Goal: Transaction & Acquisition: Download file/media

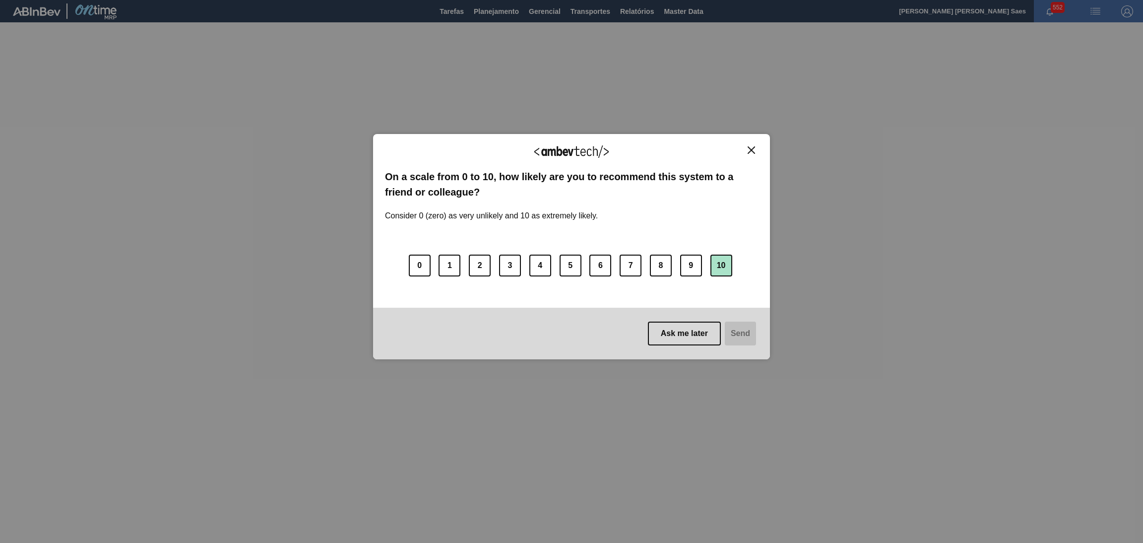
click at [725, 259] on button "10" at bounding box center [721, 265] width 22 height 22
click at [746, 333] on button "Send" at bounding box center [739, 333] width 33 height 24
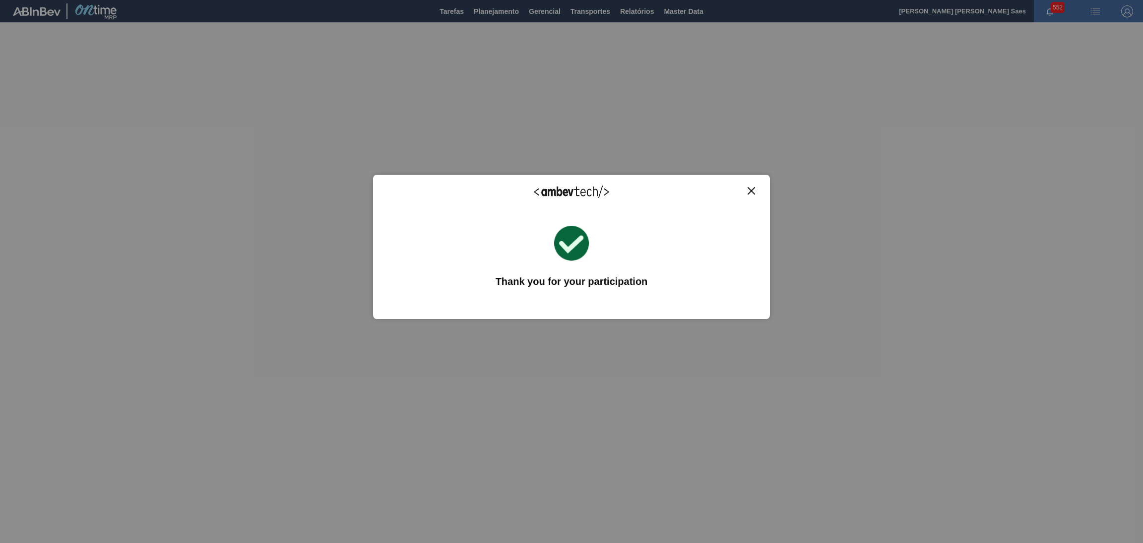
click at [748, 193] on img "Close" at bounding box center [750, 190] width 7 height 7
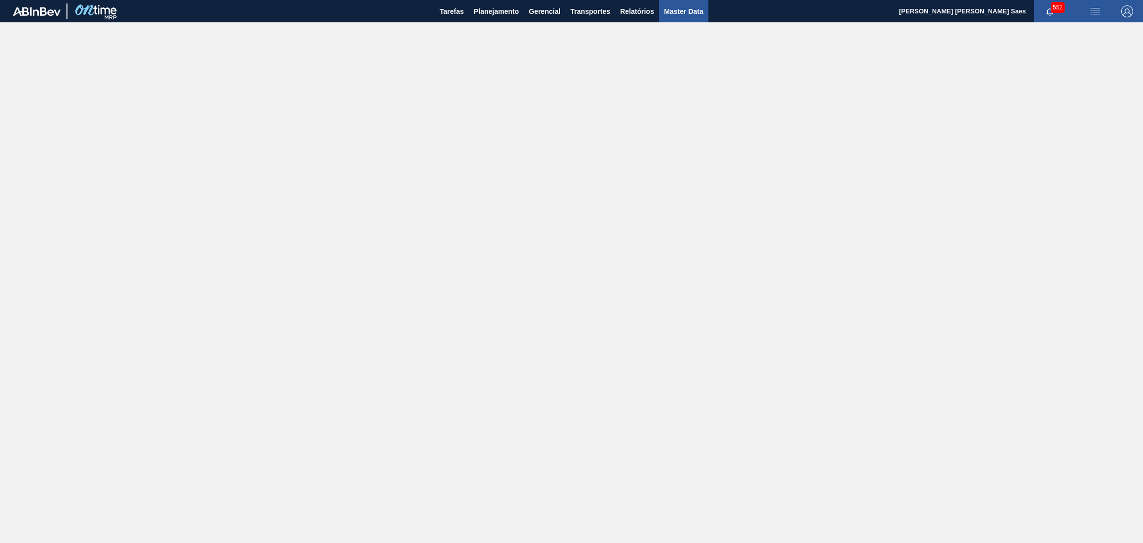
click at [682, 13] on span "Master Data" at bounding box center [683, 11] width 39 height 12
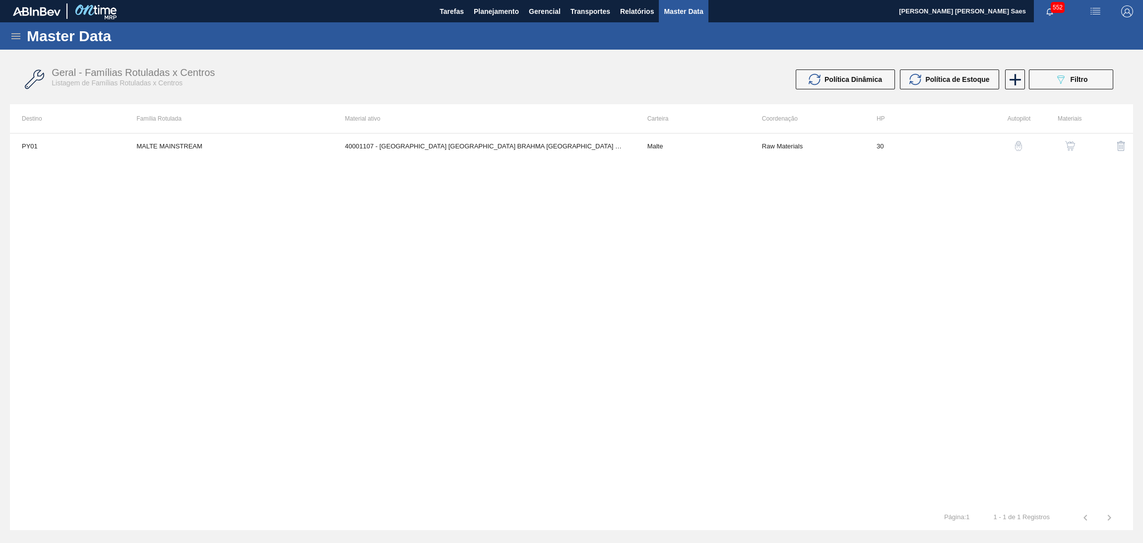
click at [13, 42] on div "Master Data" at bounding box center [571, 35] width 1143 height 27
click at [14, 39] on icon at bounding box center [15, 36] width 9 height 6
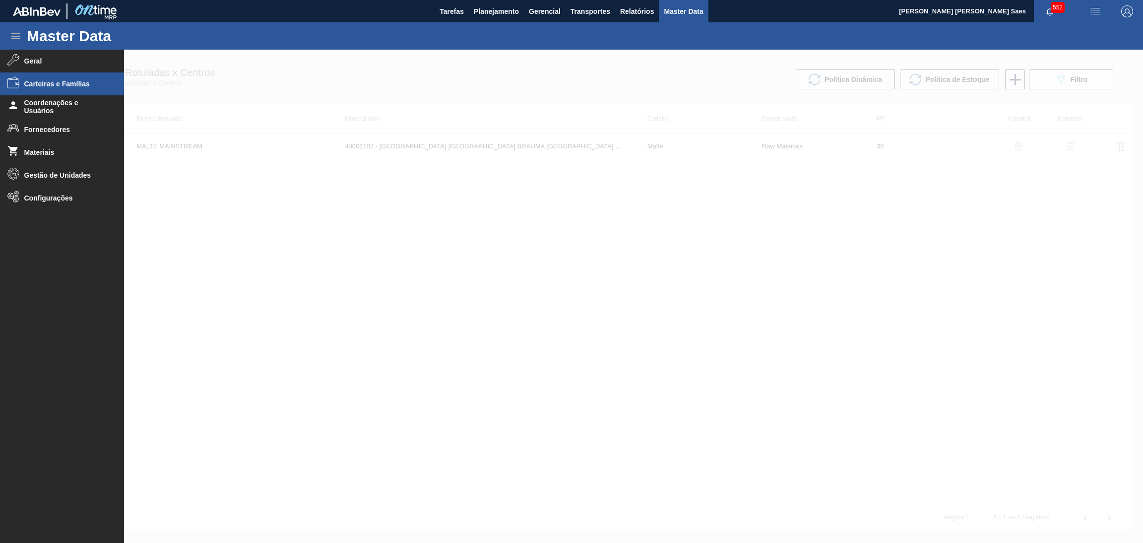
click at [87, 88] on li "Carteiras e Famílias" at bounding box center [62, 83] width 124 height 23
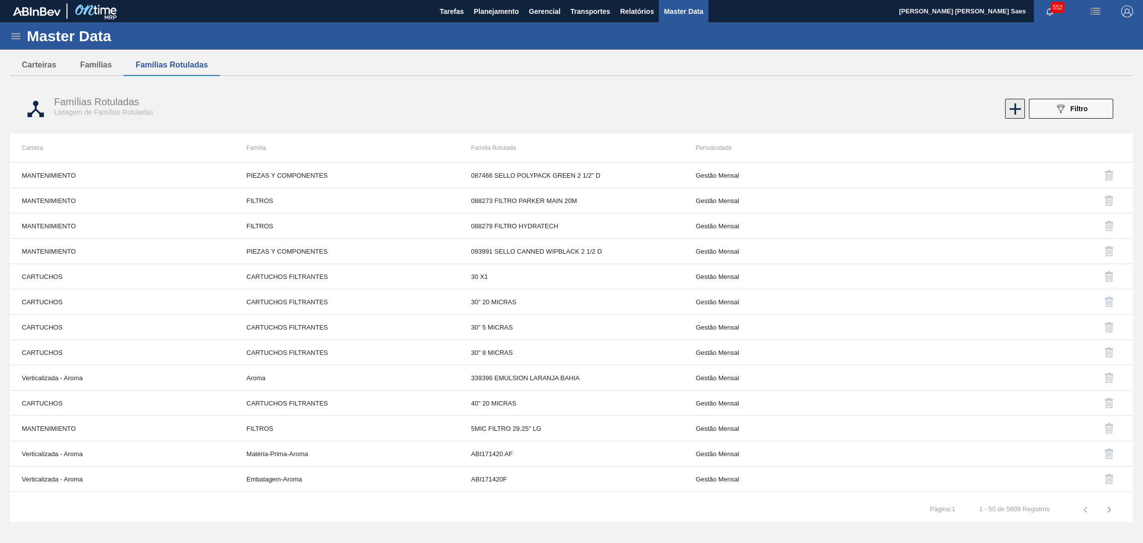
click at [1010, 110] on icon at bounding box center [1014, 108] width 19 height 19
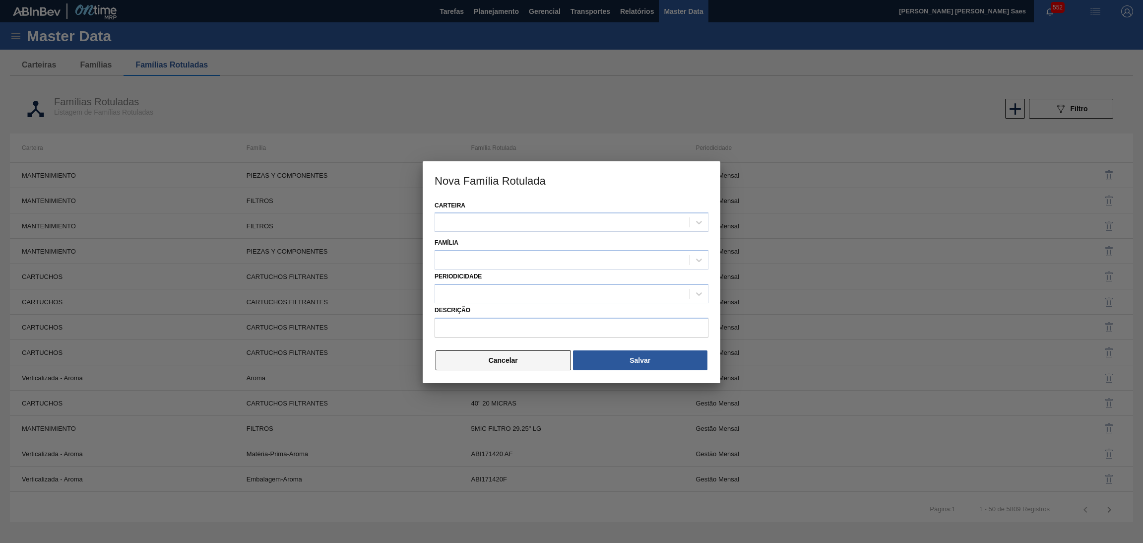
click at [502, 362] on button "Cancelar" at bounding box center [502, 360] width 135 height 20
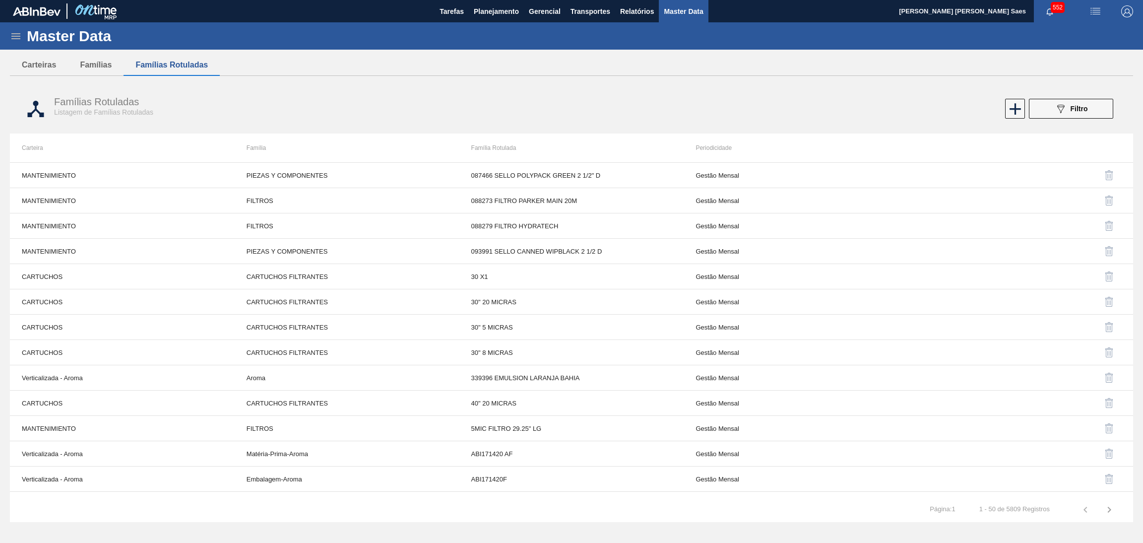
click at [14, 42] on icon at bounding box center [16, 36] width 12 height 12
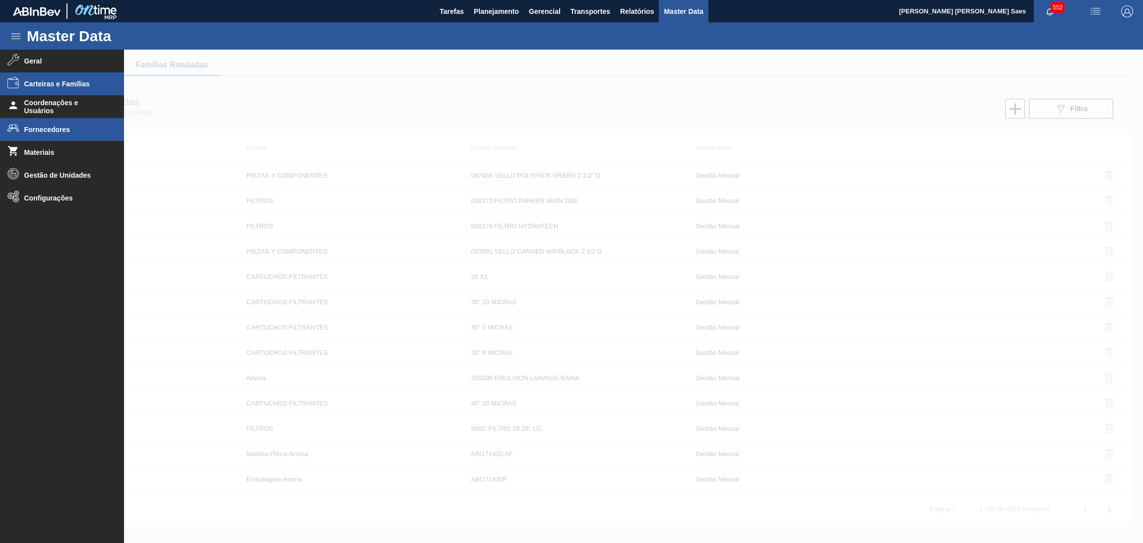
click at [63, 126] on span "Fornecedores" at bounding box center [65, 129] width 82 height 8
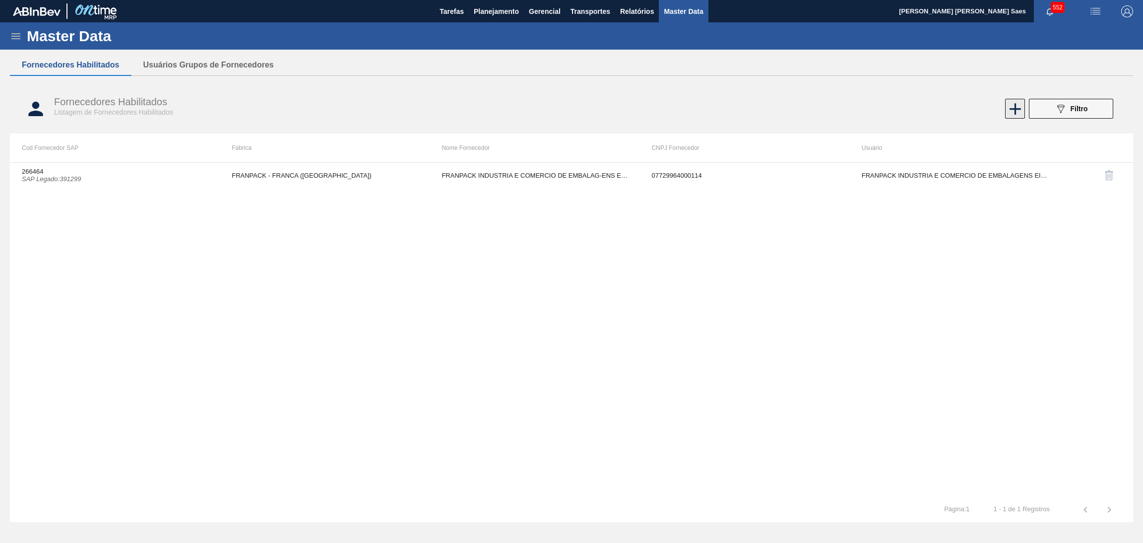
click at [1011, 114] on icon at bounding box center [1014, 108] width 19 height 19
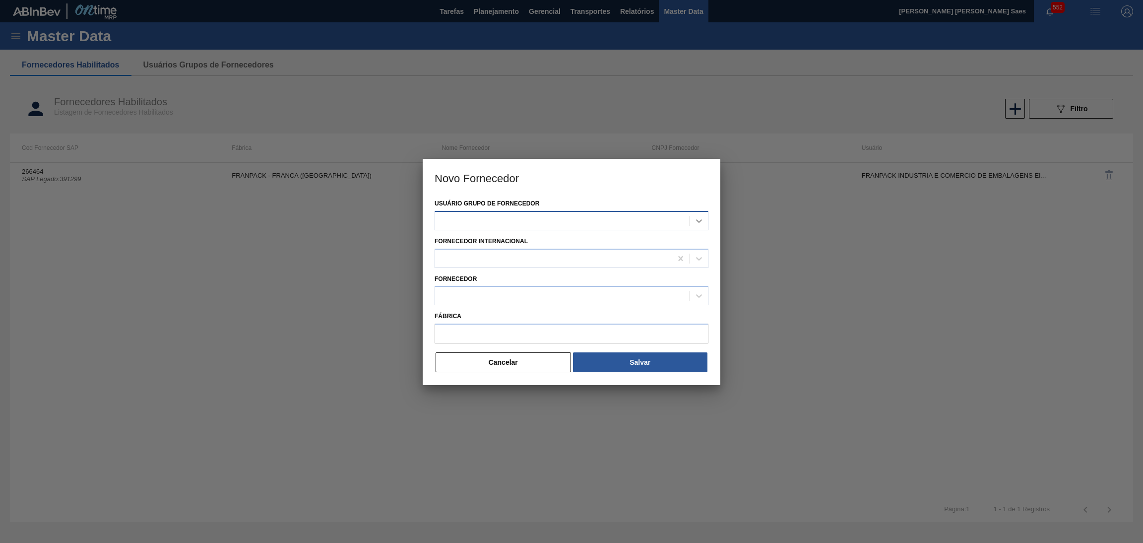
click at [696, 217] on icon at bounding box center [699, 221] width 10 height 10
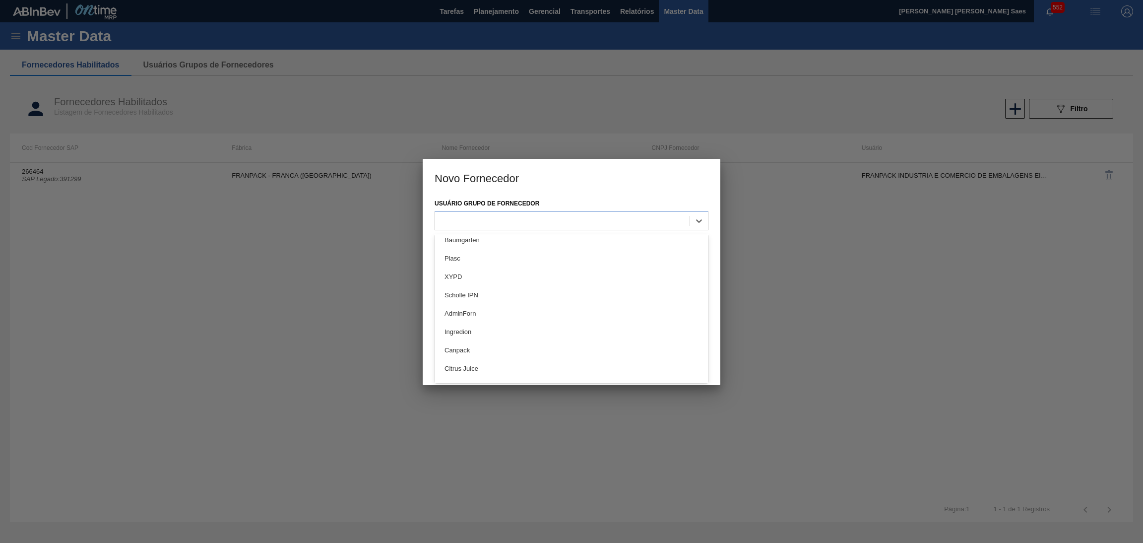
scroll to position [446, 0]
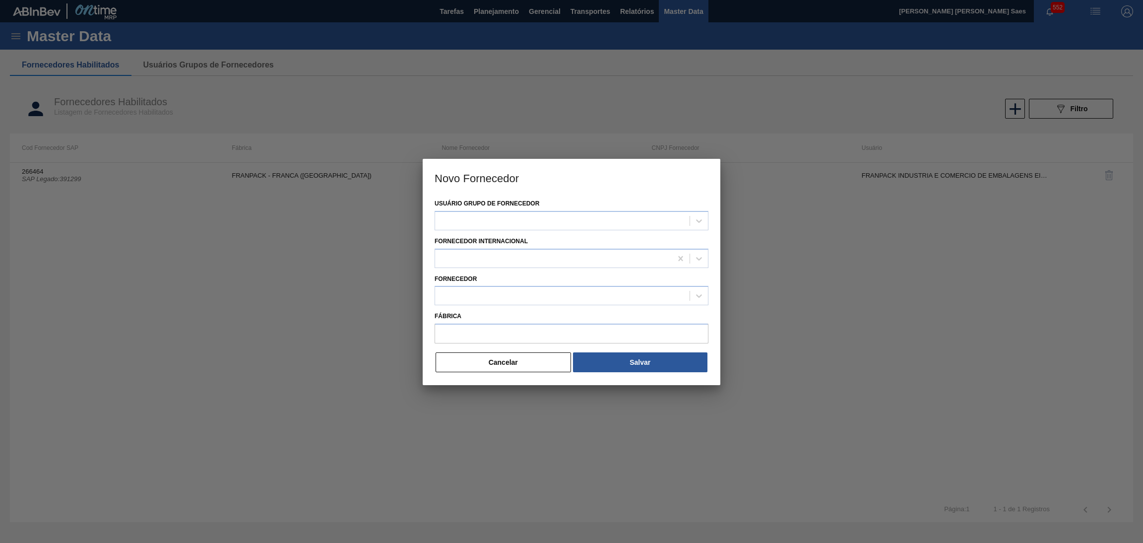
click at [587, 191] on h3 "Novo Fornecedor" at bounding box center [572, 178] width 298 height 38
click at [636, 220] on div at bounding box center [562, 220] width 254 height 14
type Fornecedor "ball"
click at [609, 197] on div "Usuário Grupo de Fornecedor option Ball focused, 1 of 2. 2 results available fo…" at bounding box center [571, 213] width 274 height 34
click at [603, 262] on div at bounding box center [553, 258] width 237 height 14
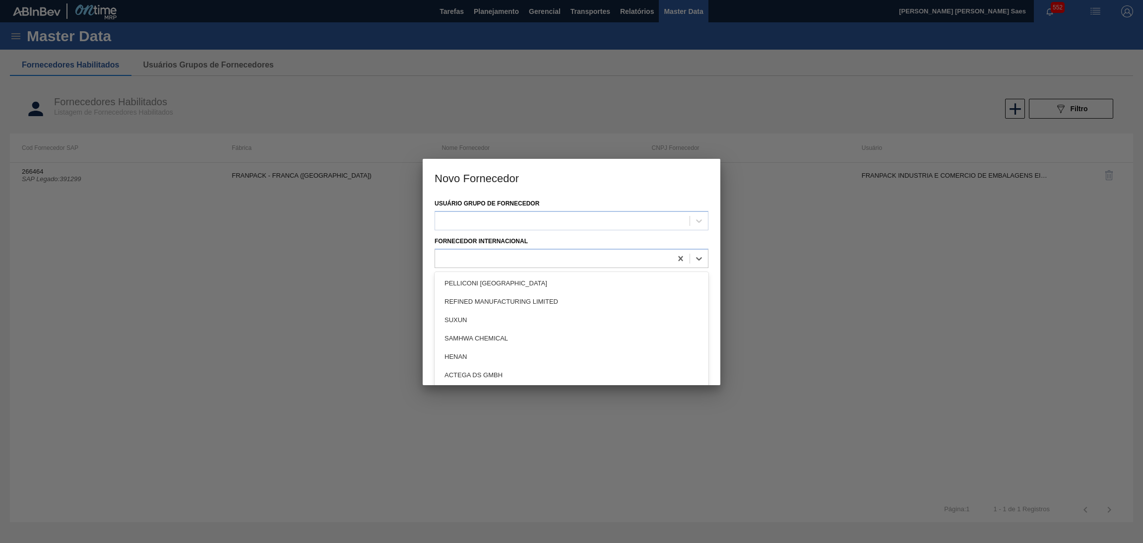
click at [784, 189] on div at bounding box center [571, 271] width 1143 height 543
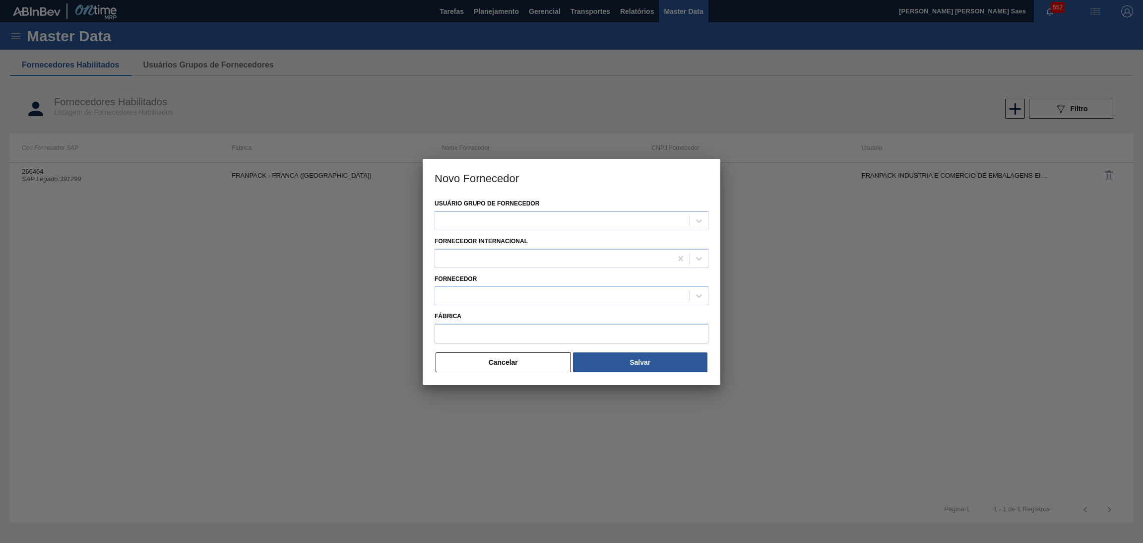
drag, startPoint x: 526, startPoint y: 366, endPoint x: 954, endPoint y: 260, distance: 440.3
click at [531, 364] on button "Cancelar" at bounding box center [502, 362] width 135 height 20
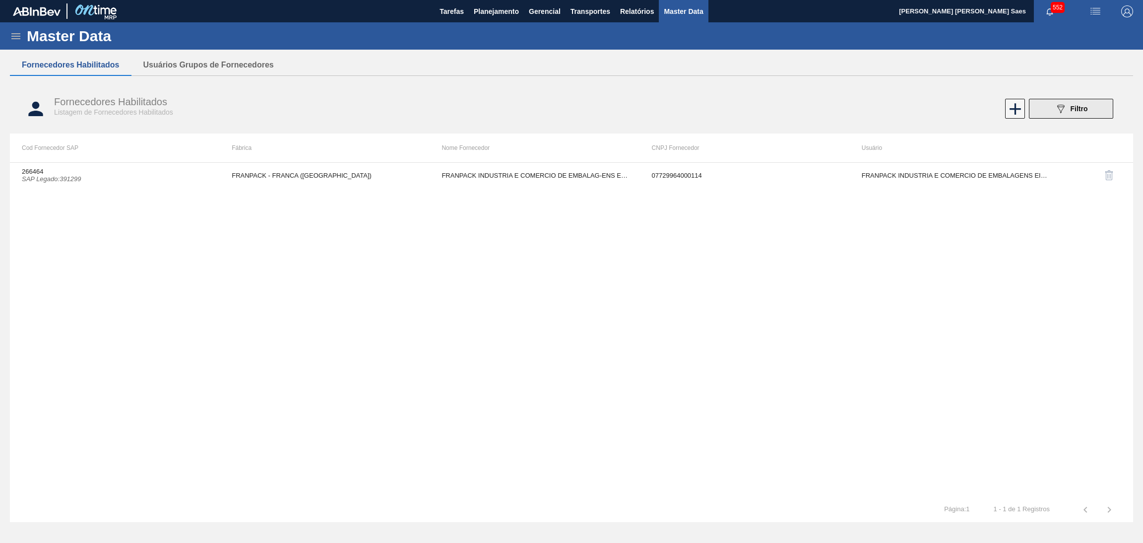
click at [1044, 108] on button "089F7B8B-B2A5-4AFE-B5C0-19BA573D28AC Filtro" at bounding box center [1071, 109] width 84 height 20
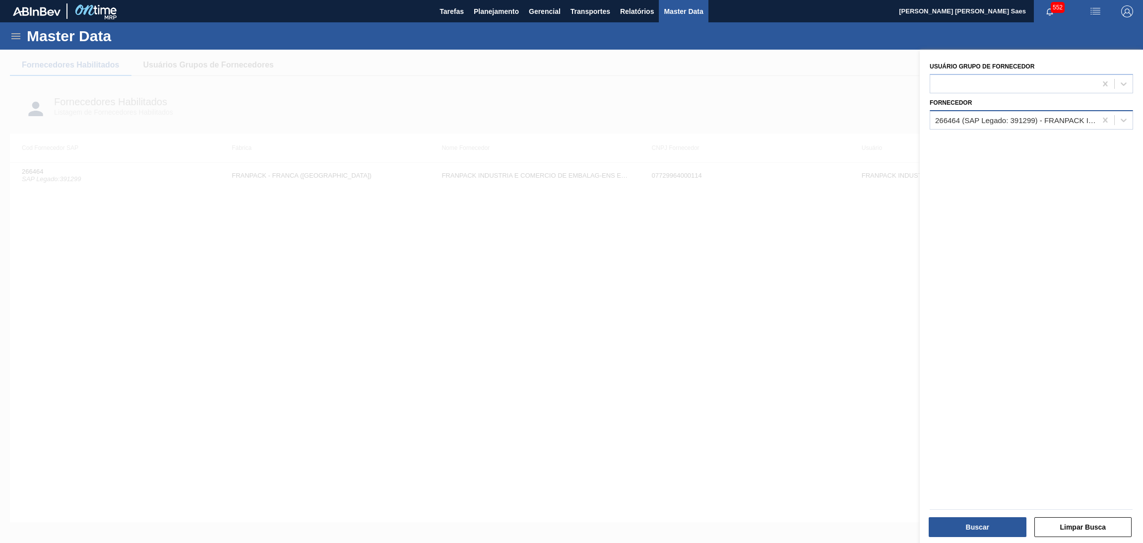
click at [1055, 120] on div "266464 (SAP Legado: 391299) - FRANPACK INDUSTRIA E COMERCIO DE EMBALAG-ENS EIRE…" at bounding box center [1016, 120] width 162 height 8
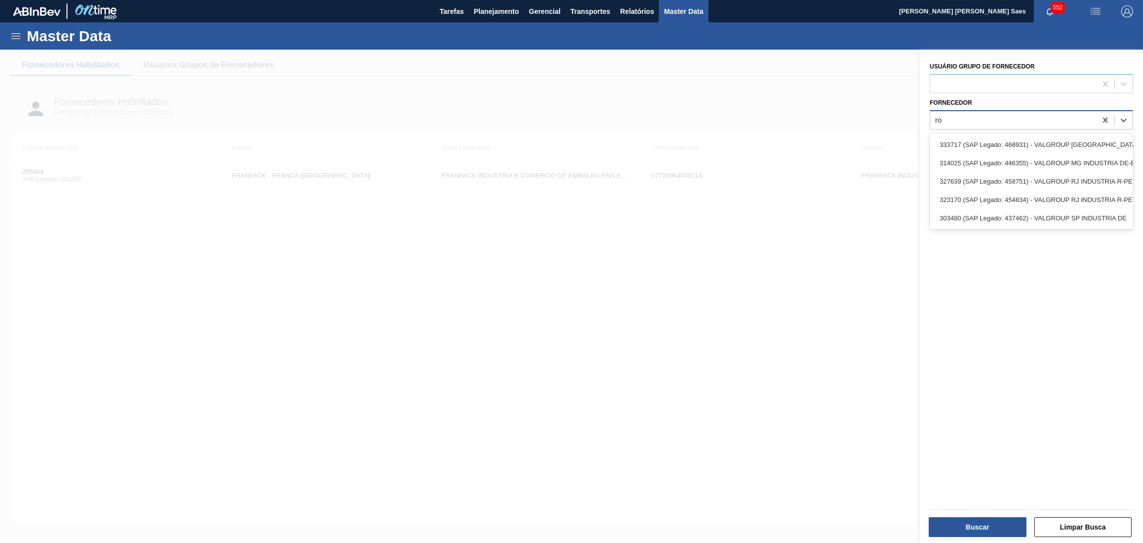
type input "r"
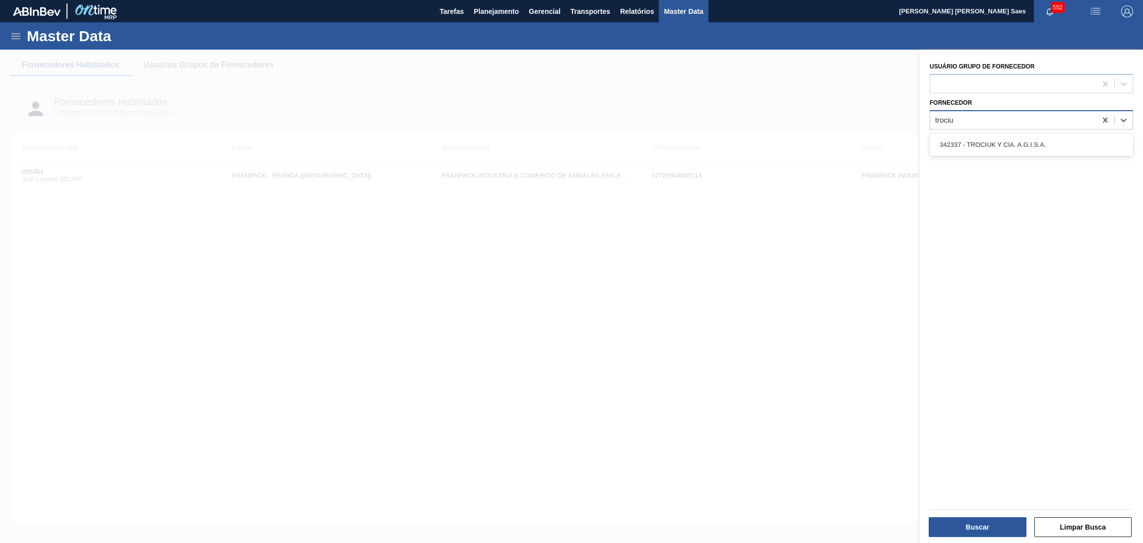
type input "trociu"
click at [806, 98] on div at bounding box center [571, 321] width 1143 height 543
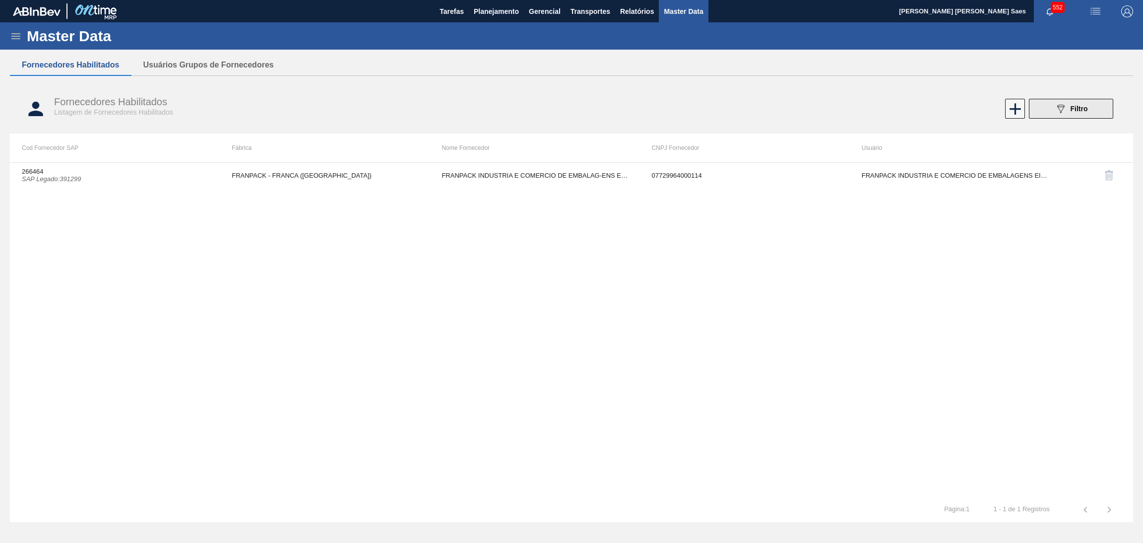
click at [1049, 109] on button "089F7B8B-B2A5-4AFE-B5C0-19BA573D28AC Filtro" at bounding box center [1071, 109] width 84 height 20
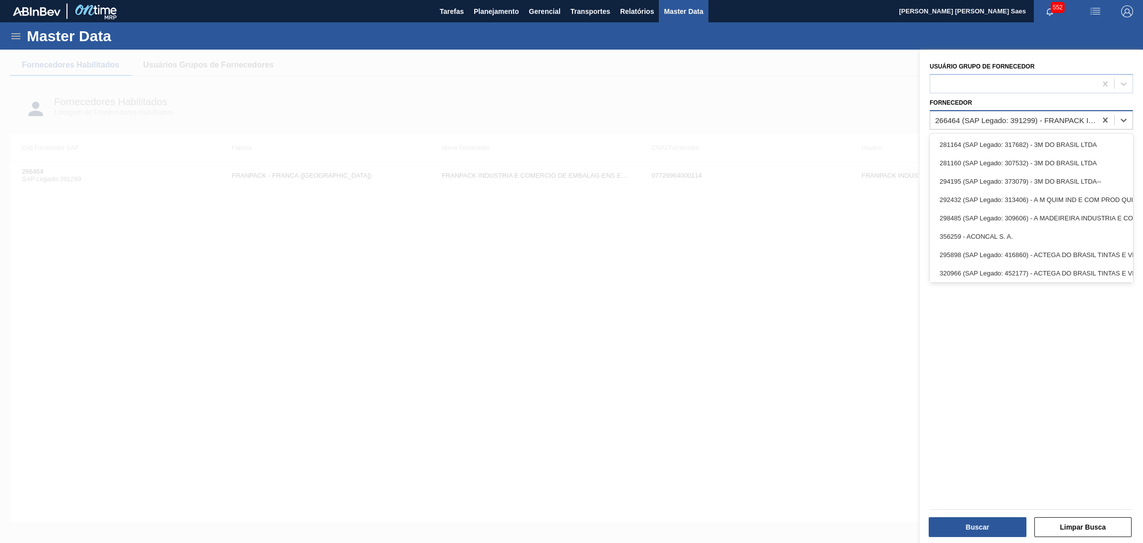
click at [991, 120] on div "266464 (SAP Legado: 391299) - FRANPACK INDUSTRIA E COMERCIO DE EMBALAG-ENS EIRE…" at bounding box center [1016, 120] width 162 height 8
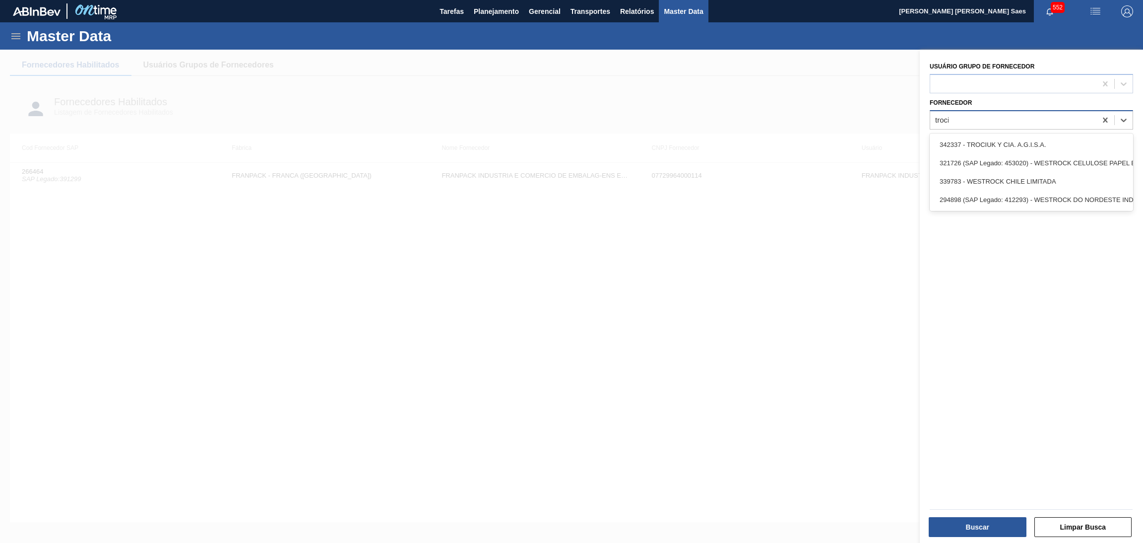
type input "trociu"
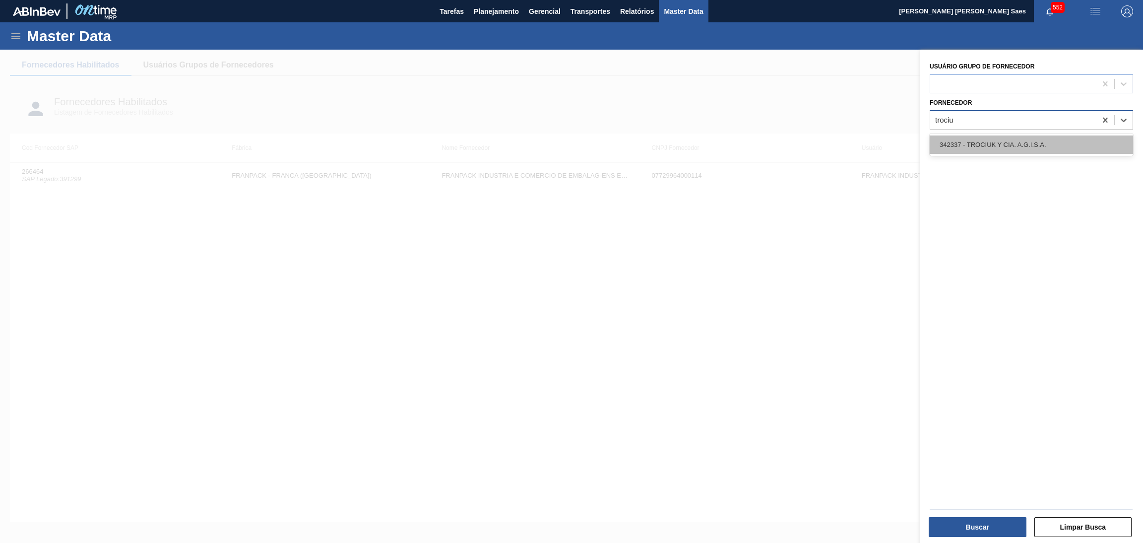
click at [988, 137] on div "342337 - TROCIUK Y CIA. A.G.I.S.A." at bounding box center [1030, 144] width 203 height 18
click at [951, 516] on div "Buscar" at bounding box center [979, 527] width 106 height 22
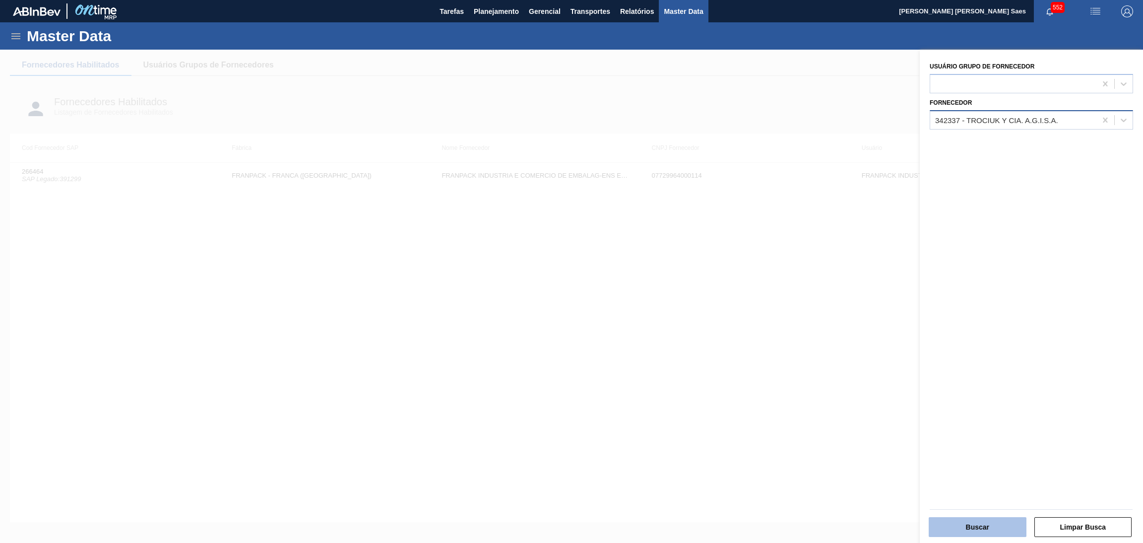
click at [974, 518] on button "Buscar" at bounding box center [978, 527] width 98 height 20
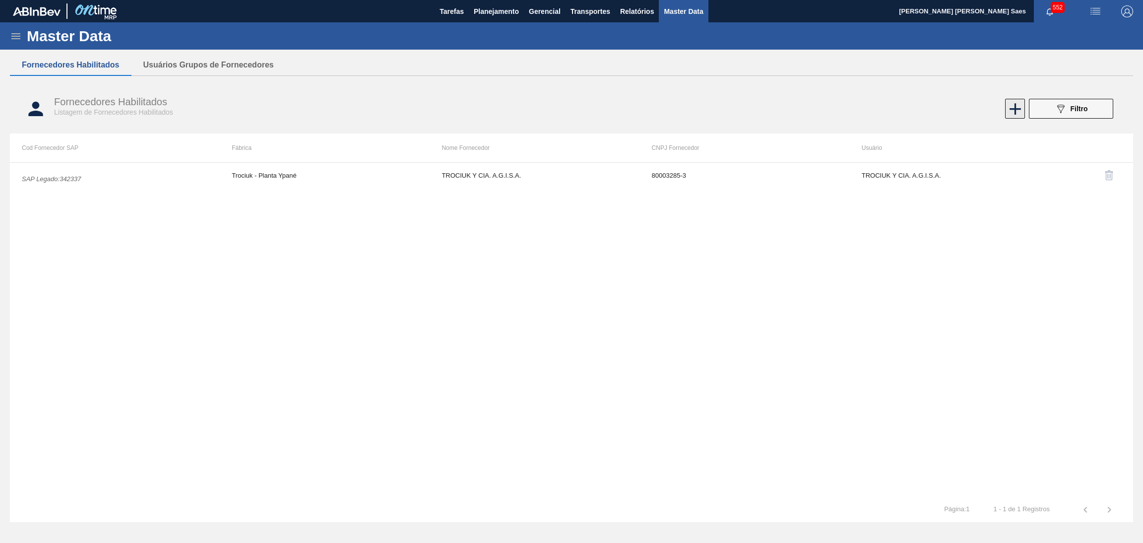
click at [1014, 107] on icon at bounding box center [1014, 108] width 11 height 11
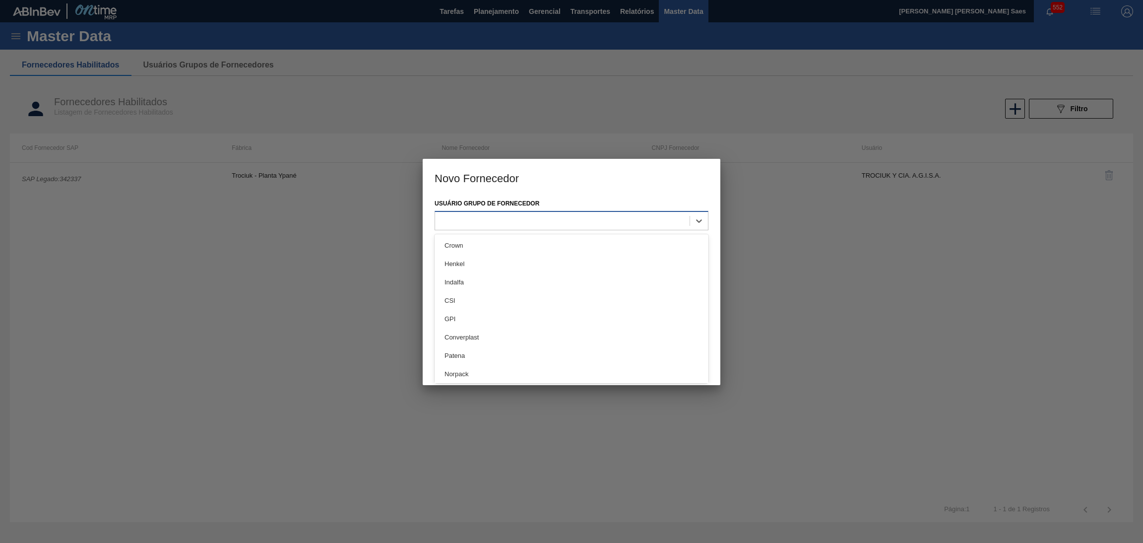
click at [528, 223] on div at bounding box center [562, 220] width 254 height 14
click at [582, 183] on h3 "Novo Fornecedor" at bounding box center [572, 178] width 298 height 38
click at [699, 217] on icon at bounding box center [699, 221] width 10 height 10
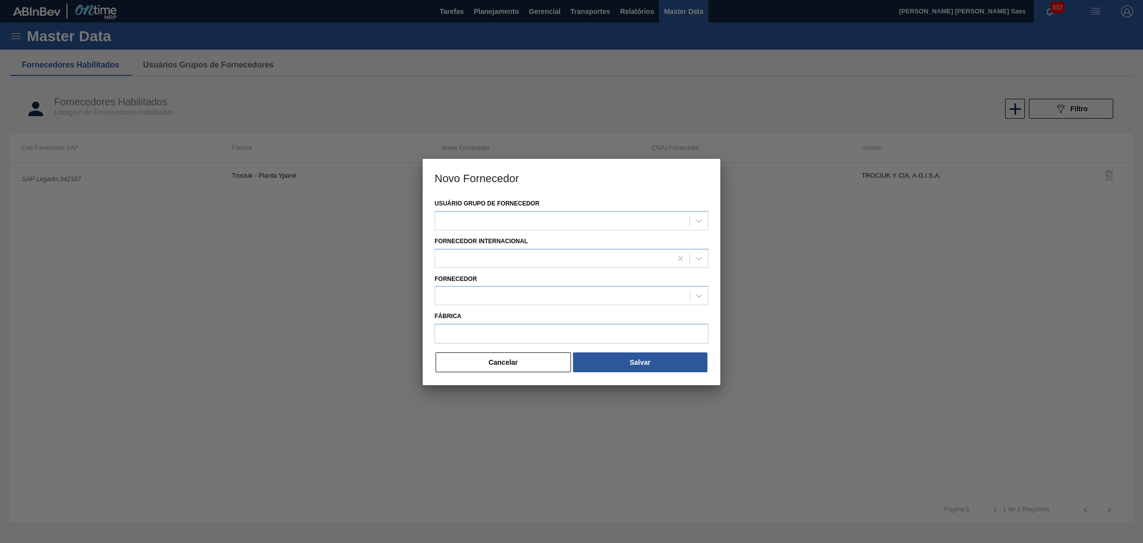
click at [638, 180] on h3 "Novo Fornecedor" at bounding box center [572, 178] width 298 height 38
click at [701, 226] on div at bounding box center [699, 221] width 18 height 18
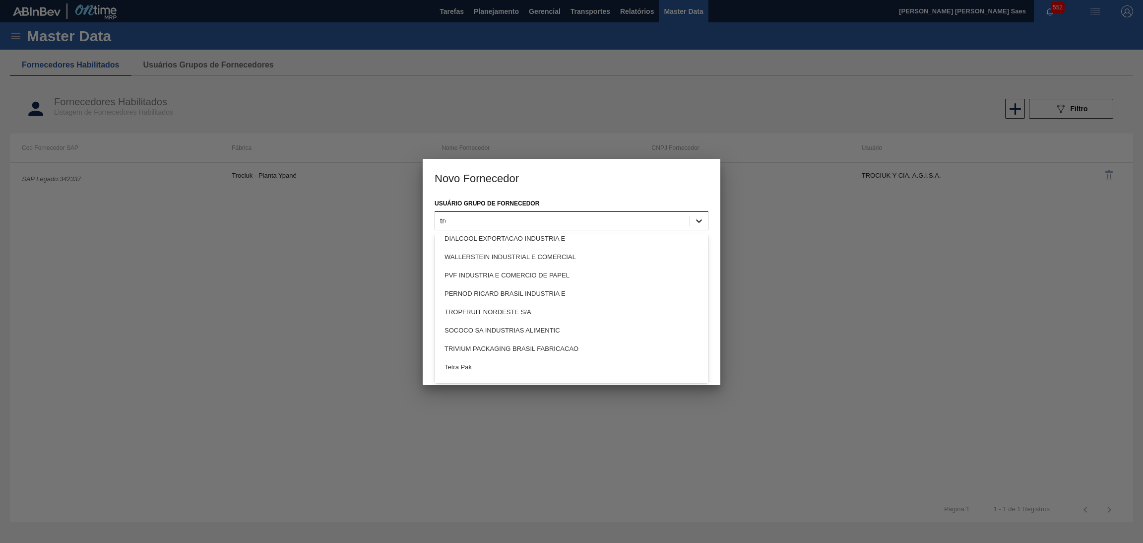
scroll to position [0, 0]
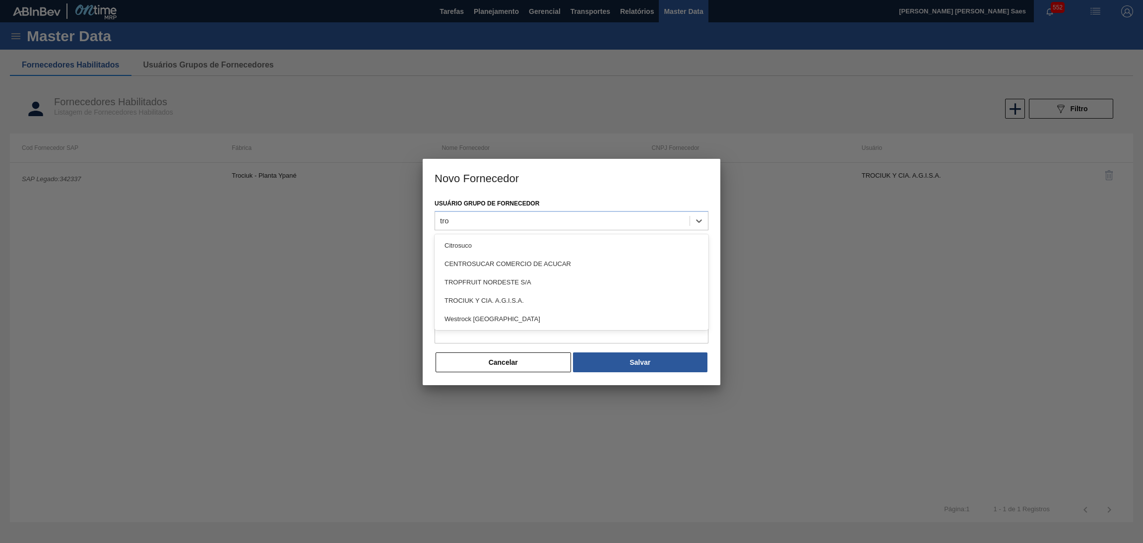
type Fornecedor "tro"
click at [575, 187] on h3 "Novo Fornecedor" at bounding box center [572, 178] width 298 height 38
click at [681, 254] on icon at bounding box center [681, 258] width 10 height 10
click at [701, 257] on icon at bounding box center [699, 258] width 6 height 3
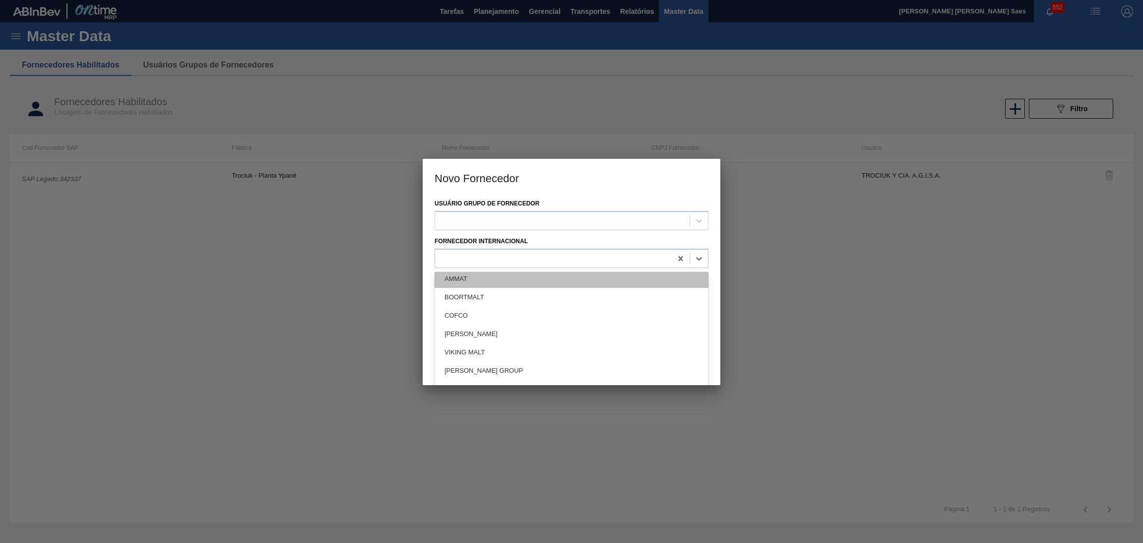
scroll to position [372, 0]
click at [588, 193] on h3 "Novo Fornecedor" at bounding box center [572, 178] width 298 height 38
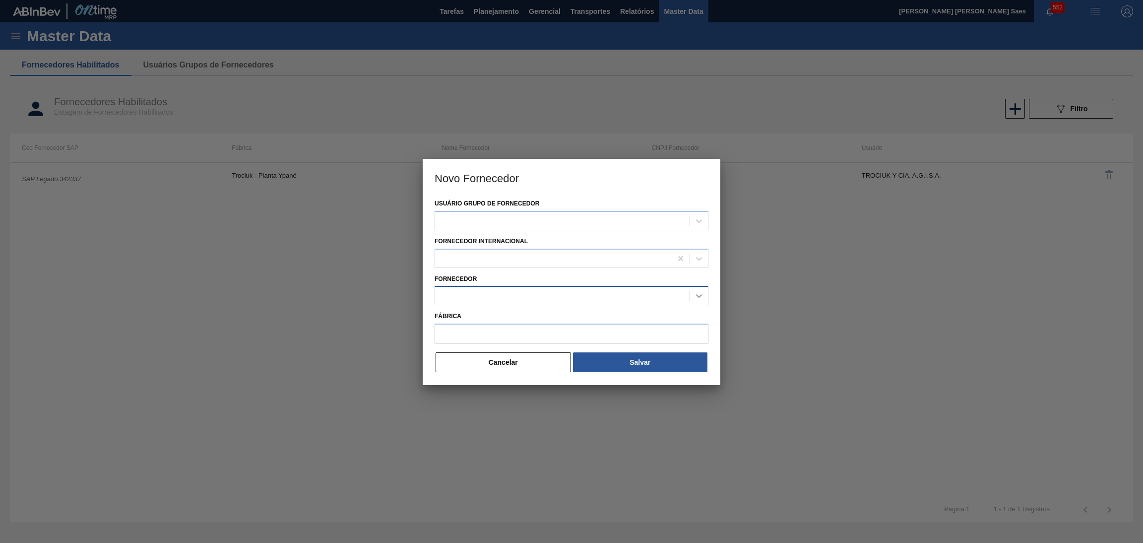
click at [694, 292] on icon at bounding box center [699, 296] width 10 height 10
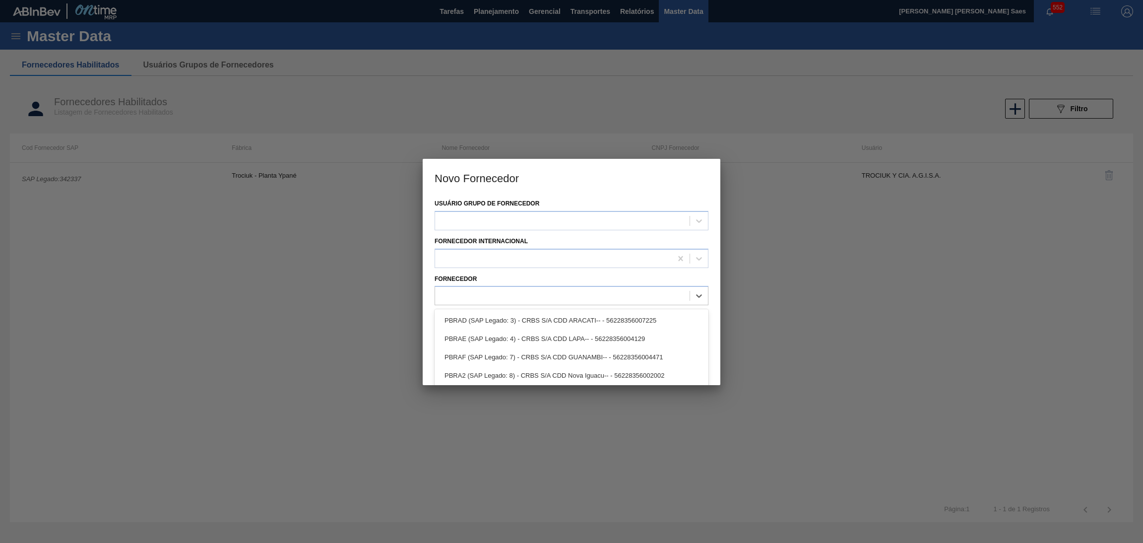
click at [642, 188] on h3 "Novo Fornecedor" at bounding box center [572, 178] width 298 height 38
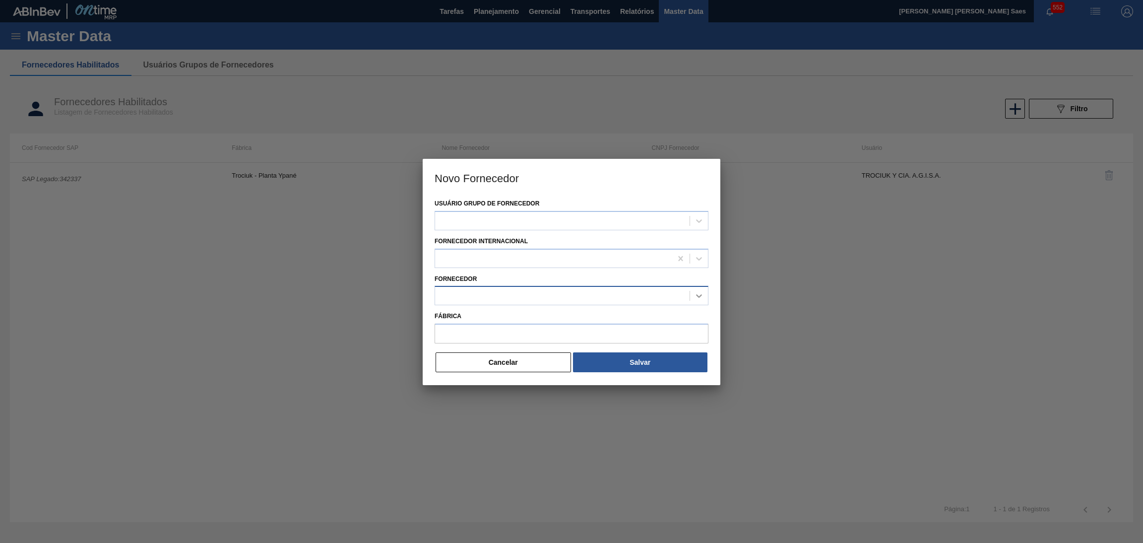
click at [700, 296] on icon at bounding box center [699, 296] width 10 height 10
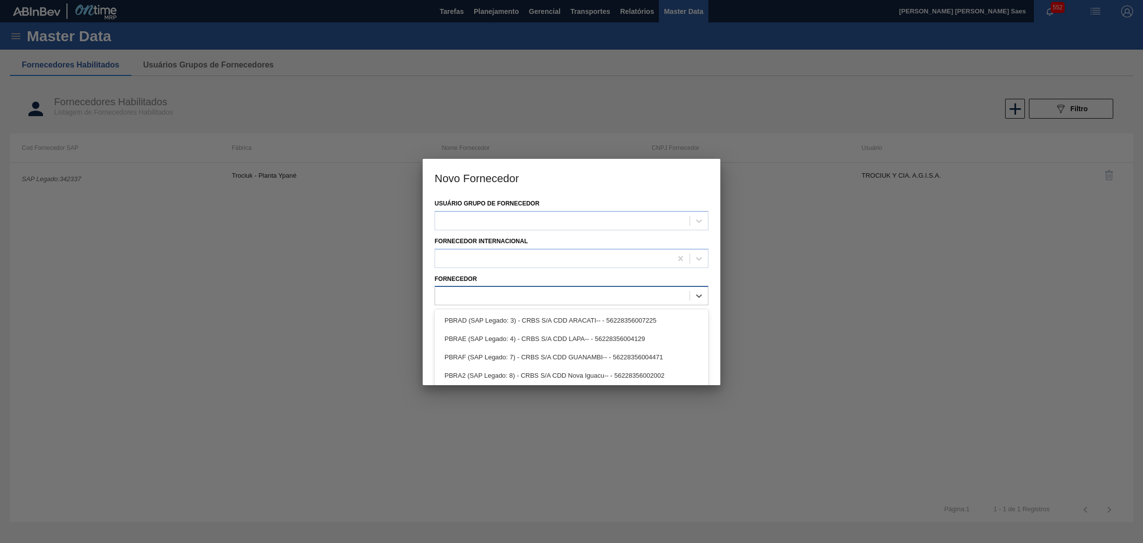
drag, startPoint x: 610, startPoint y: 275, endPoint x: 523, endPoint y: 300, distance: 89.8
click at [609, 275] on div "Fornecedor option PBRAD (SAP Legado: 3) - CRBS S/A CDD ARACATI-- - 562283560072…" at bounding box center [571, 289] width 274 height 34
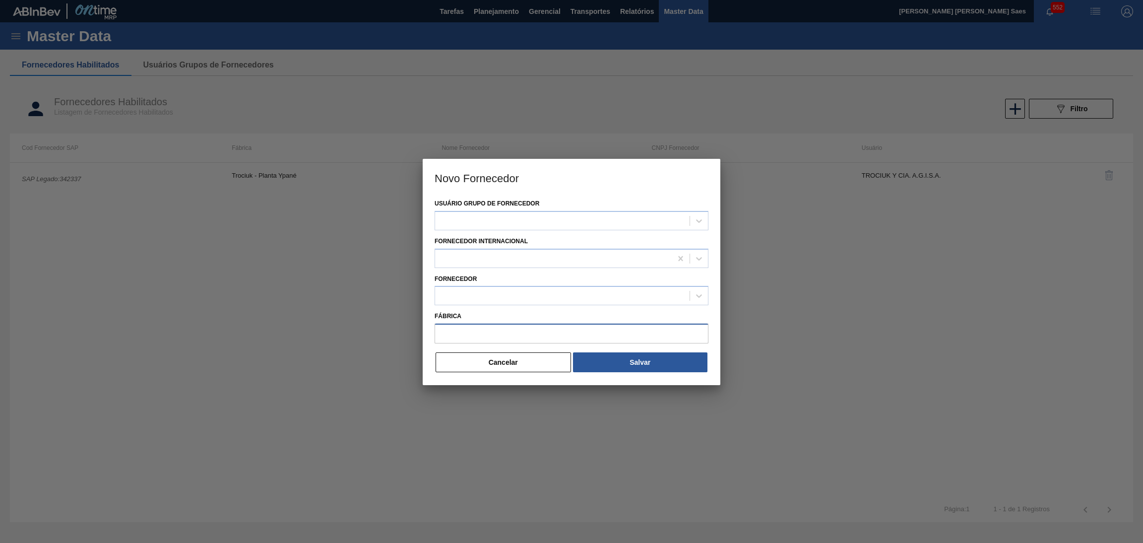
click at [550, 335] on input "Fábrica" at bounding box center [571, 333] width 274 height 20
click at [537, 361] on button "Cancelar" at bounding box center [502, 362] width 135 height 20
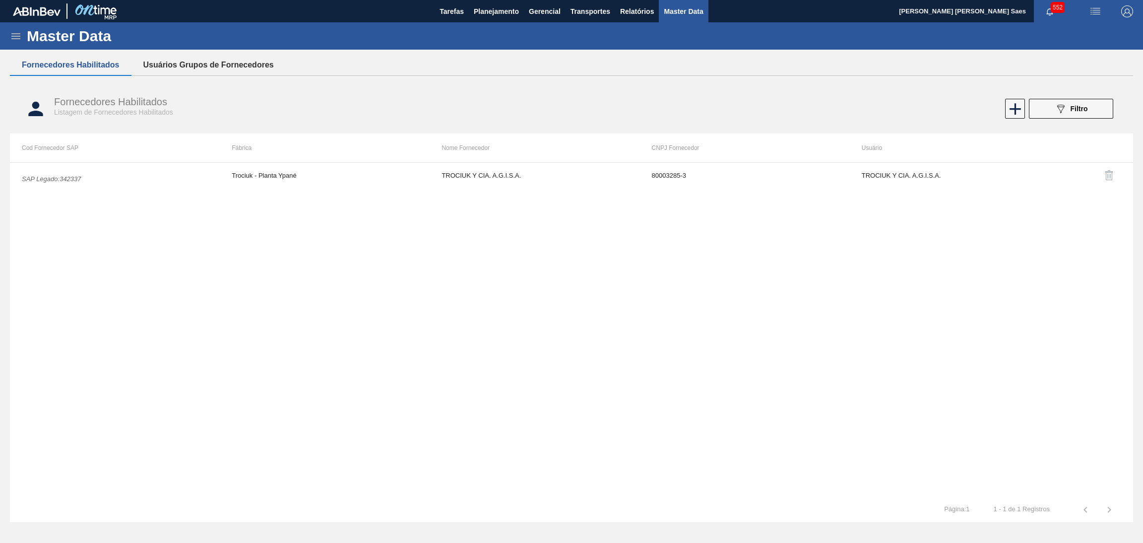
click at [167, 65] on button "Usuários Grupos de Fornecedores" at bounding box center [208, 65] width 154 height 21
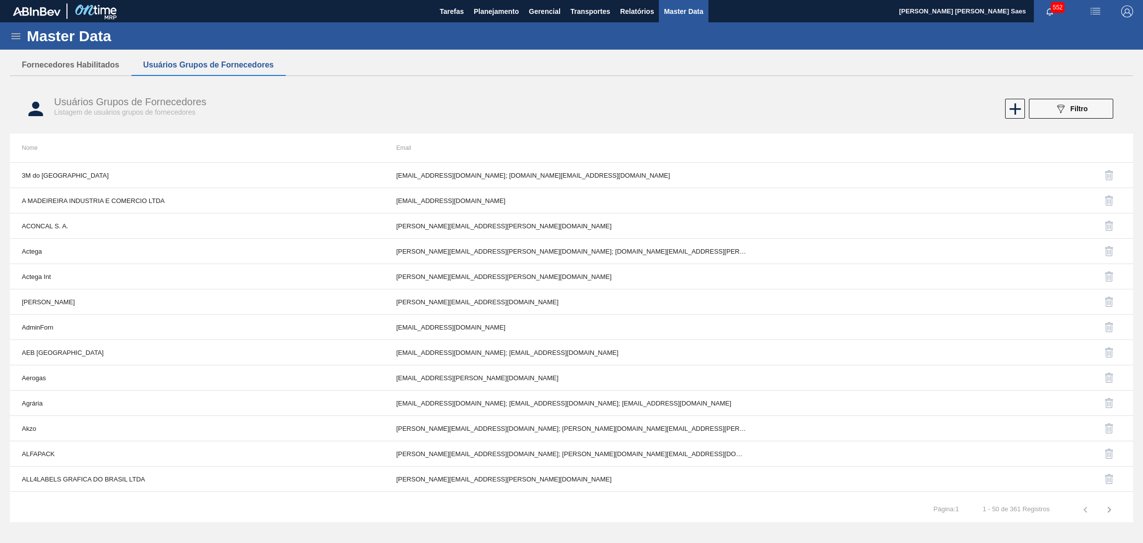
click at [17, 35] on icon at bounding box center [16, 36] width 12 height 12
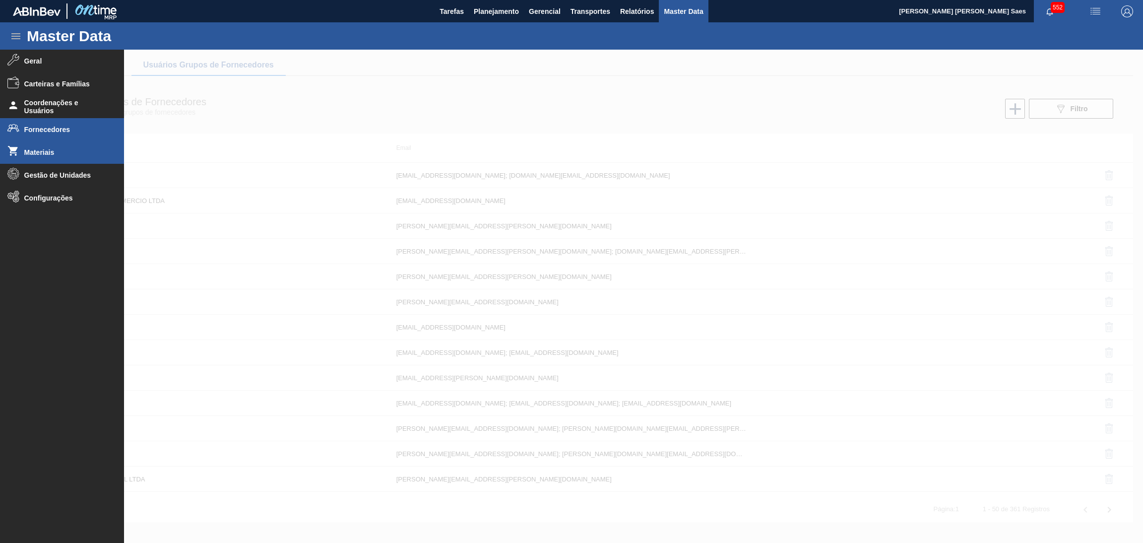
click at [40, 150] on span "Materiais" at bounding box center [65, 152] width 82 height 8
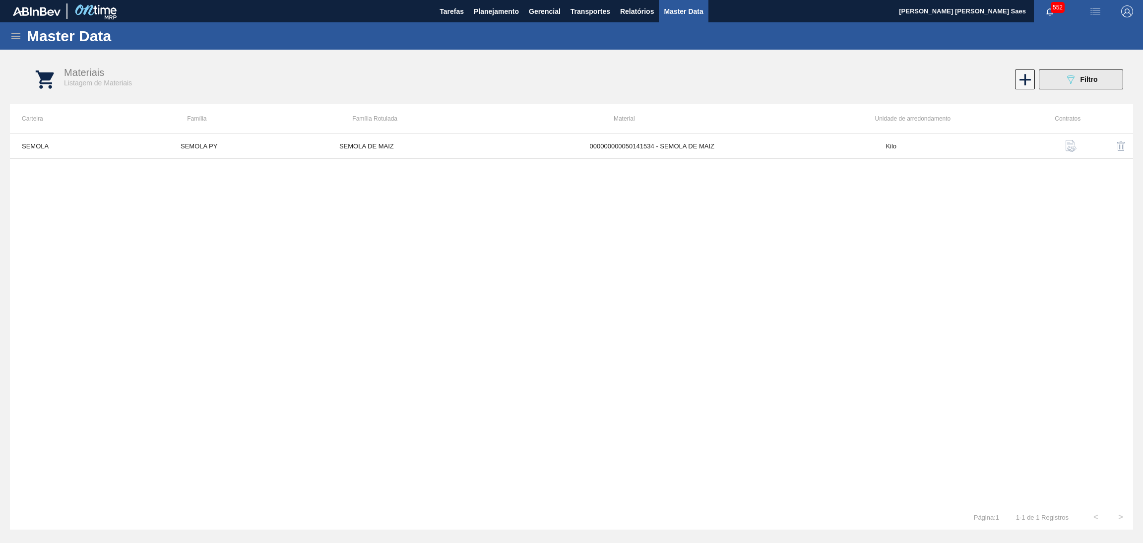
click at [1083, 80] on span "Filtro" at bounding box center [1088, 79] width 17 height 8
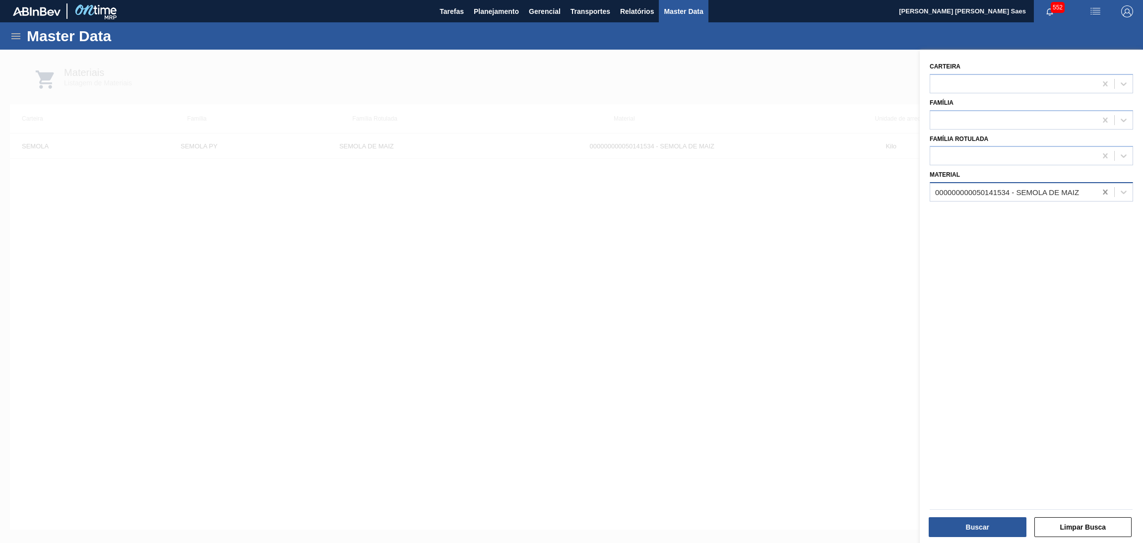
click at [1104, 190] on icon at bounding box center [1105, 191] width 4 height 5
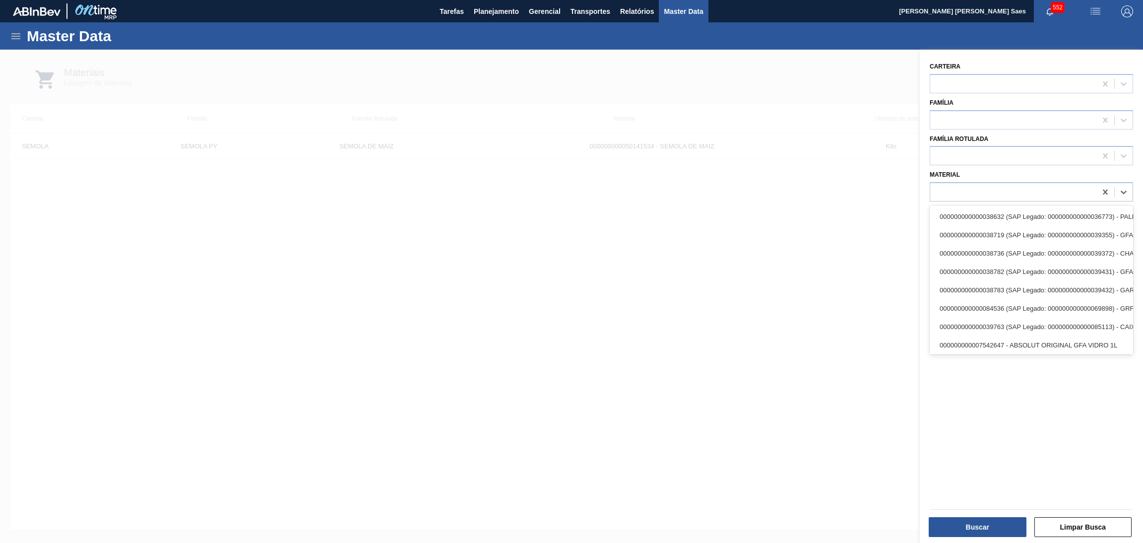
drag, startPoint x: 1076, startPoint y: 188, endPoint x: 1112, endPoint y: 165, distance: 42.6
click at [1075, 188] on div at bounding box center [1013, 192] width 166 height 14
type input "arro"
drag, startPoint x: 772, startPoint y: 295, endPoint x: 770, endPoint y: 453, distance: 158.7
click at [772, 295] on div at bounding box center [571, 321] width 1143 height 543
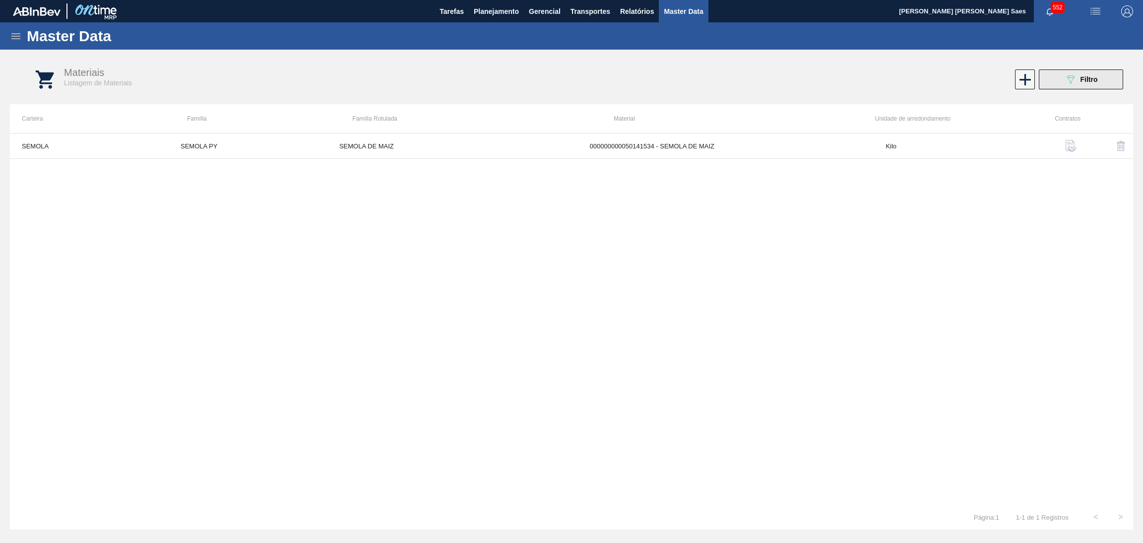
click at [1068, 80] on icon "089F7B8B-B2A5-4AFE-B5C0-19BA573D28AC" at bounding box center [1070, 79] width 12 height 12
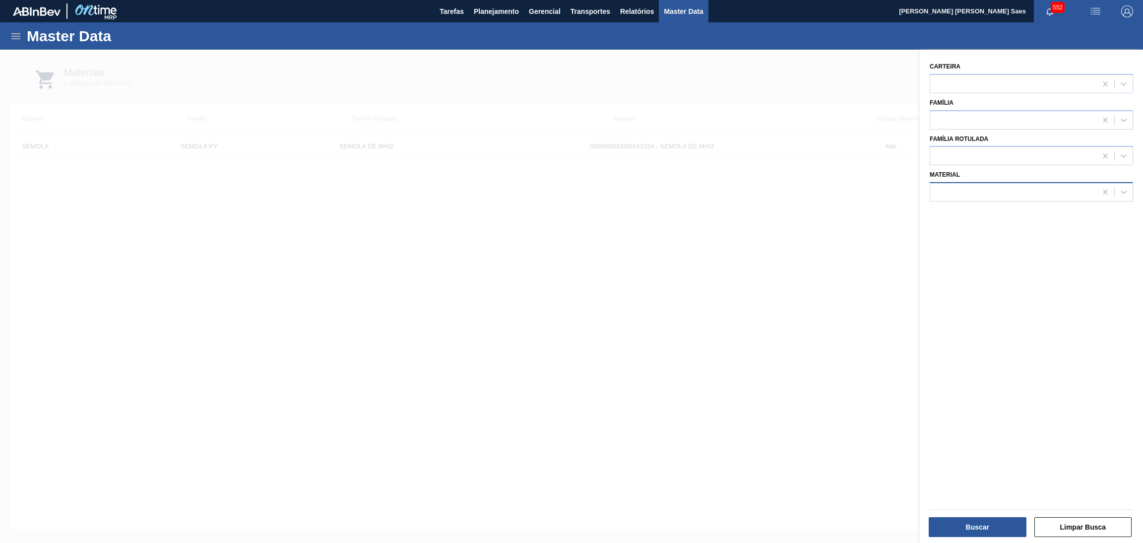
click at [1025, 188] on div at bounding box center [1013, 192] width 166 height 14
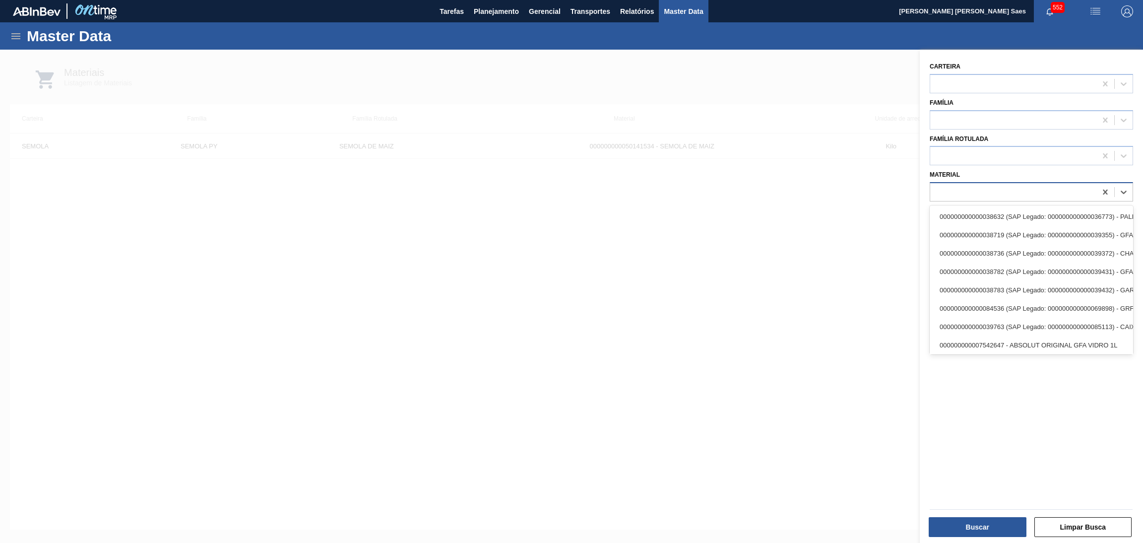
paste input "50141735"
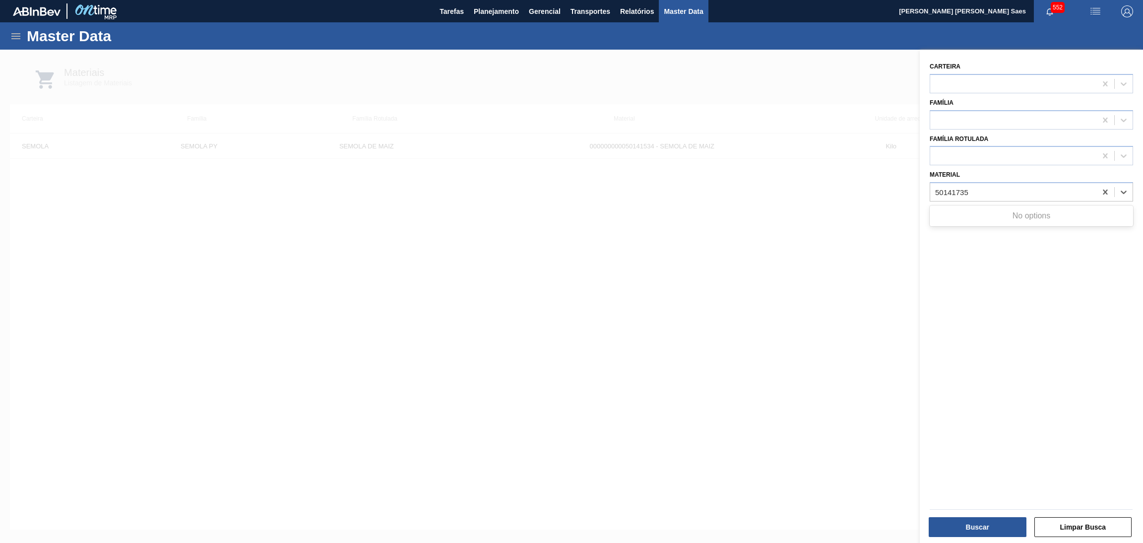
type input "50141735"
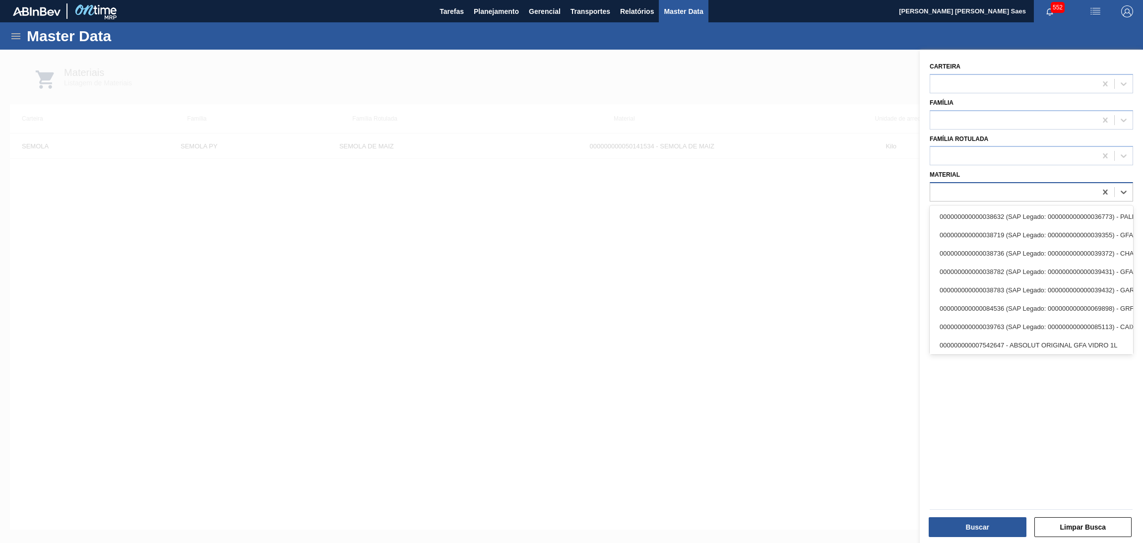
click at [1018, 194] on div at bounding box center [1013, 192] width 166 height 14
paste input "50141735"
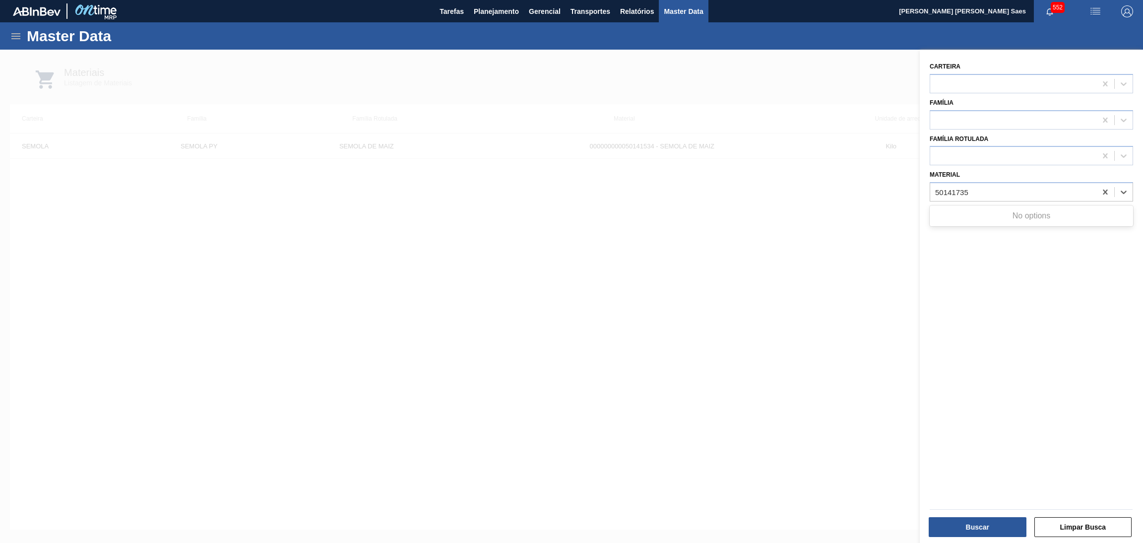
type input "50141735"
click at [847, 248] on div at bounding box center [571, 321] width 1143 height 543
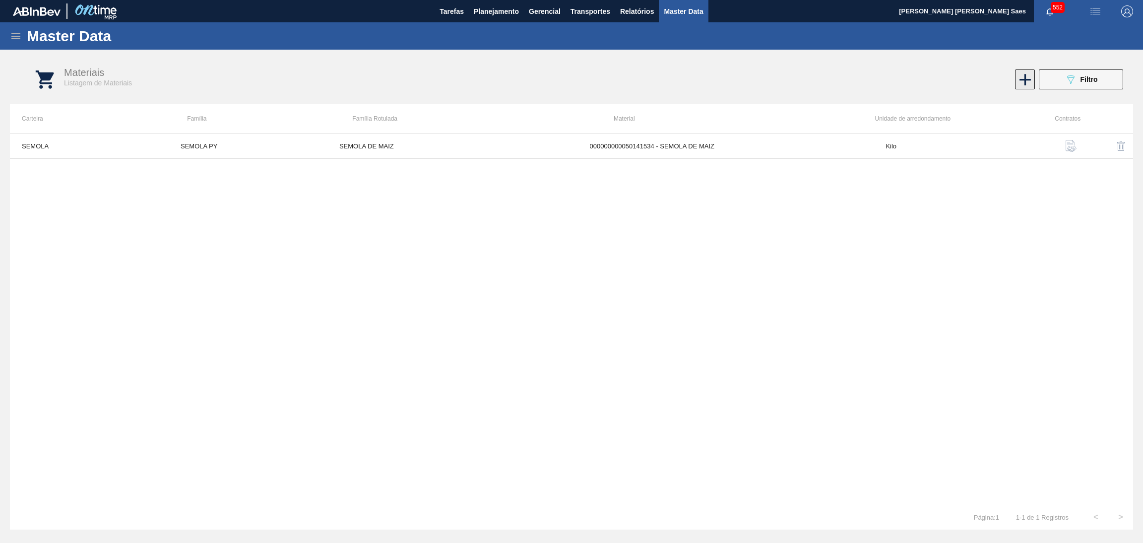
click at [1022, 80] on icon at bounding box center [1024, 79] width 19 height 19
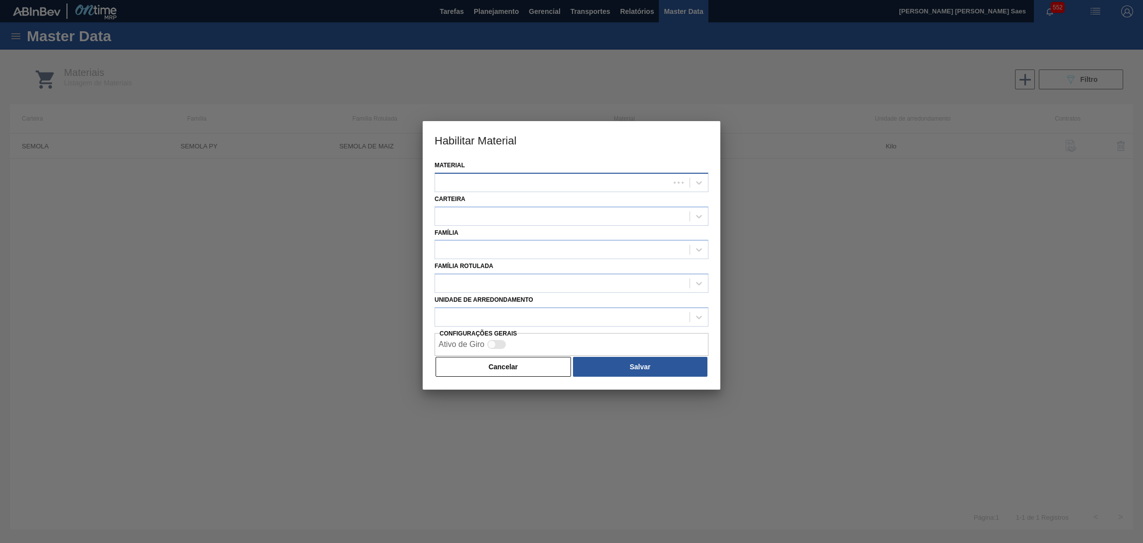
click at [600, 183] on div at bounding box center [552, 182] width 235 height 14
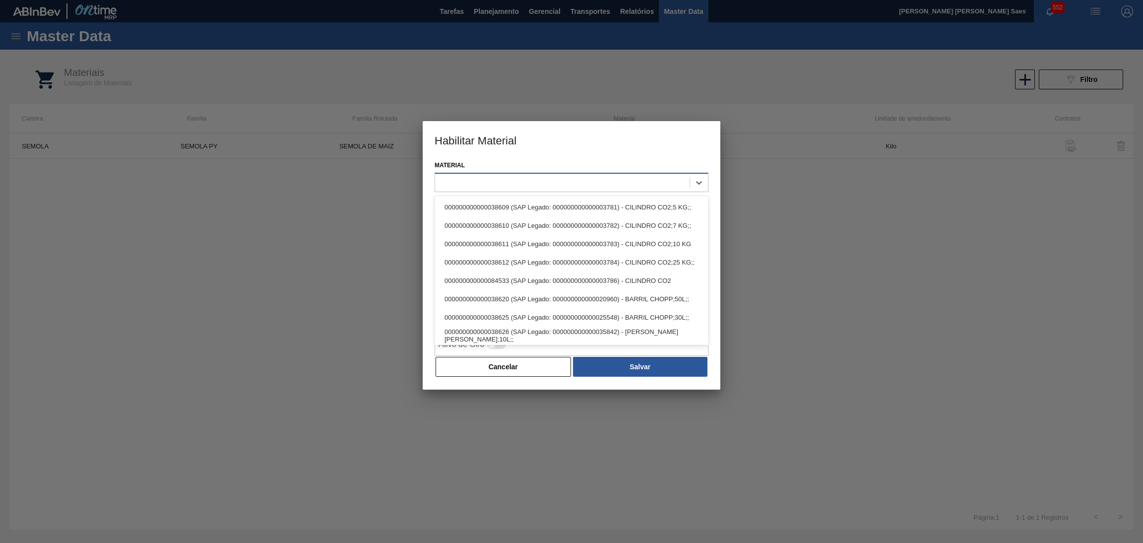
paste input "50141735"
type input "50141735"
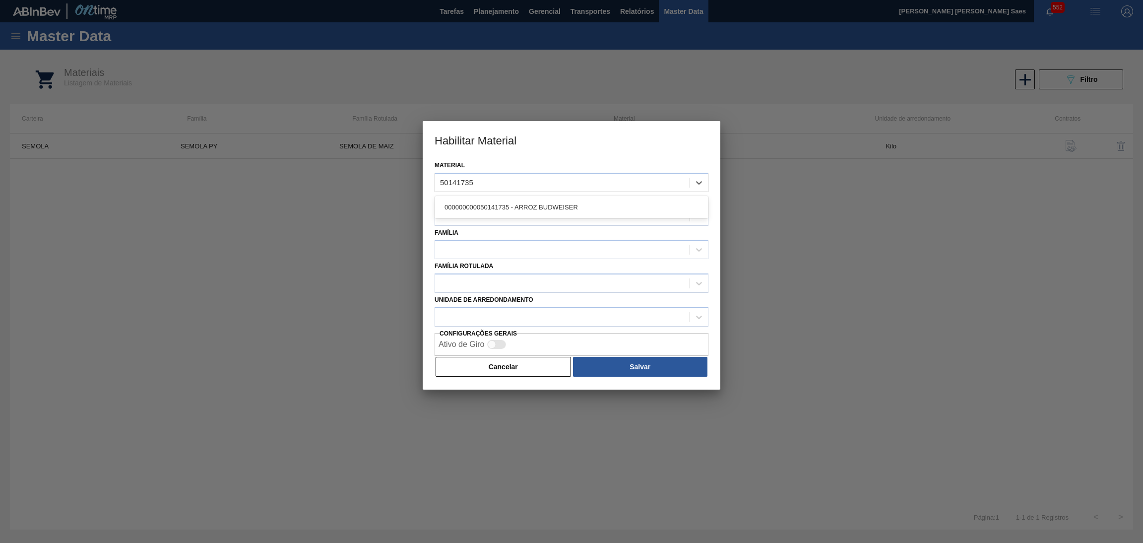
click at [561, 204] on div "000000000050141735 - ARROZ BUDWEISER" at bounding box center [571, 207] width 274 height 18
click at [562, 217] on div at bounding box center [562, 216] width 254 height 14
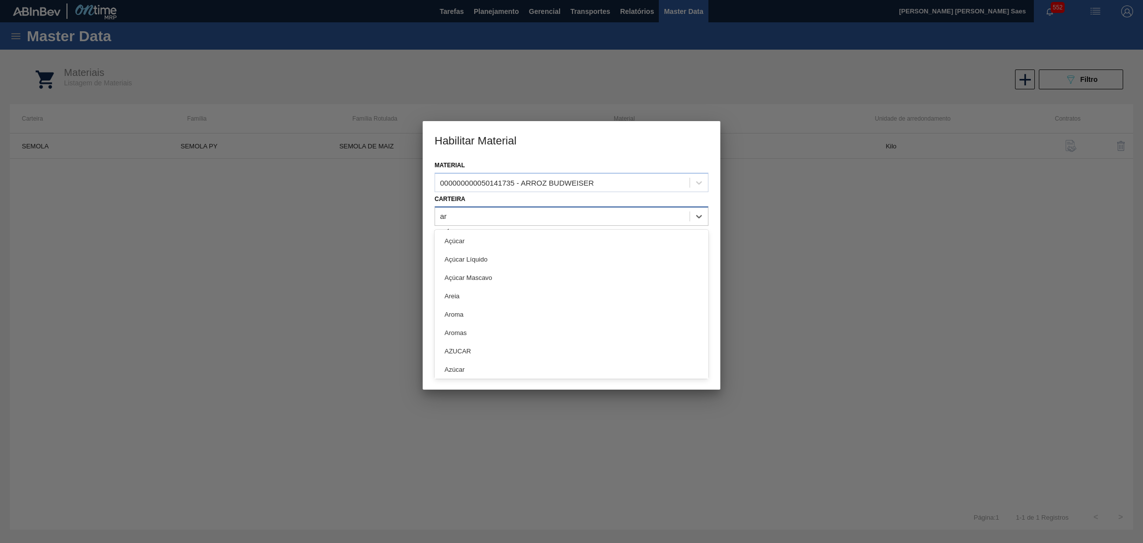
type input "a"
type input "adj"
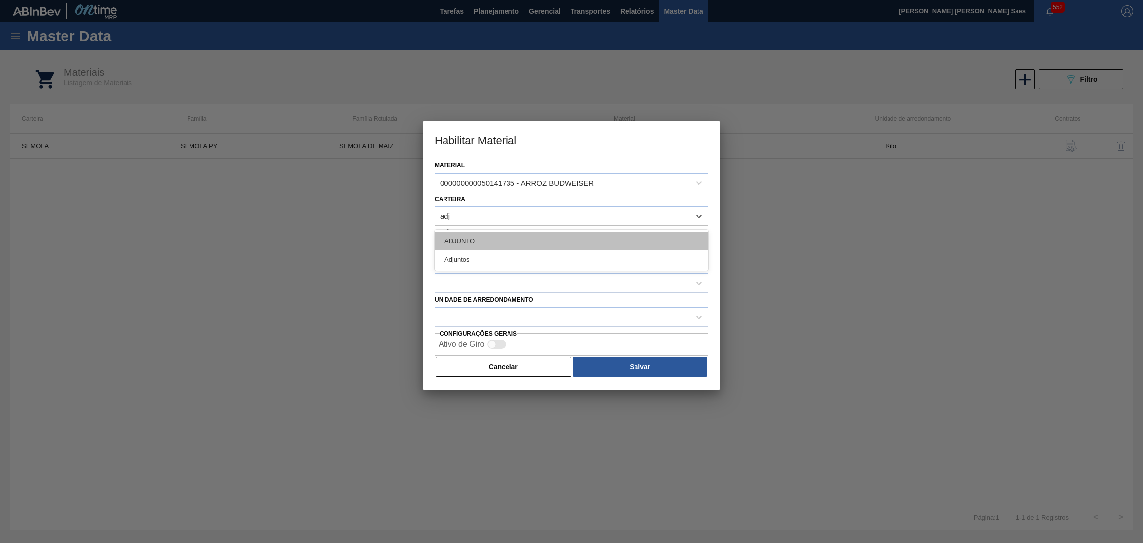
click at [553, 242] on div "ADJUNTO" at bounding box center [571, 241] width 274 height 18
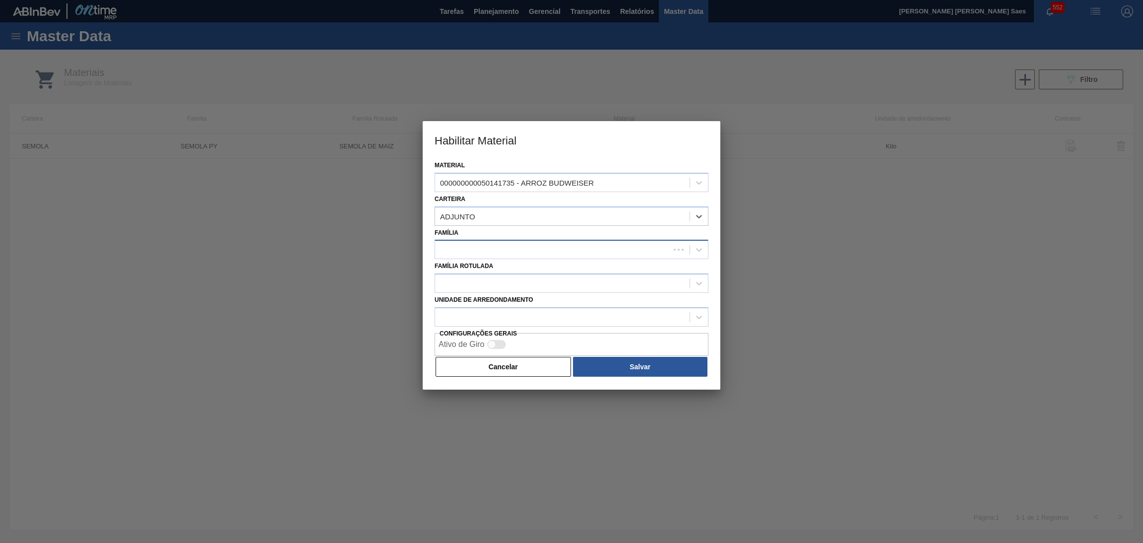
click at [551, 248] on div at bounding box center [552, 250] width 235 height 14
type input "arr"
click at [558, 141] on h3 "Habilitar Material" at bounding box center [572, 140] width 298 height 38
drag, startPoint x: 689, startPoint y: 284, endPoint x: 675, endPoint y: 284, distance: 14.4
click at [689, 284] on div at bounding box center [571, 282] width 274 height 19
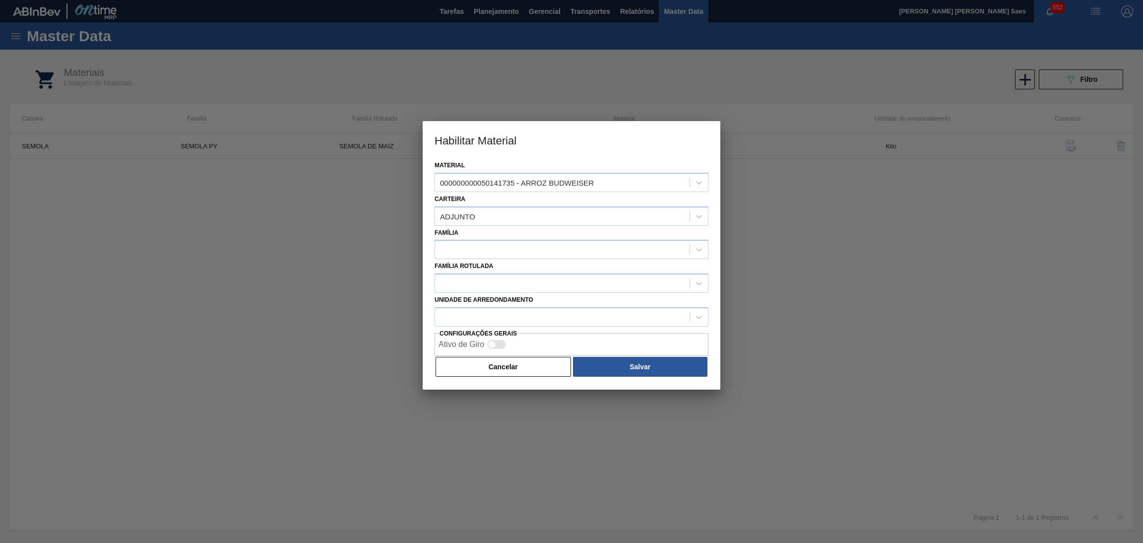
click at [560, 262] on div "Família Rotulada" at bounding box center [571, 276] width 274 height 34
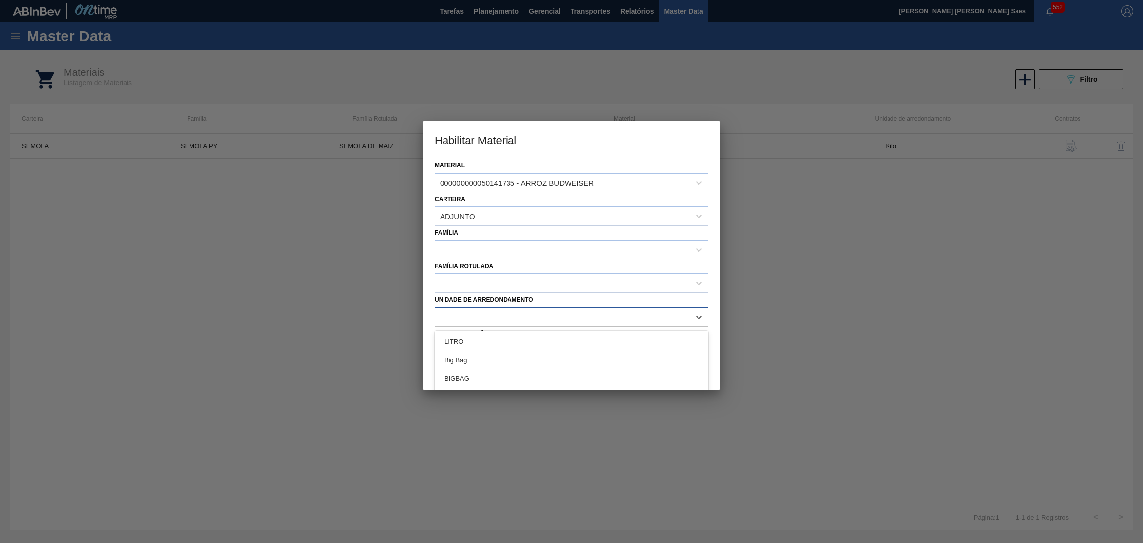
click at [546, 311] on div at bounding box center [562, 317] width 254 height 14
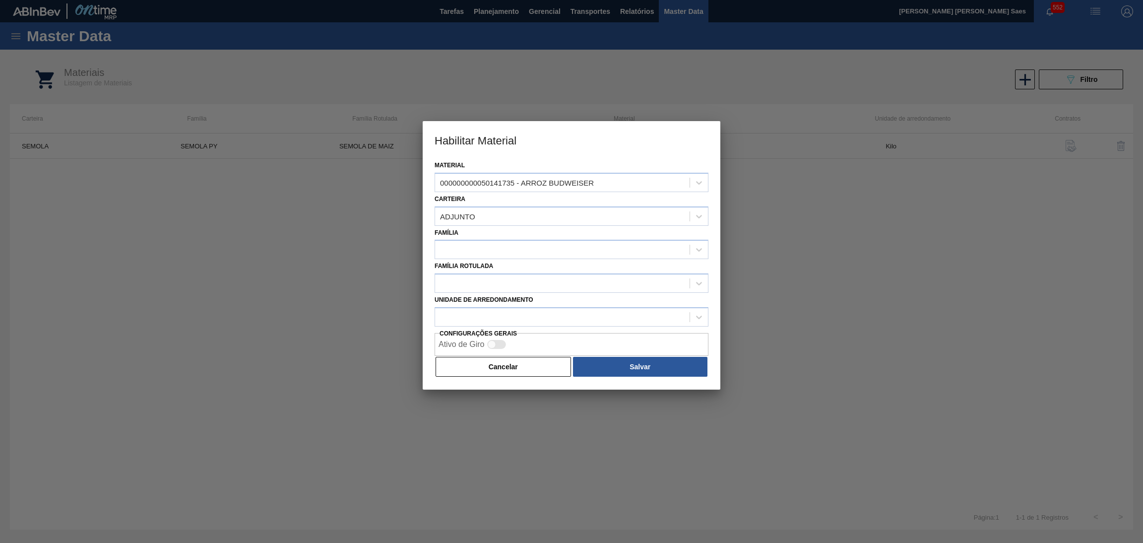
click at [618, 296] on div "Unidade de arredondamento" at bounding box center [571, 310] width 274 height 34
click at [502, 370] on button "Cancelar" at bounding box center [502, 367] width 135 height 20
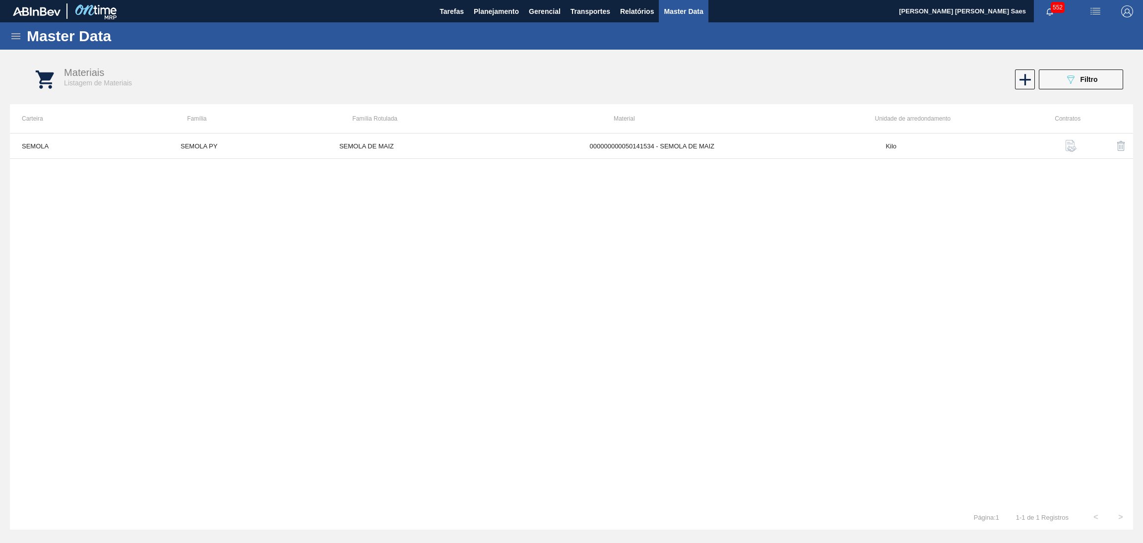
click at [16, 34] on icon at bounding box center [16, 36] width 12 height 12
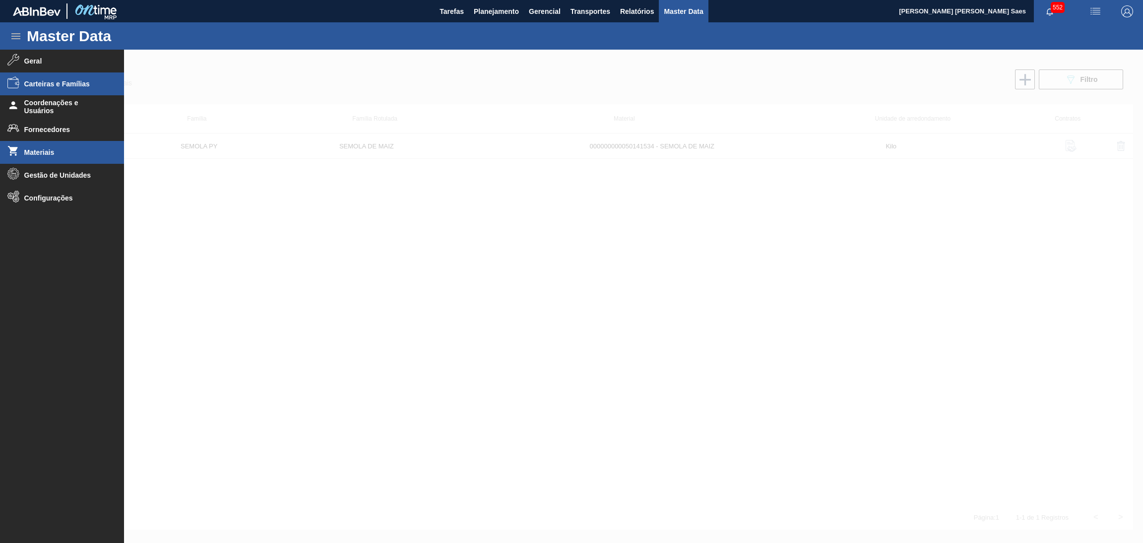
click at [64, 80] on span "Carteiras e Famílias" at bounding box center [65, 84] width 82 height 8
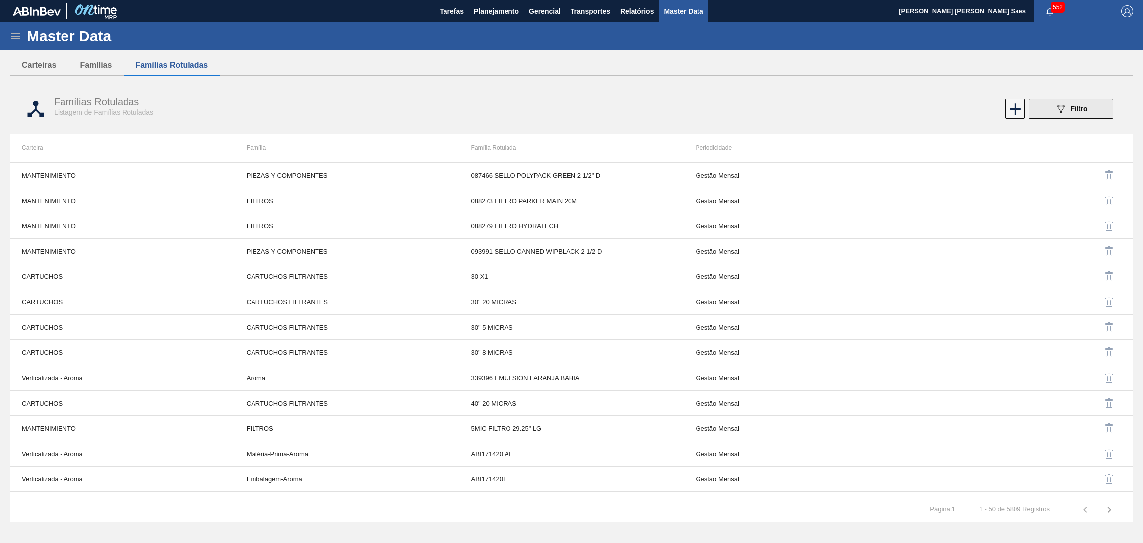
click at [1057, 104] on icon "089F7B8B-B2A5-4AFE-B5C0-19BA573D28AC" at bounding box center [1060, 109] width 12 height 12
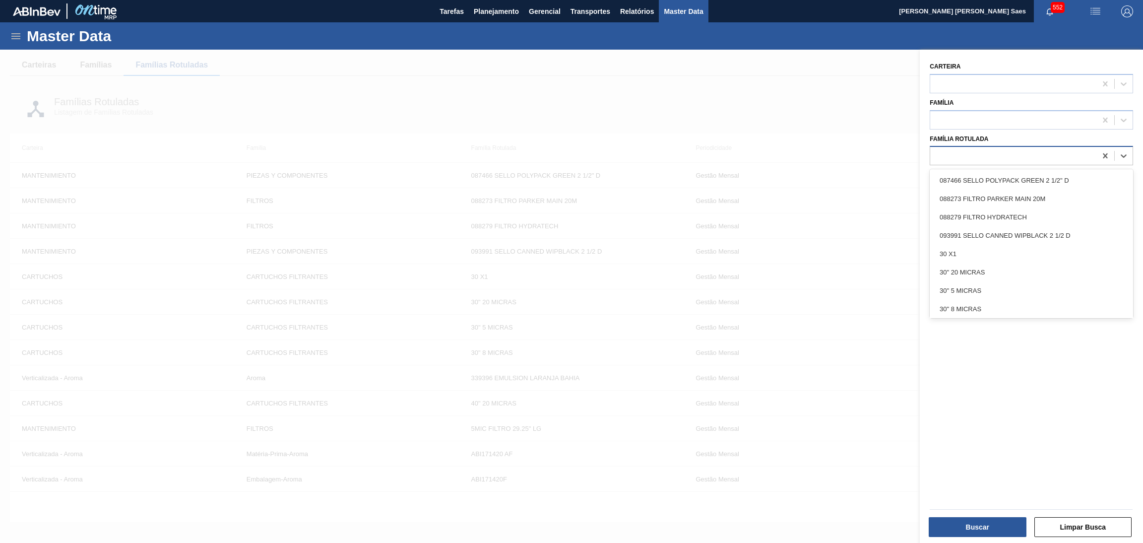
click at [992, 158] on div at bounding box center [1013, 156] width 166 height 14
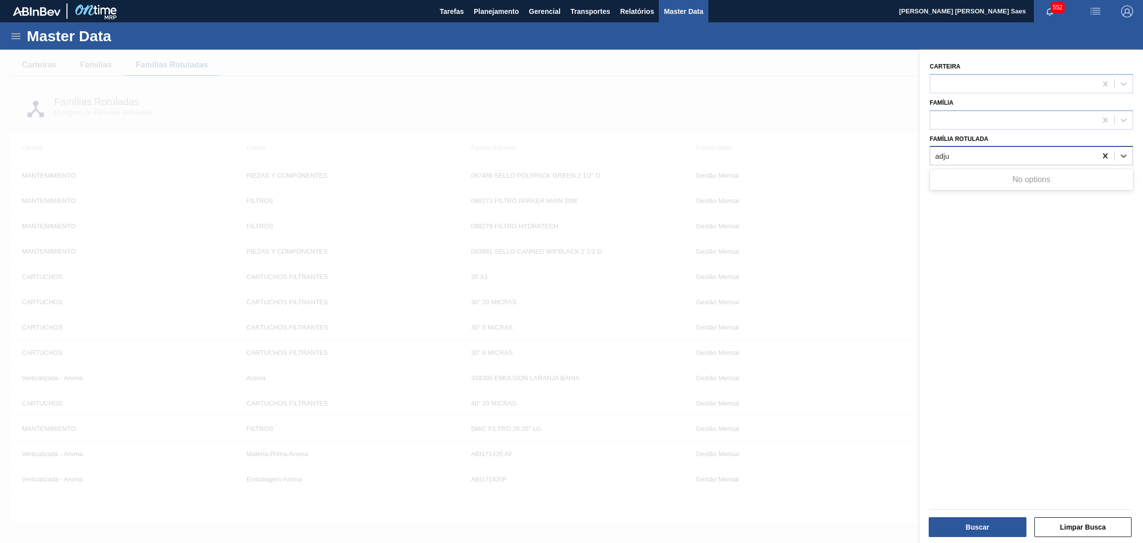
type Rotulada "adju"
click at [1108, 151] on icon at bounding box center [1105, 156] width 10 height 10
click at [1003, 78] on div at bounding box center [1013, 83] width 166 height 14
type input "ad"
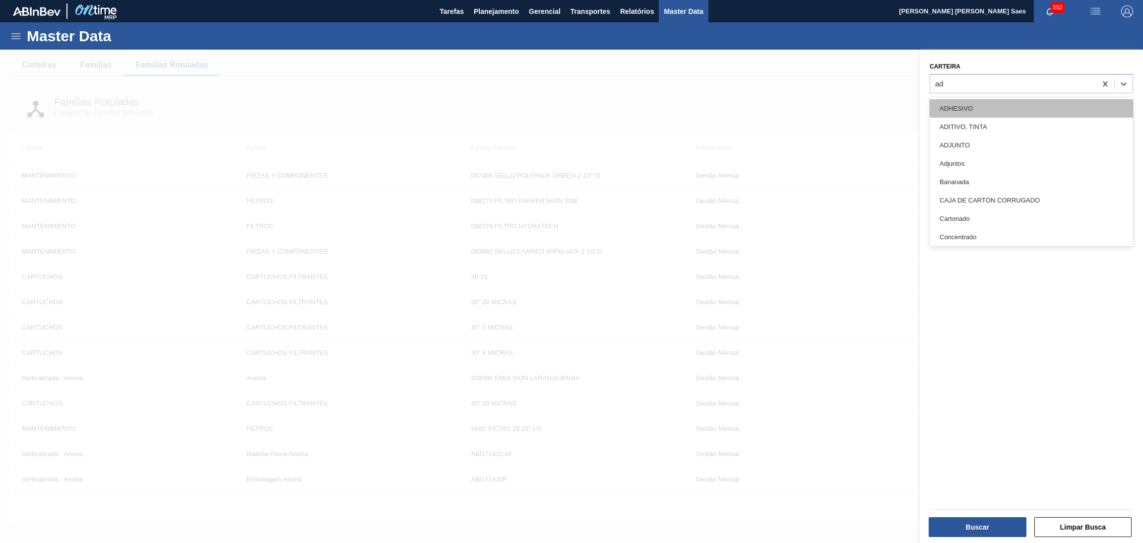
click at [968, 107] on div "ADHESIVO" at bounding box center [1030, 108] width 203 height 18
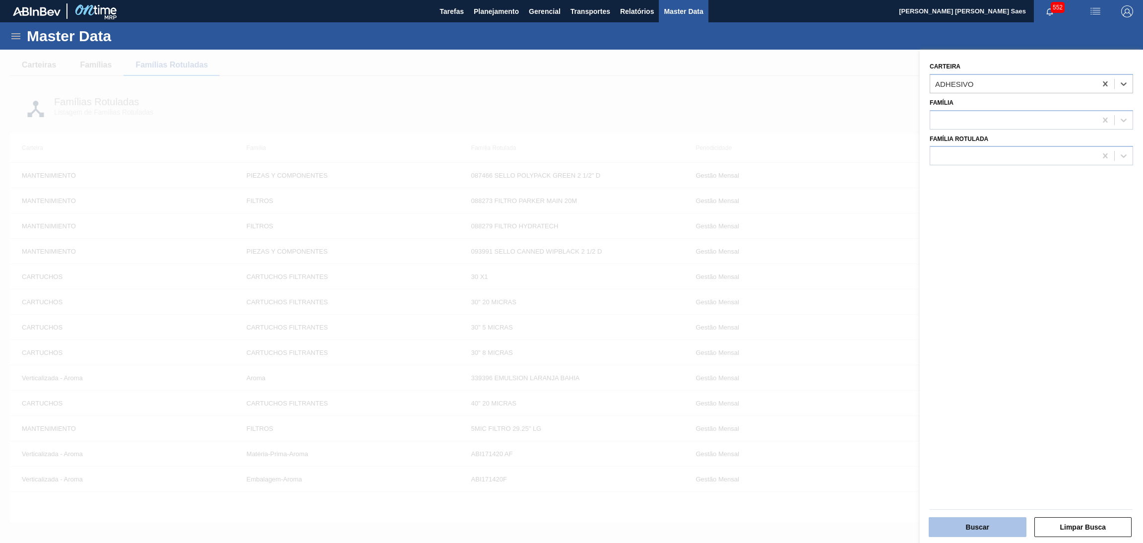
click at [979, 521] on button "Buscar" at bounding box center [978, 527] width 98 height 20
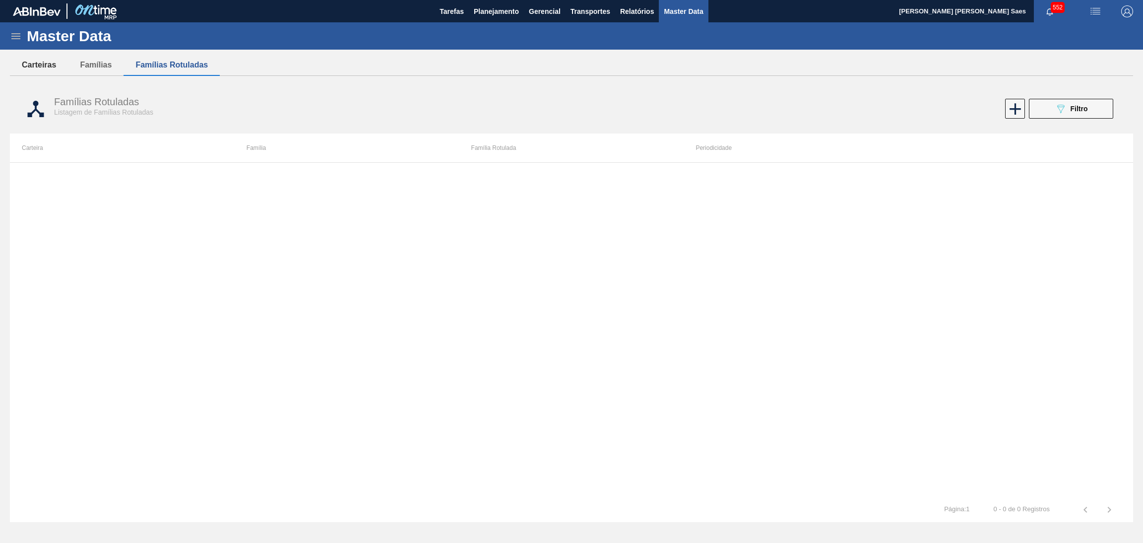
click at [14, 70] on button "Carteiras" at bounding box center [39, 65] width 58 height 21
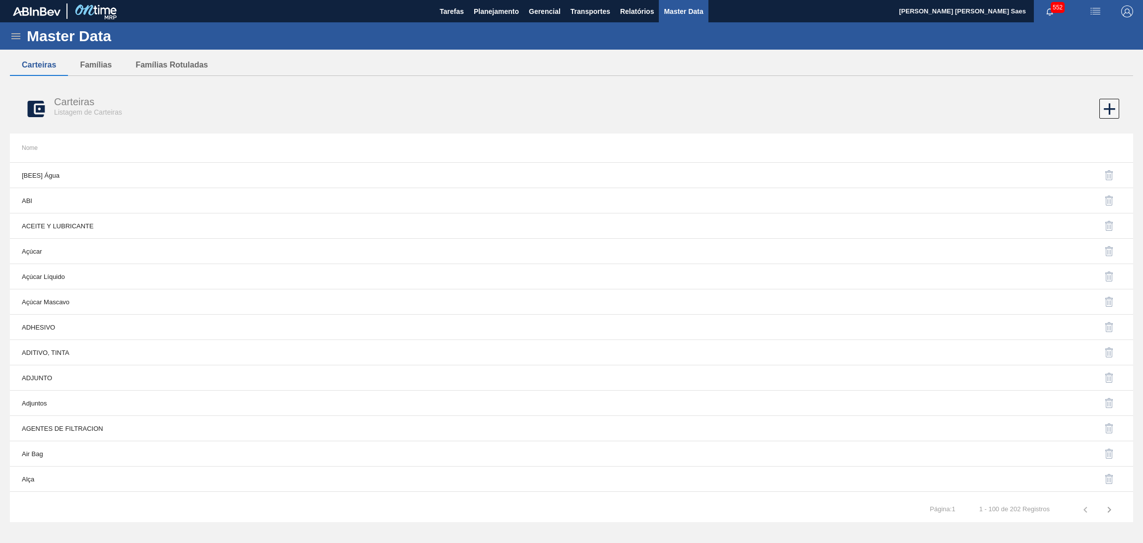
click at [1097, 108] on div at bounding box center [850, 109] width 536 height 20
click at [1103, 105] on icon at bounding box center [1109, 108] width 19 height 19
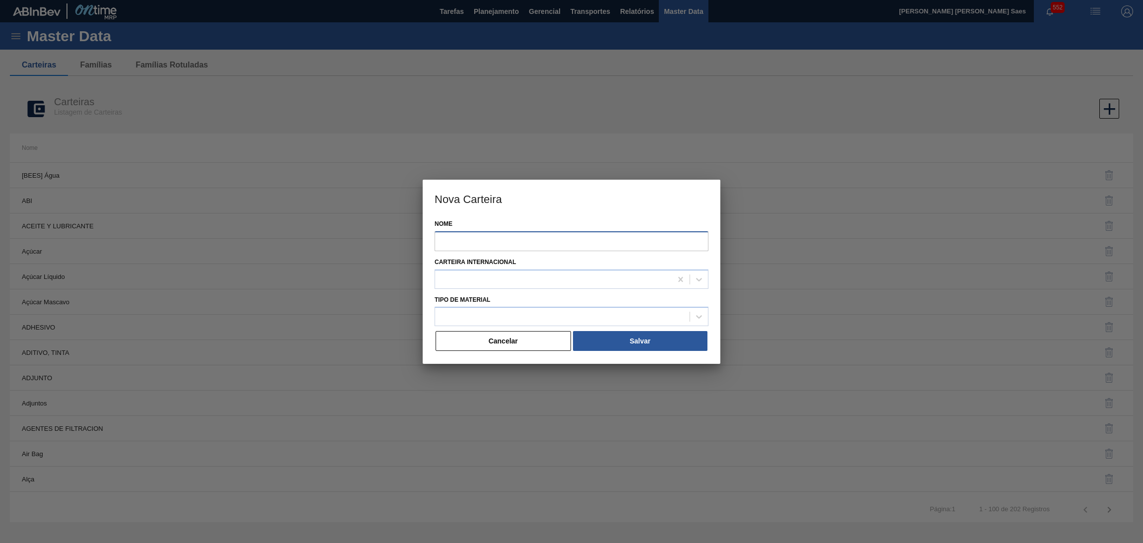
click at [464, 241] on input "Nome" at bounding box center [571, 241] width 274 height 20
click at [475, 345] on button "Cancelar" at bounding box center [502, 341] width 135 height 20
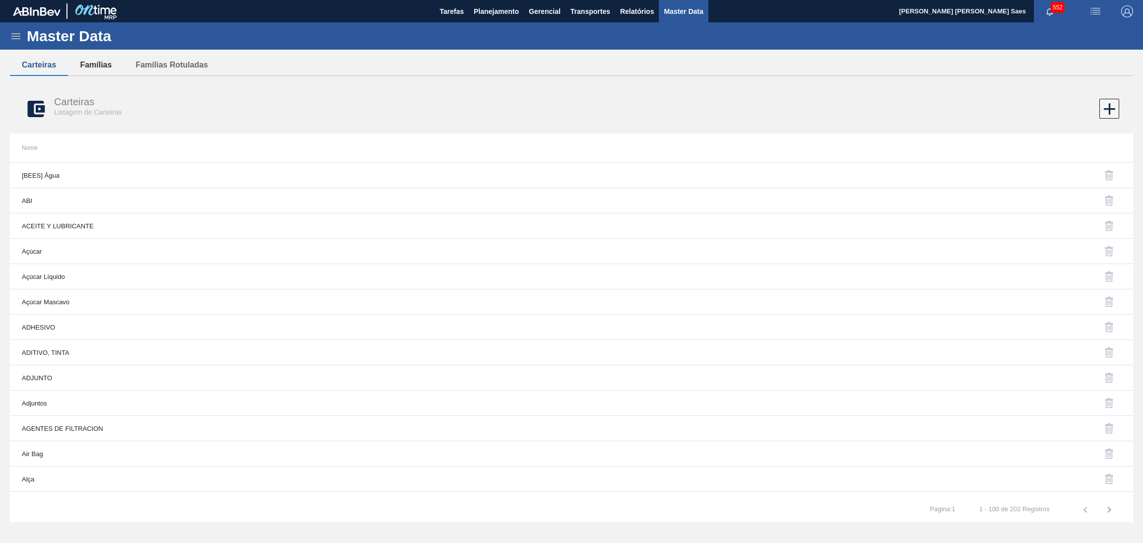
click at [103, 61] on button "Famílias" at bounding box center [96, 65] width 56 height 21
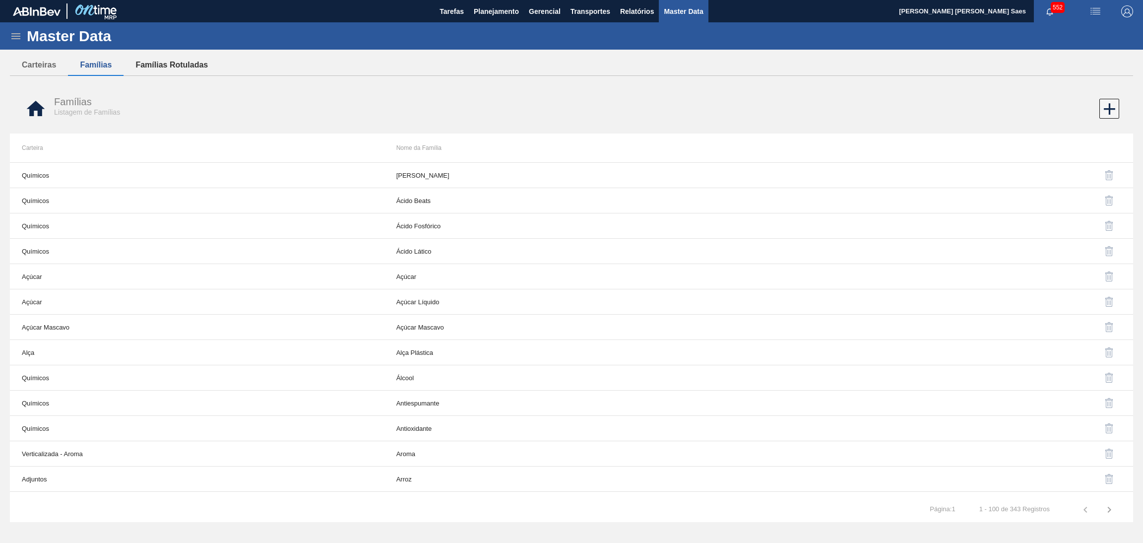
click at [153, 65] on button "Famílias Rotuladas" at bounding box center [172, 65] width 96 height 21
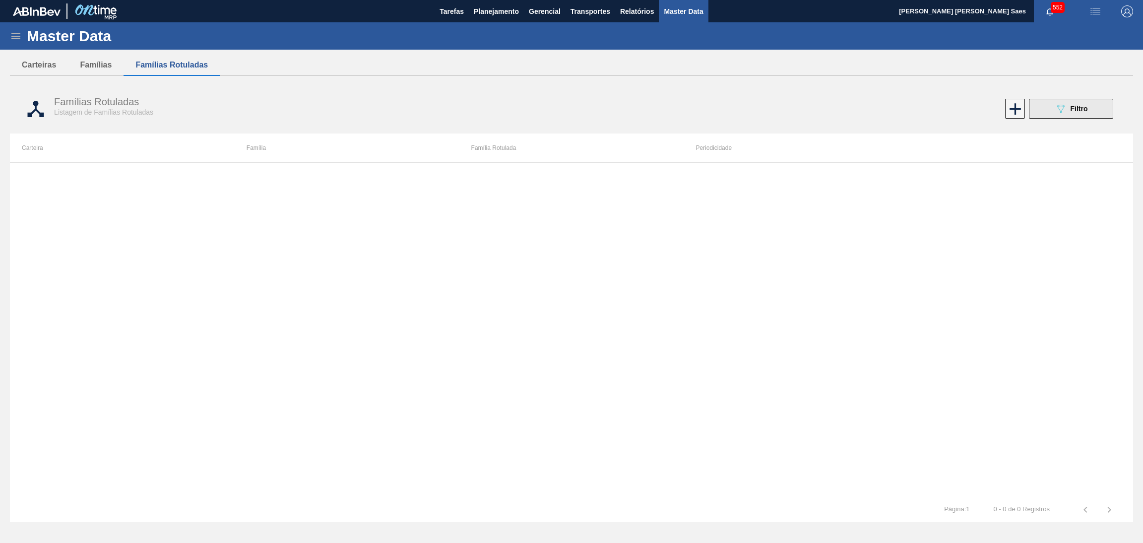
click at [1094, 110] on button "089F7B8B-B2A5-4AFE-B5C0-19BA573D28AC Filtro" at bounding box center [1071, 109] width 84 height 20
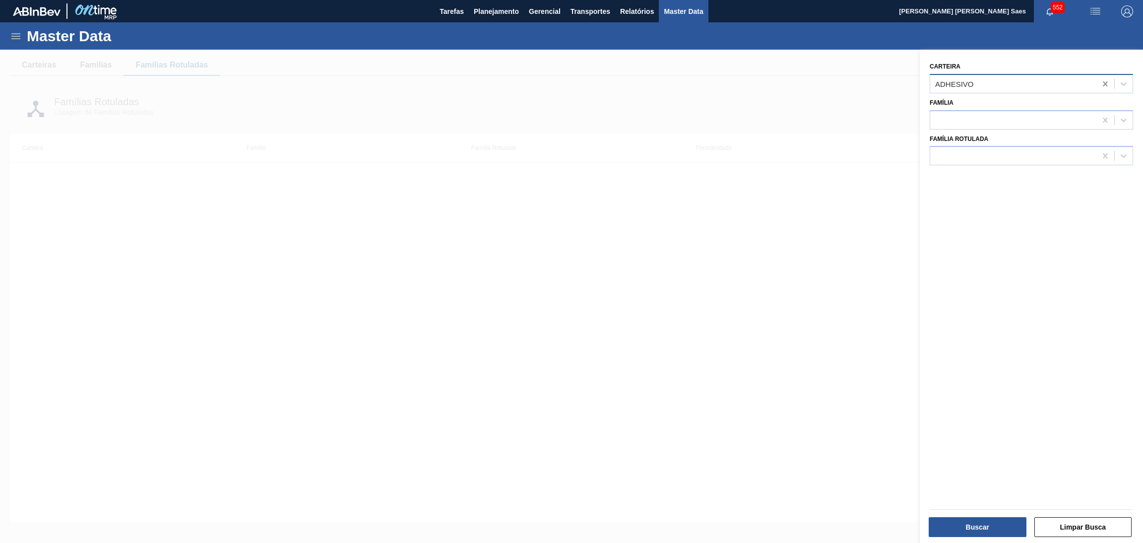
click at [1103, 86] on icon at bounding box center [1105, 84] width 10 height 10
type input "adj"
click at [1041, 112] on div "ADJUNTO" at bounding box center [1030, 108] width 203 height 18
click at [1105, 80] on icon at bounding box center [1105, 84] width 10 height 10
click at [1100, 83] on icon at bounding box center [1105, 84] width 10 height 10
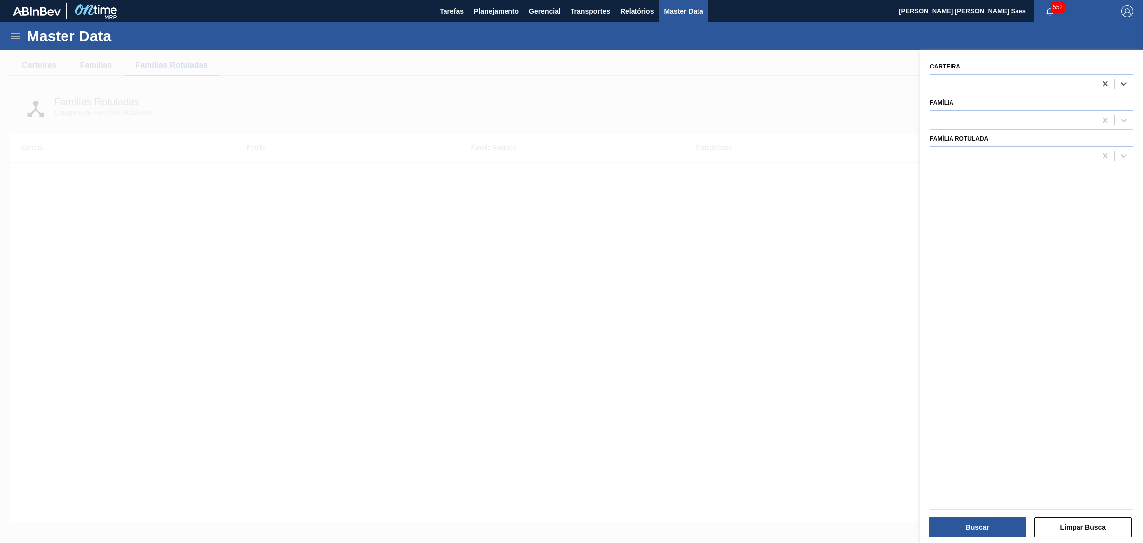
click at [867, 127] on div at bounding box center [571, 321] width 1143 height 543
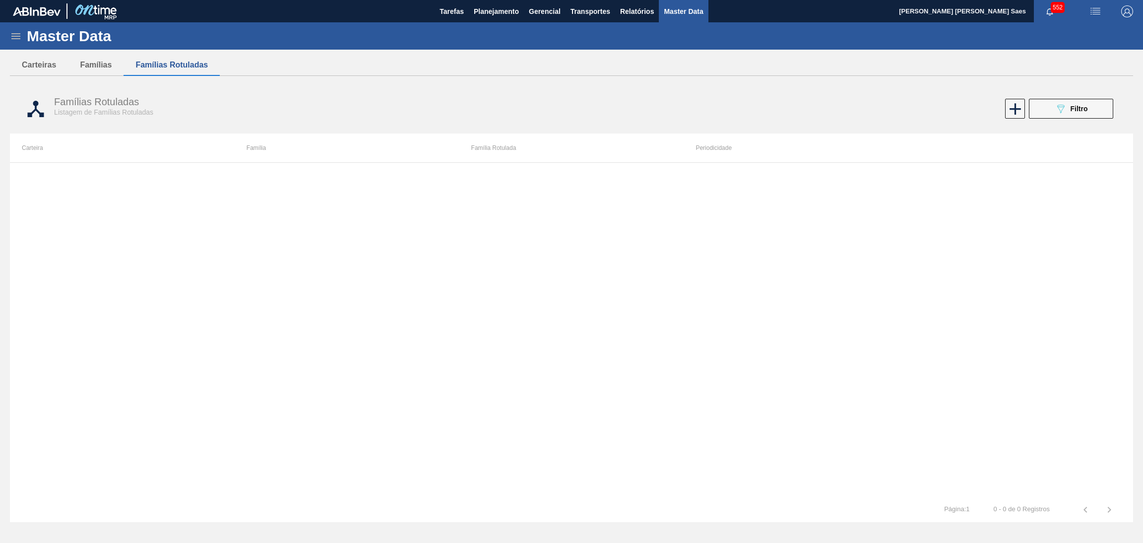
click at [19, 27] on div "Master Data" at bounding box center [571, 35] width 1143 height 27
click at [13, 33] on icon at bounding box center [16, 36] width 12 height 12
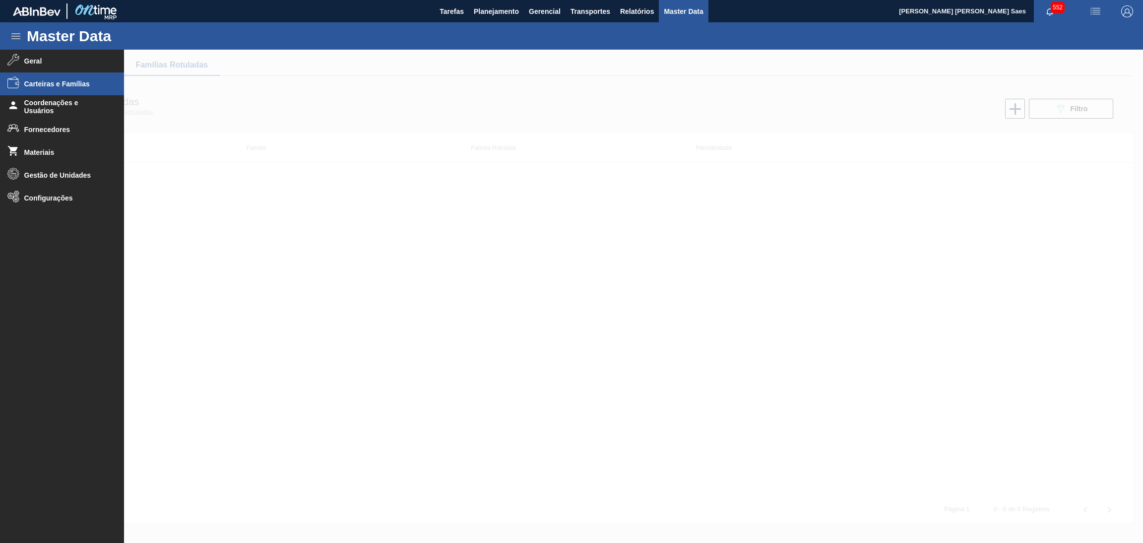
click at [51, 87] on span "Carteiras e Famílias" at bounding box center [65, 84] width 82 height 8
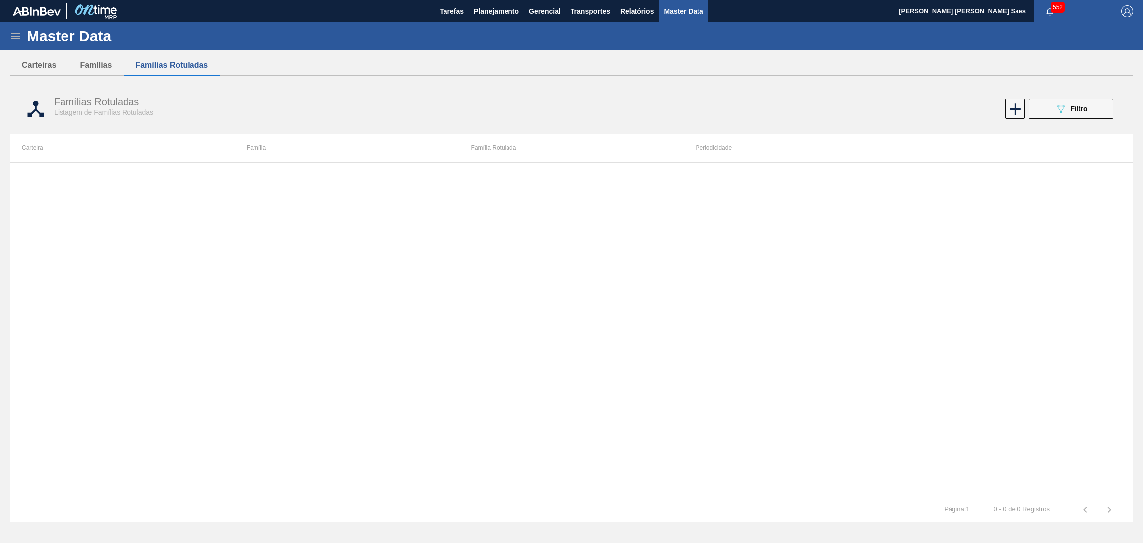
click at [270, 82] on div "Carteiras Famílias Famílias Rotuladas Carteiras Listagem de Carteiras Nome [BEE…" at bounding box center [571, 264] width 1123 height 418
click at [91, 69] on button "Famílias" at bounding box center [96, 65] width 56 height 21
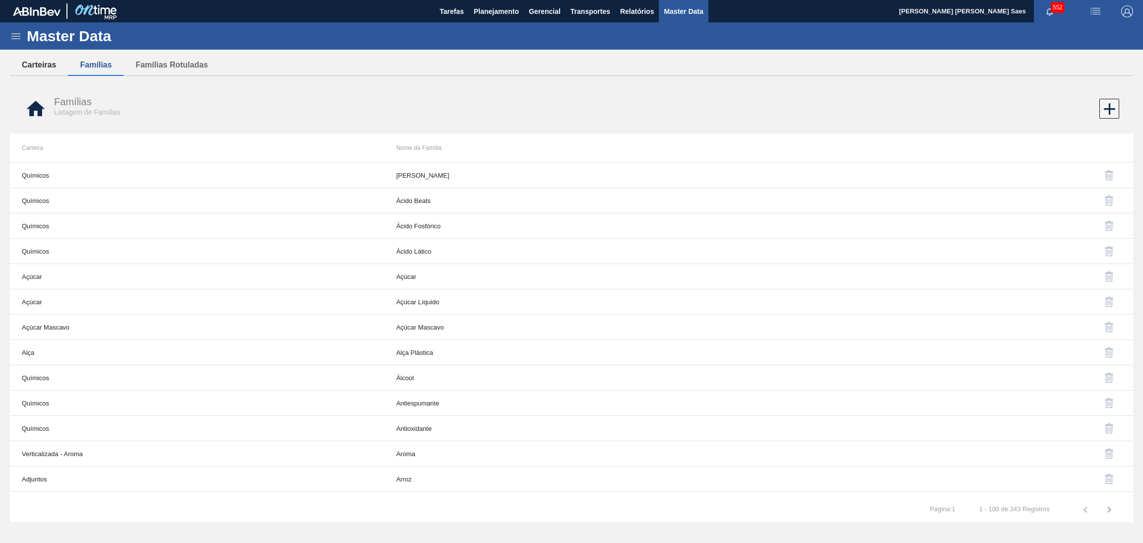
click at [51, 55] on button "Carteiras" at bounding box center [39, 65] width 58 height 21
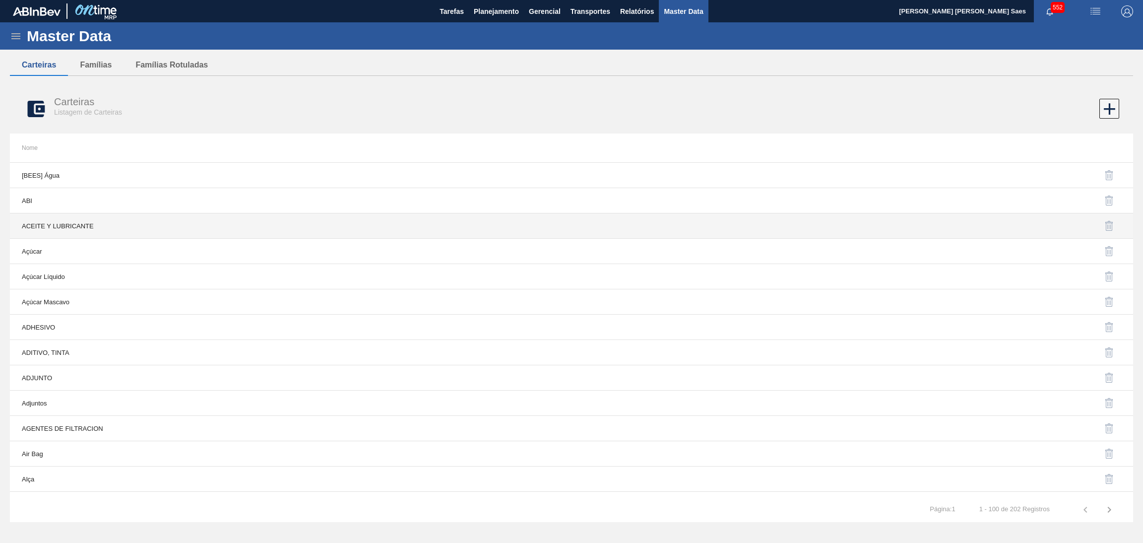
click at [53, 230] on td "ACEITE Y LUBRICANTE" at bounding box center [290, 225] width 561 height 25
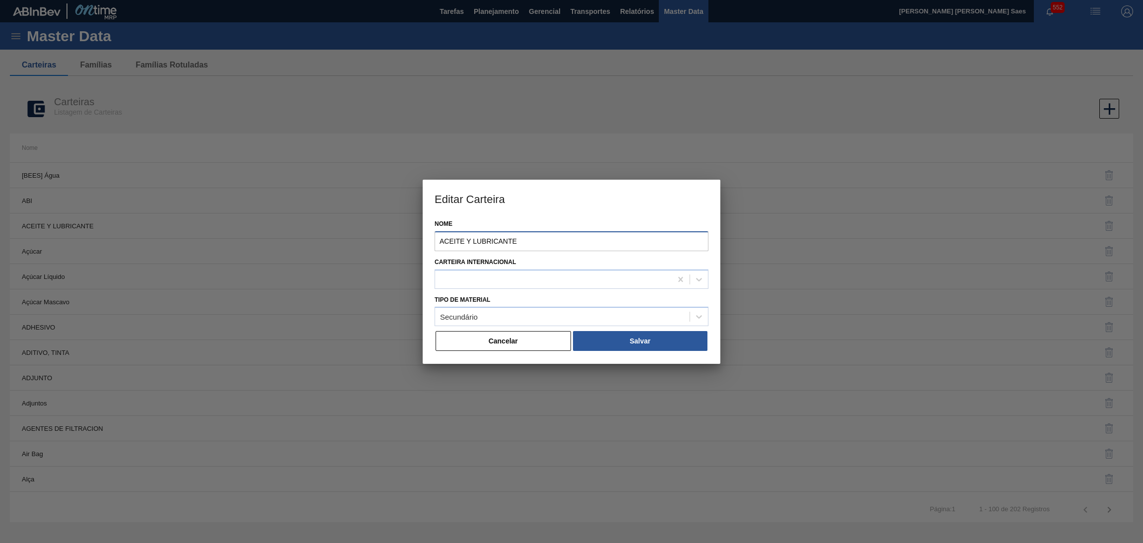
click at [531, 239] on input "ACEITE Y LUBRICANTE" at bounding box center [571, 241] width 274 height 20
drag, startPoint x: 531, startPoint y: 240, endPoint x: 78, endPoint y: 214, distance: 454.1
click at [243, 204] on div "Editar Carteira Nome ACEITE Y LUBRICANTE Carteira Internacional Tipo de Materia…" at bounding box center [571, 271] width 1143 height 543
click at [531, 335] on button "Cancelar" at bounding box center [502, 341] width 135 height 20
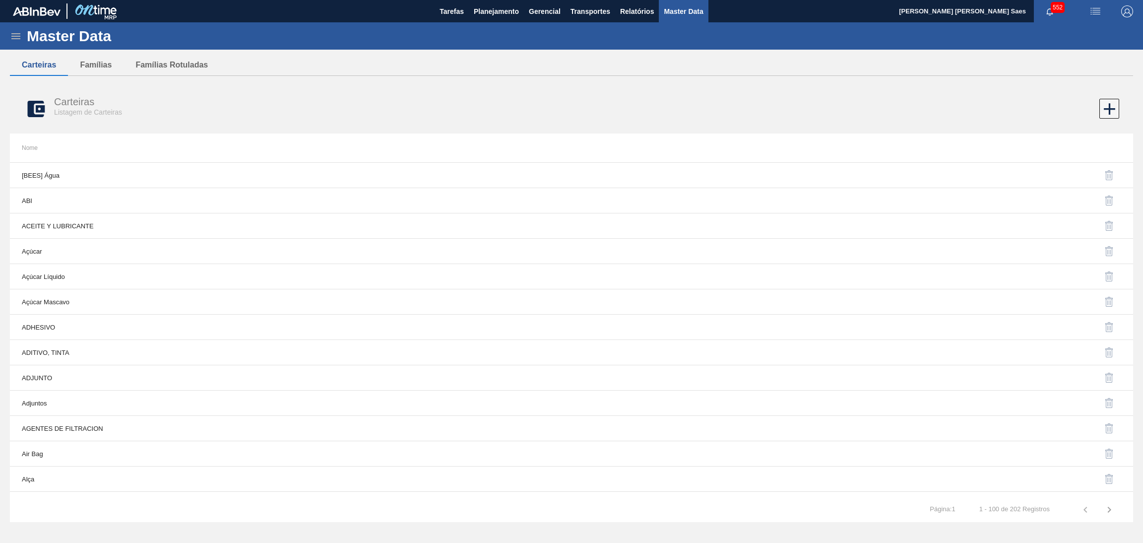
click at [17, 39] on icon at bounding box center [16, 36] width 12 height 12
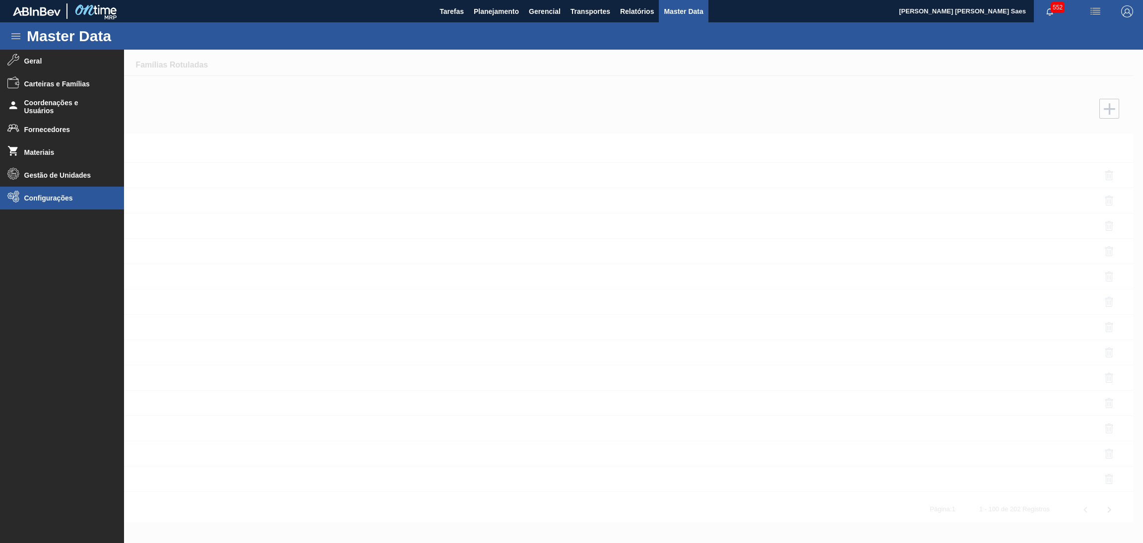
click at [73, 191] on li "Configurações" at bounding box center [62, 197] width 124 height 23
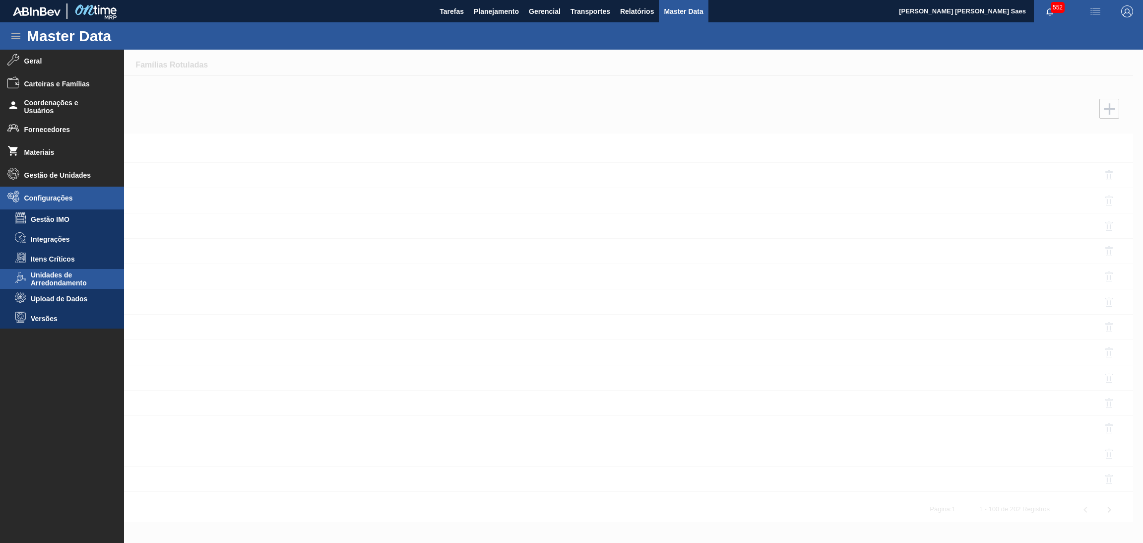
click at [72, 279] on span "Unidades de Arredondamento" at bounding box center [69, 279] width 76 height 16
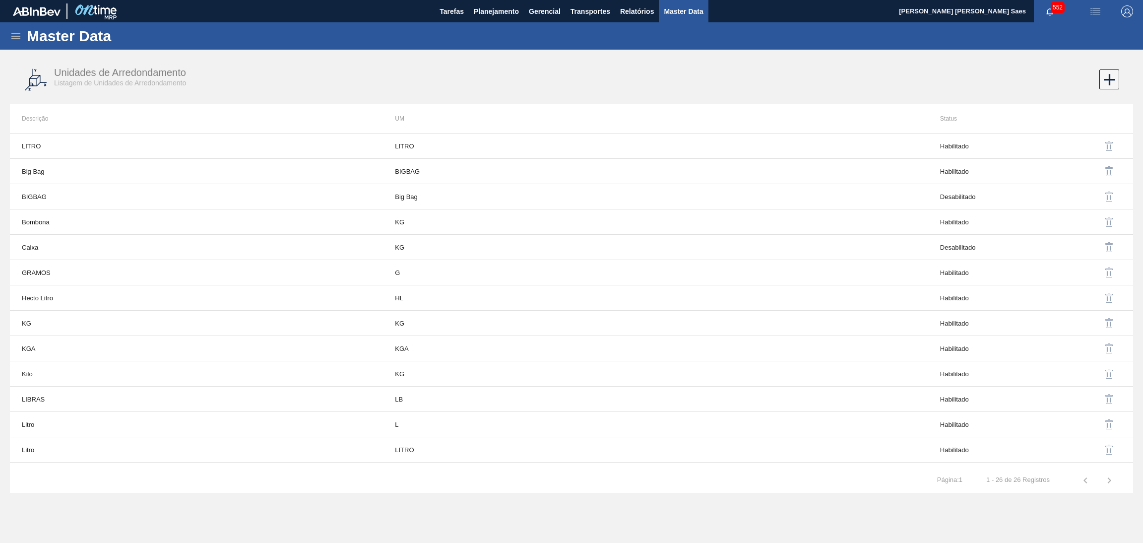
click at [16, 37] on icon at bounding box center [16, 36] width 12 height 12
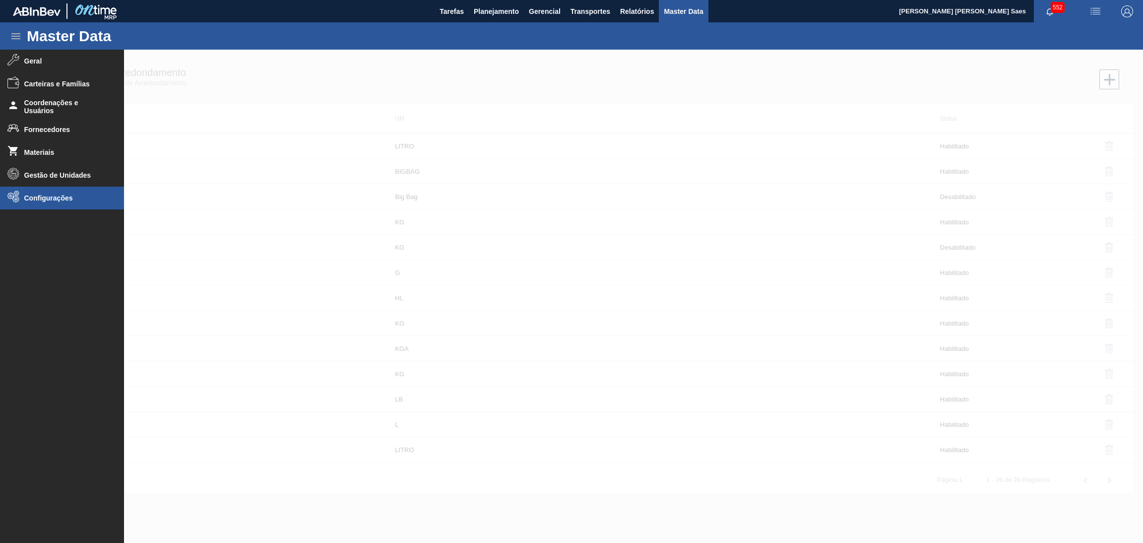
click at [55, 192] on li "Configurações" at bounding box center [62, 197] width 124 height 23
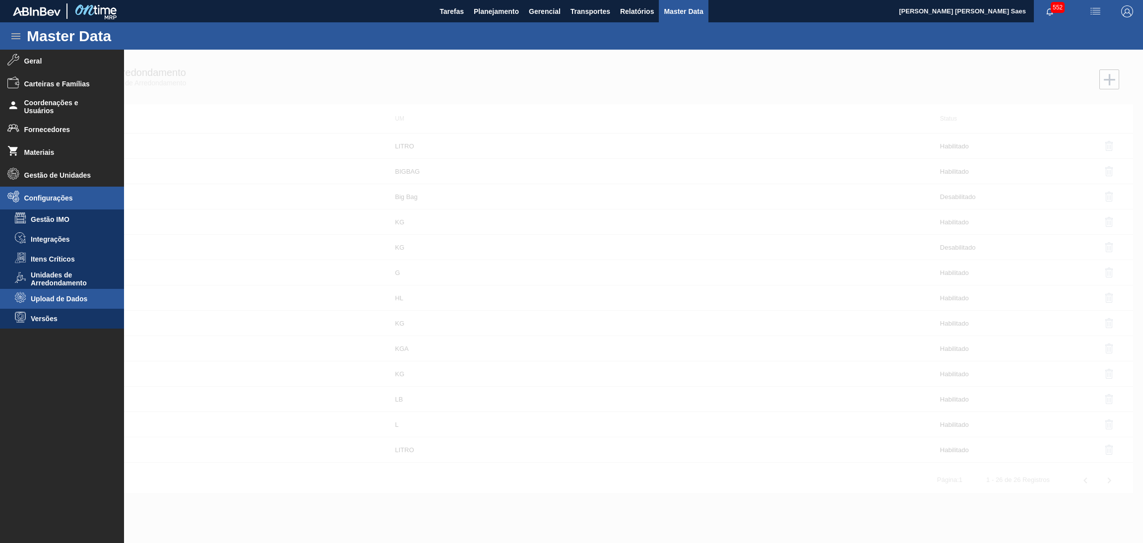
click at [80, 293] on li "Upload de Dados" at bounding box center [62, 299] width 124 height 20
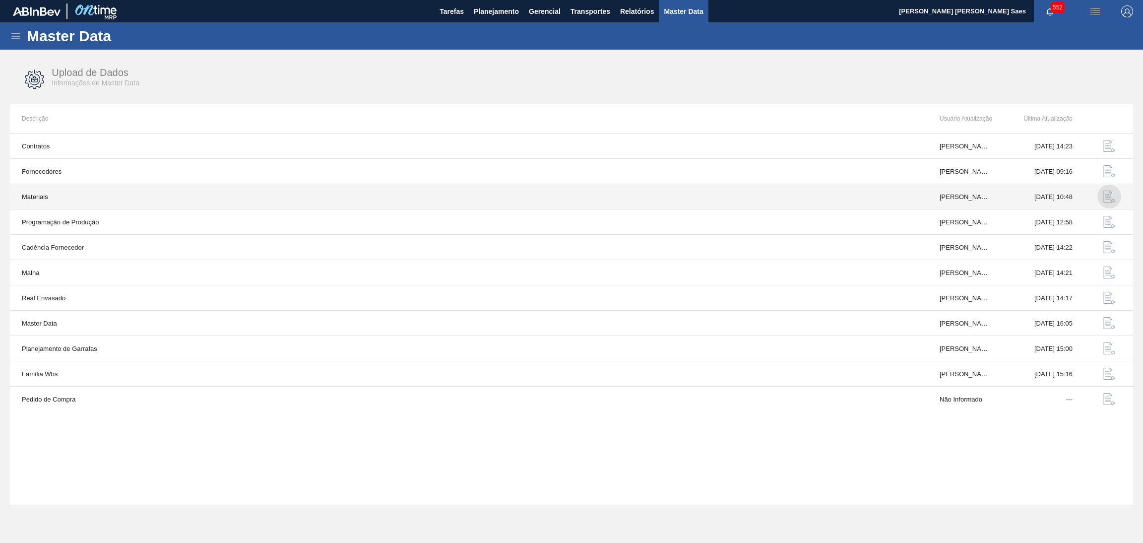
click at [1108, 196] on img "button" at bounding box center [1109, 196] width 12 height 12
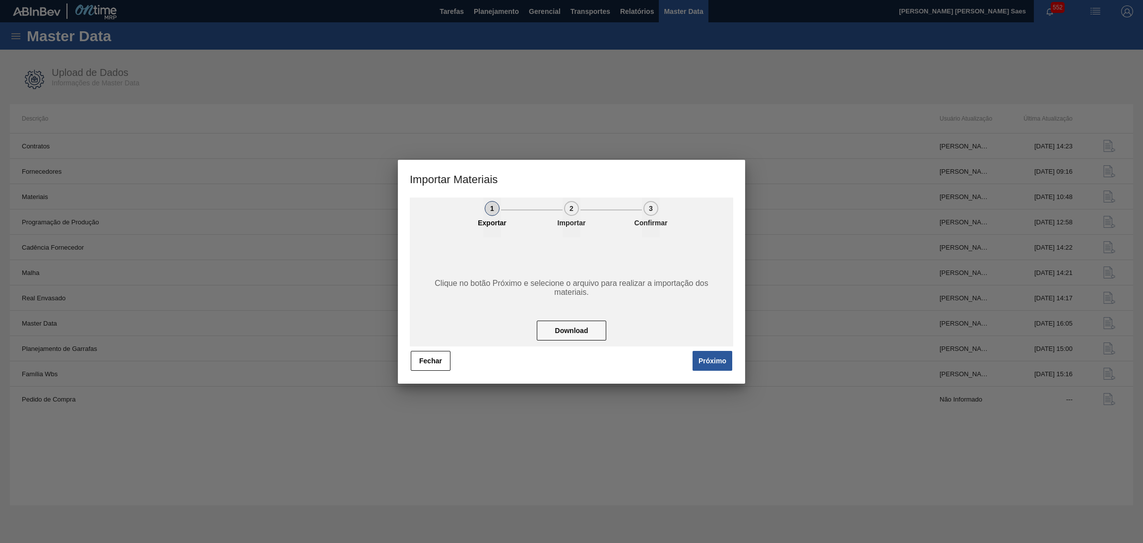
click at [430, 361] on button "Fechar" at bounding box center [431, 361] width 40 height 20
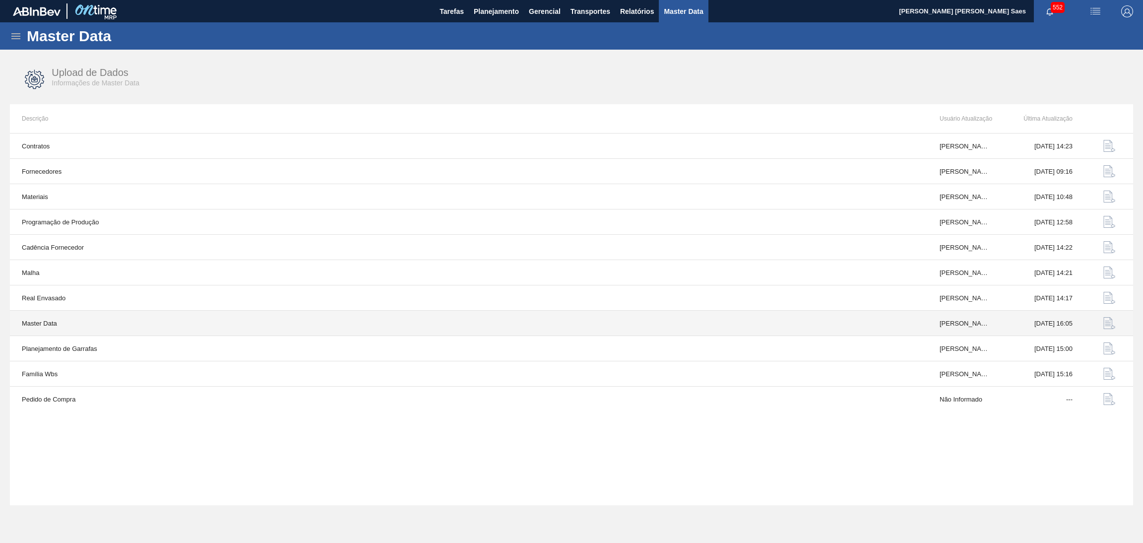
click at [1106, 322] on img "button" at bounding box center [1109, 323] width 12 height 12
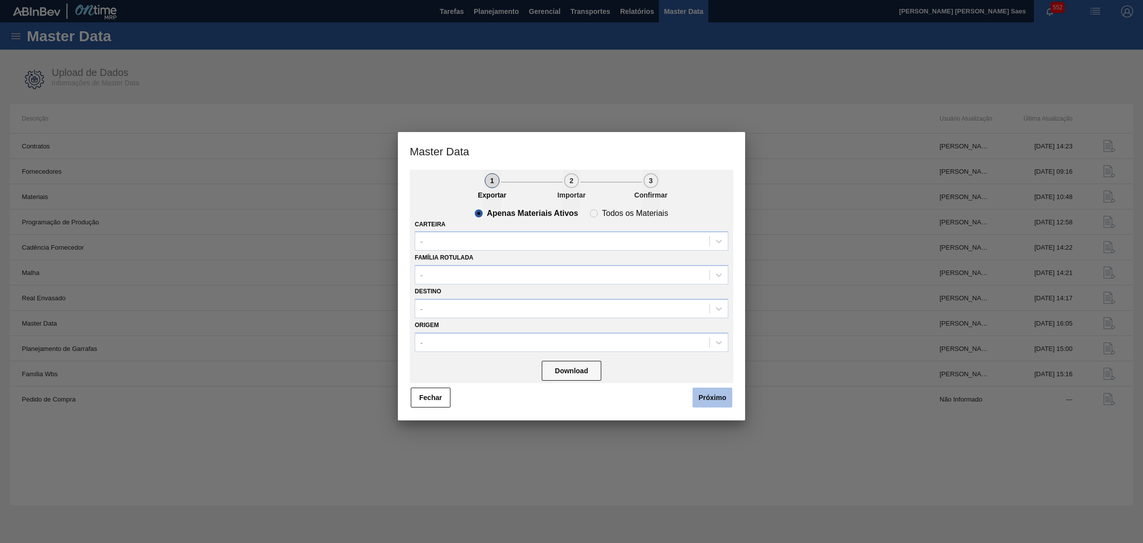
click at [710, 391] on button "Próximo" at bounding box center [712, 397] width 40 height 20
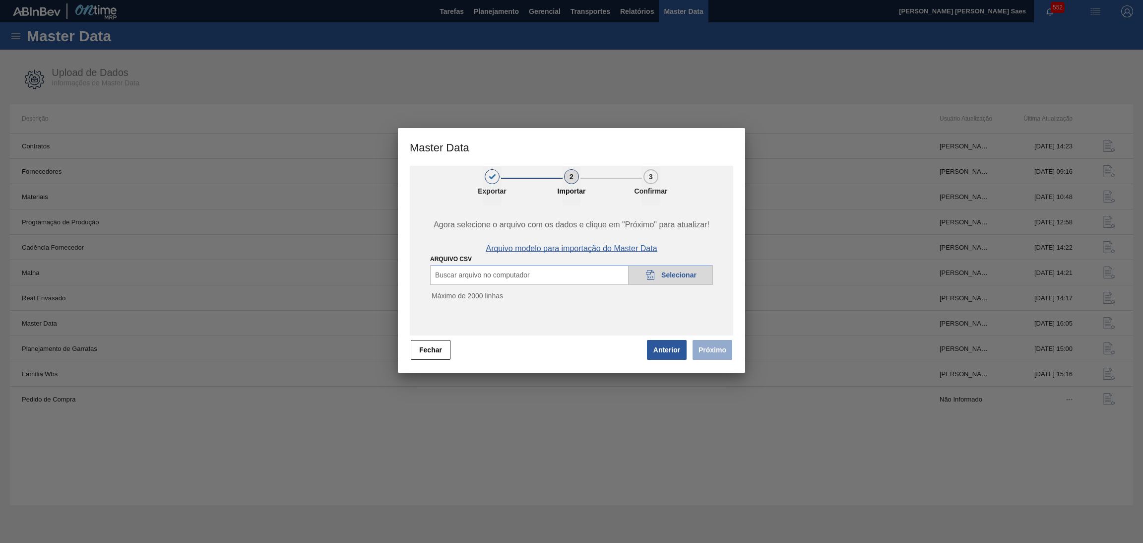
click at [562, 248] on span "Arquivo modelo para importação do Master Data" at bounding box center [571, 248] width 171 height 9
drag, startPoint x: 674, startPoint y: 348, endPoint x: 734, endPoint y: 264, distance: 102.4
click at [673, 348] on button "Anterior" at bounding box center [667, 350] width 40 height 20
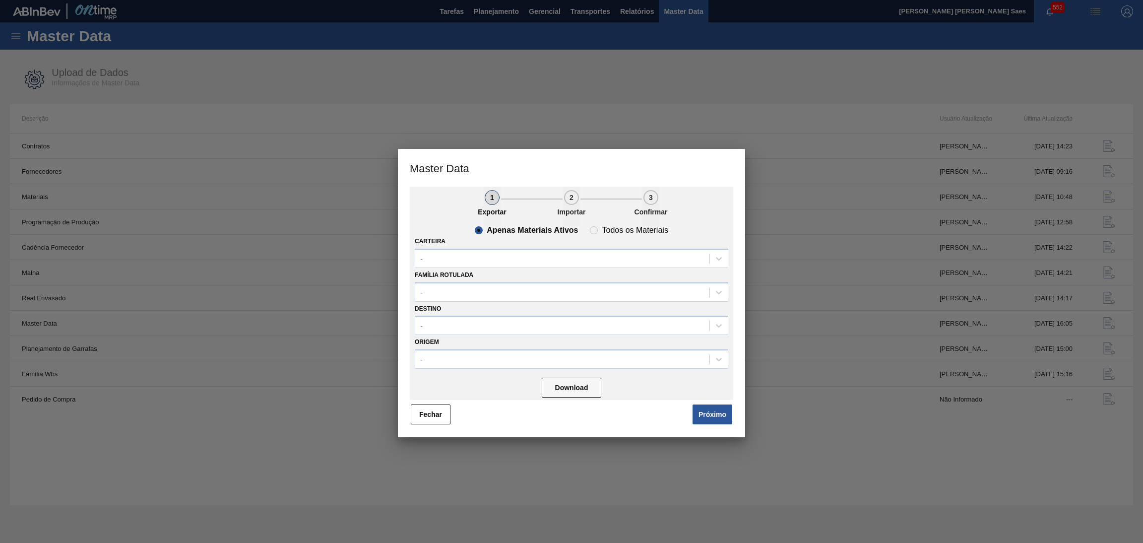
click at [427, 412] on button "Fechar" at bounding box center [431, 414] width 40 height 20
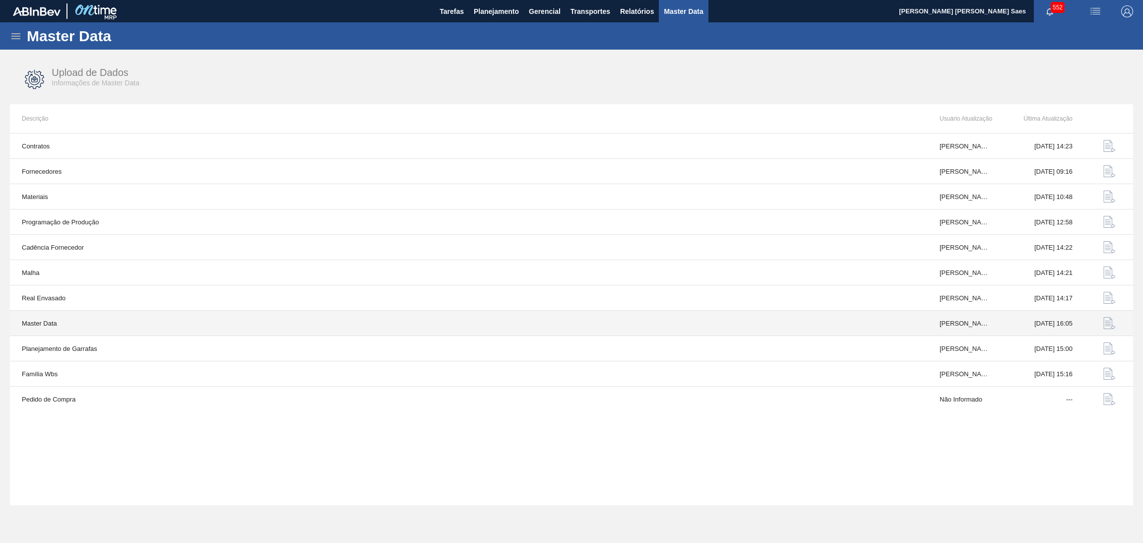
click at [1109, 327] on img "button" at bounding box center [1109, 323] width 12 height 12
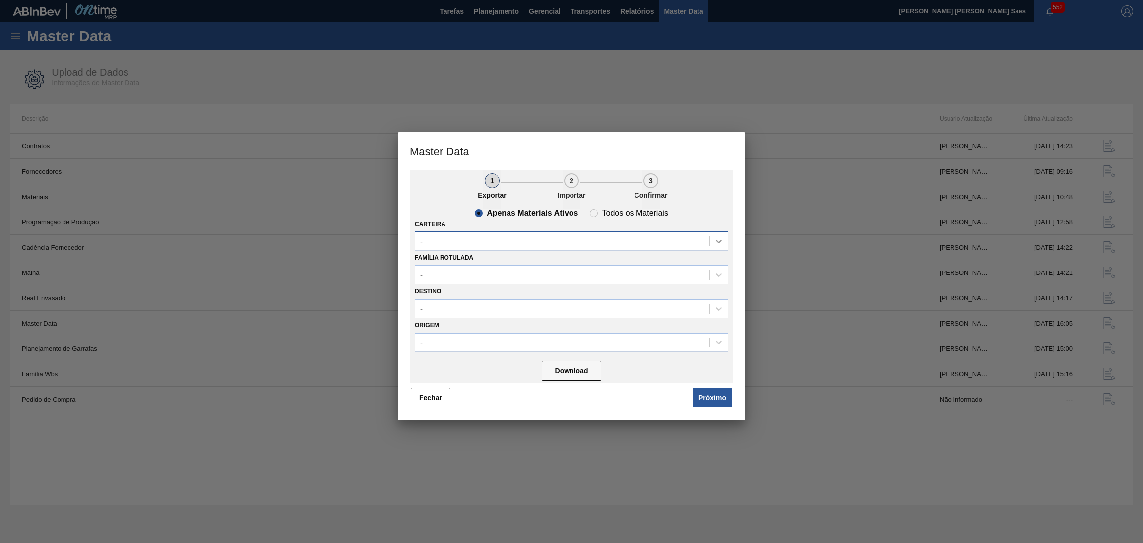
click at [717, 238] on icon at bounding box center [719, 241] width 10 height 10
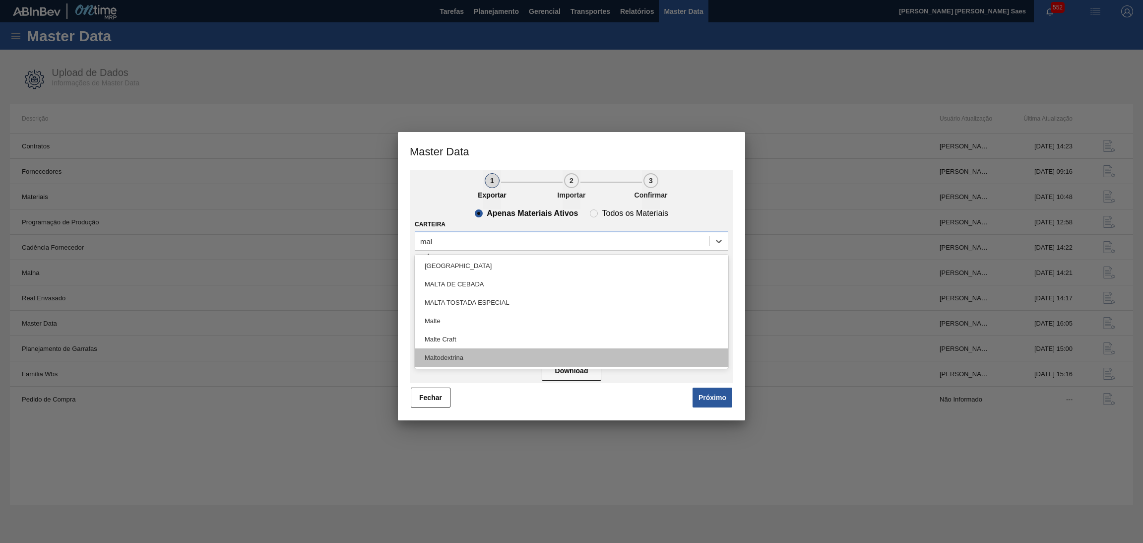
type input "malt"
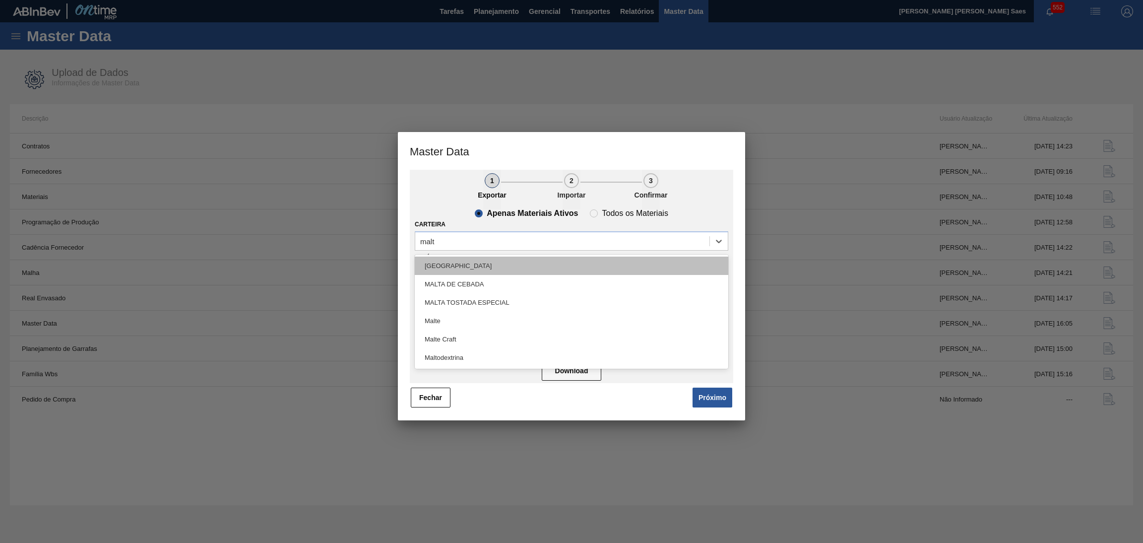
click at [570, 257] on div "[GEOGRAPHIC_DATA]" at bounding box center [571, 265] width 313 height 18
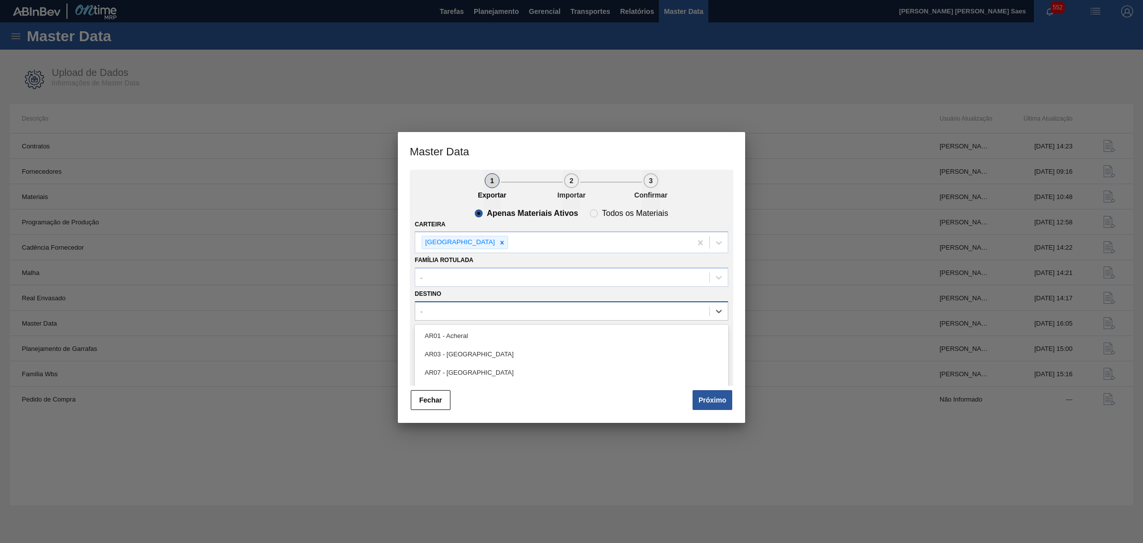
click at [597, 313] on div "-" at bounding box center [562, 311] width 294 height 14
type input "py"
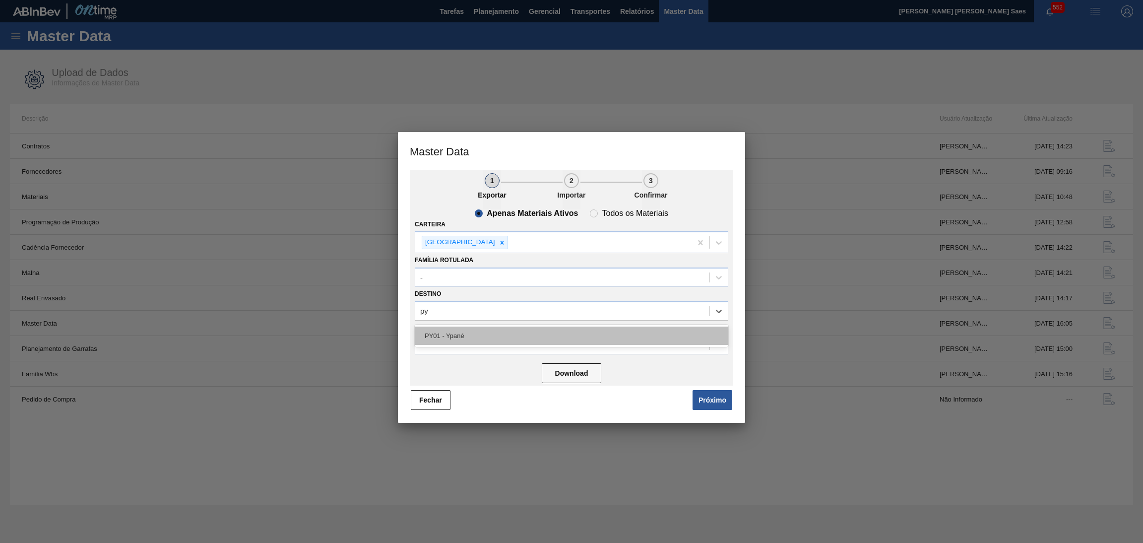
click at [620, 336] on div "PY01 - Ypané" at bounding box center [571, 335] width 313 height 18
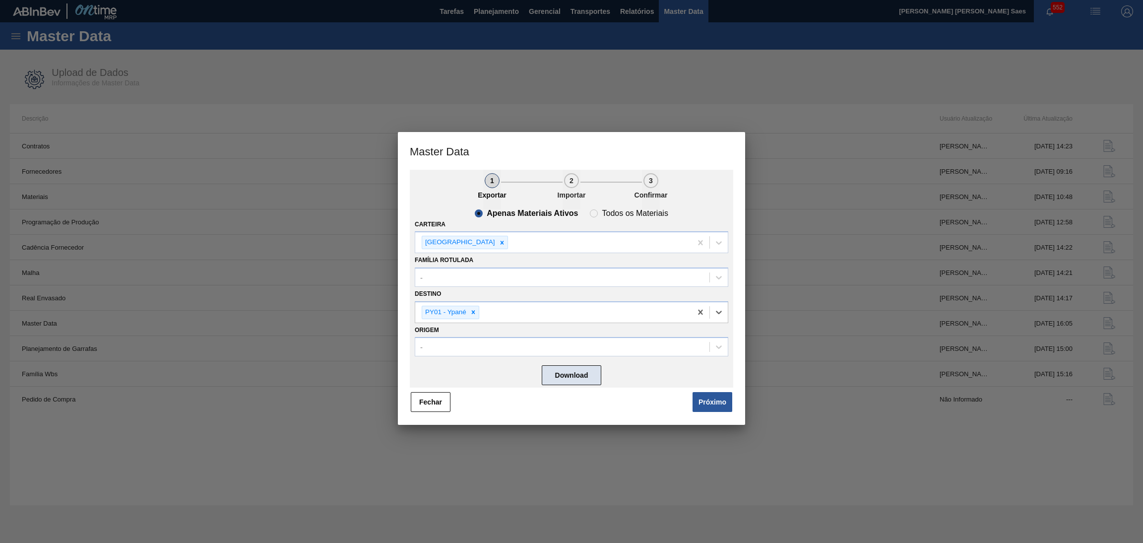
click at [575, 375] on button "Download" at bounding box center [572, 375] width 60 height 20
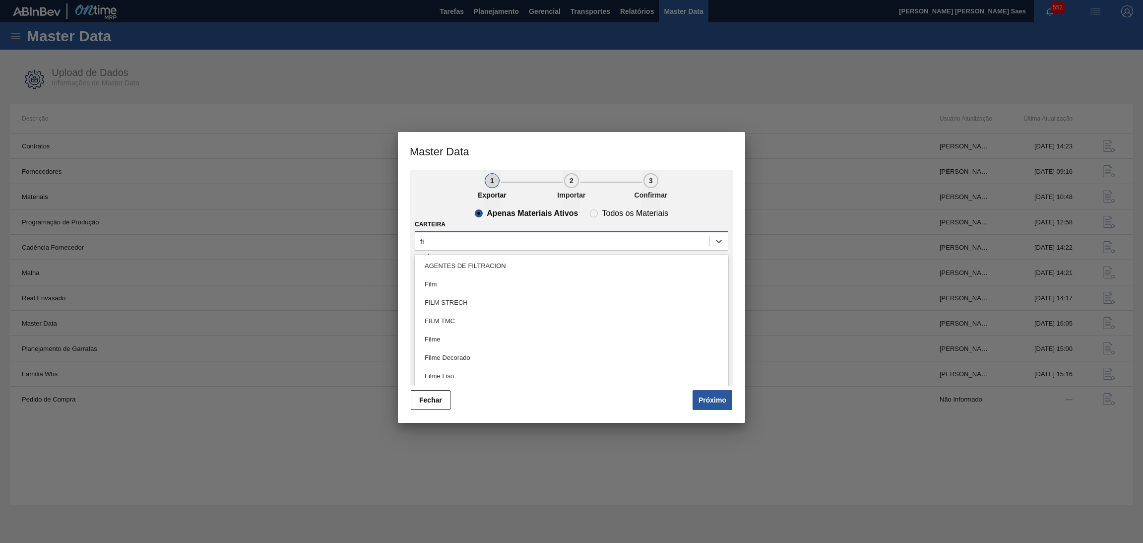
type input "fil"
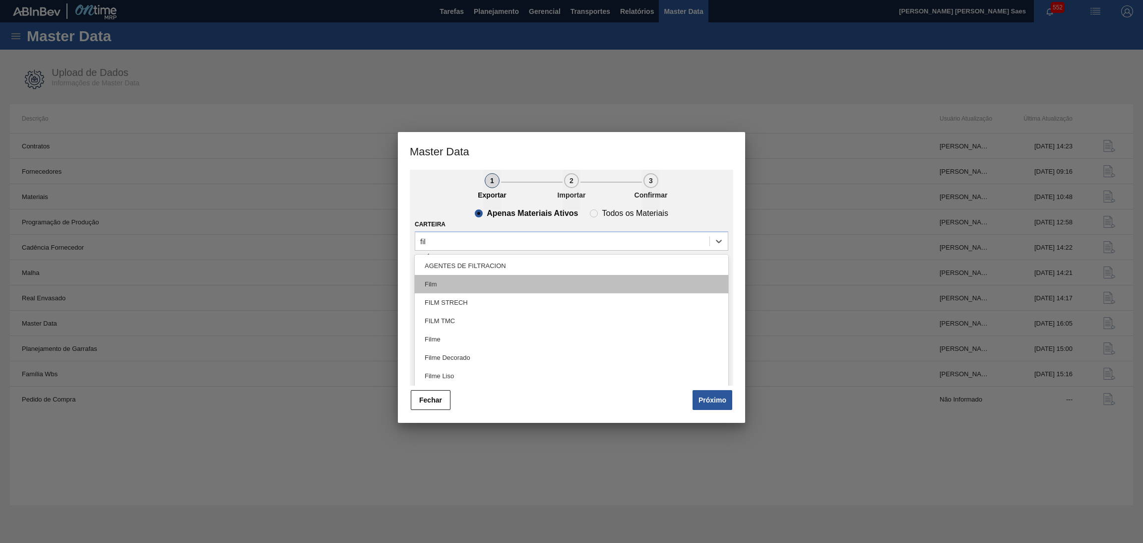
click at [590, 283] on div "Film" at bounding box center [571, 284] width 313 height 18
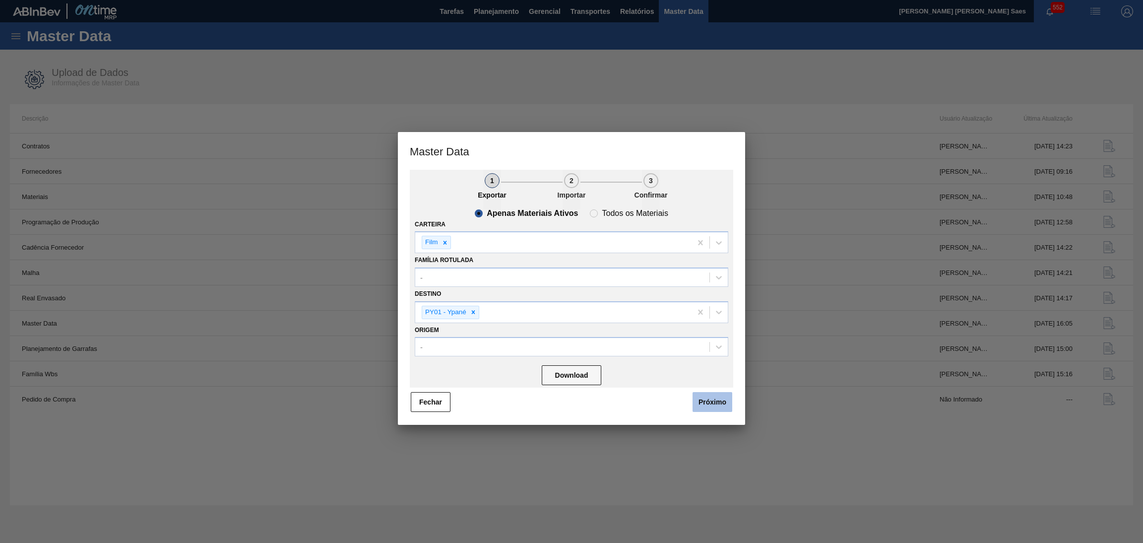
click at [707, 407] on button "Próximo" at bounding box center [712, 402] width 40 height 20
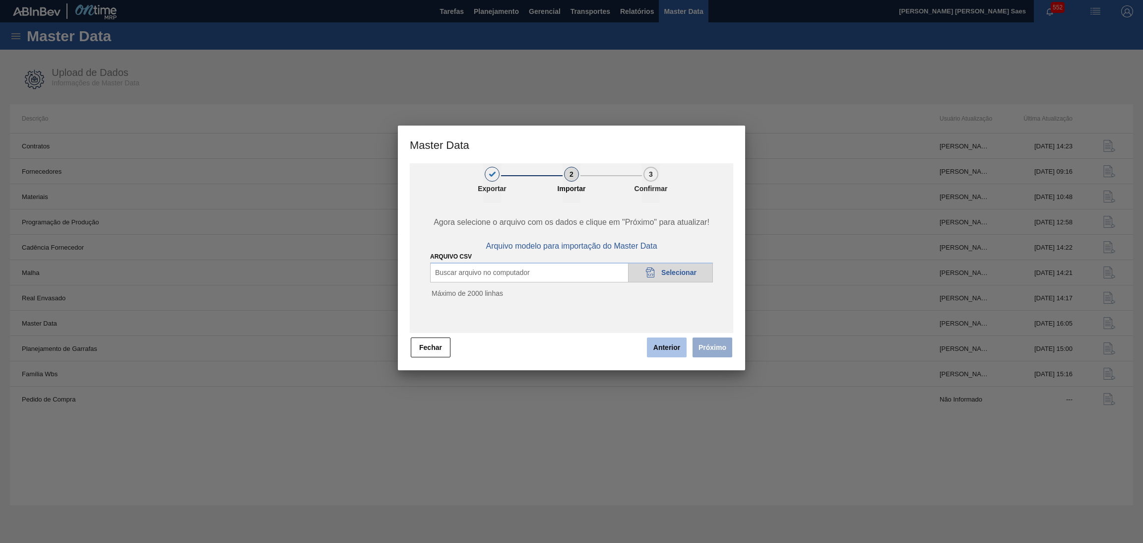
click at [659, 348] on button "Anterior" at bounding box center [667, 347] width 40 height 20
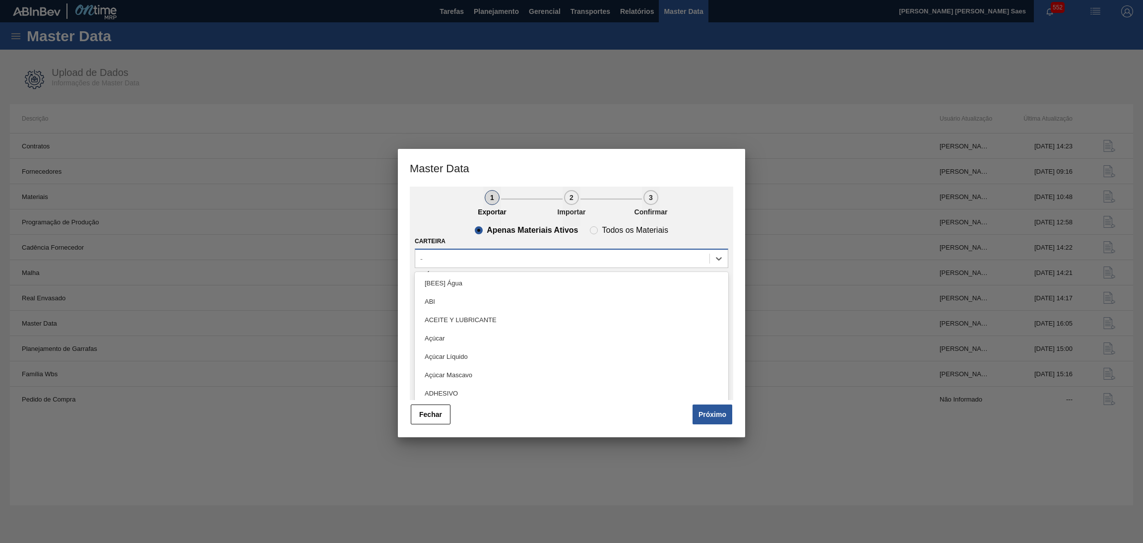
click at [651, 250] on div "-" at bounding box center [571, 257] width 313 height 19
type input "fil"
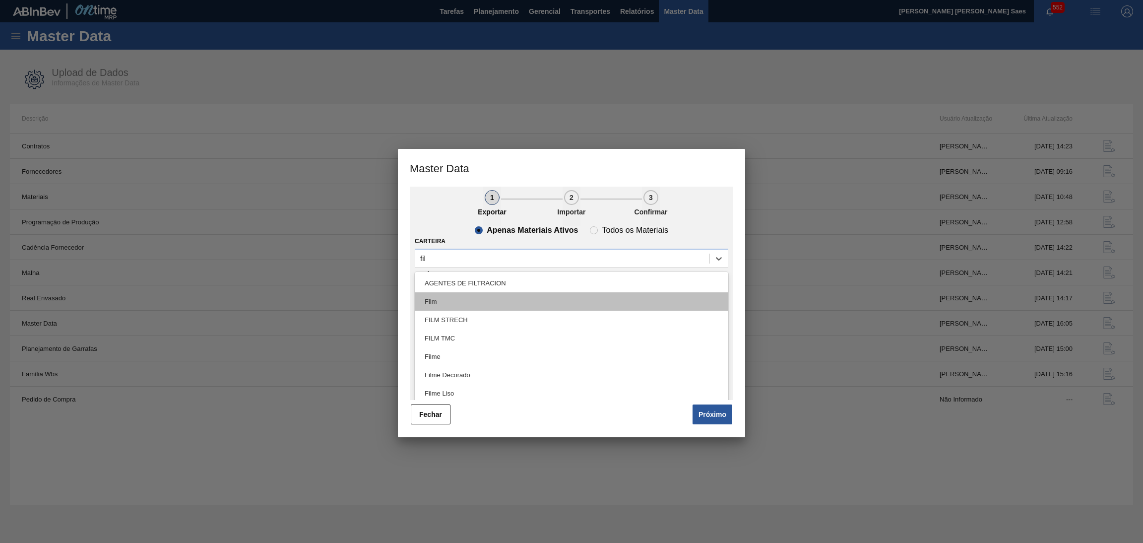
click at [657, 296] on div "Film" at bounding box center [571, 301] width 313 height 18
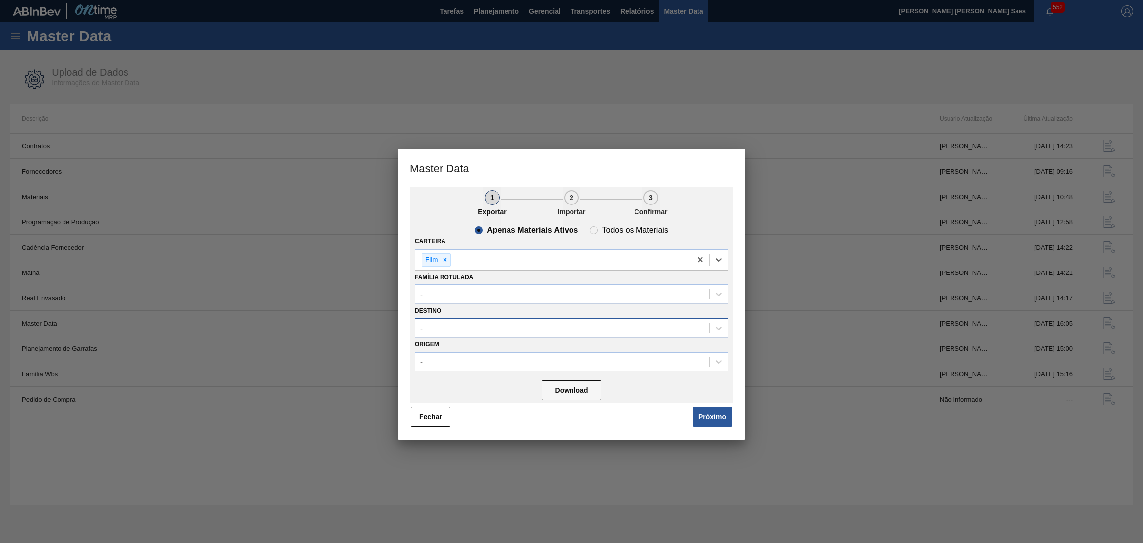
click at [567, 331] on div "-" at bounding box center [562, 328] width 294 height 14
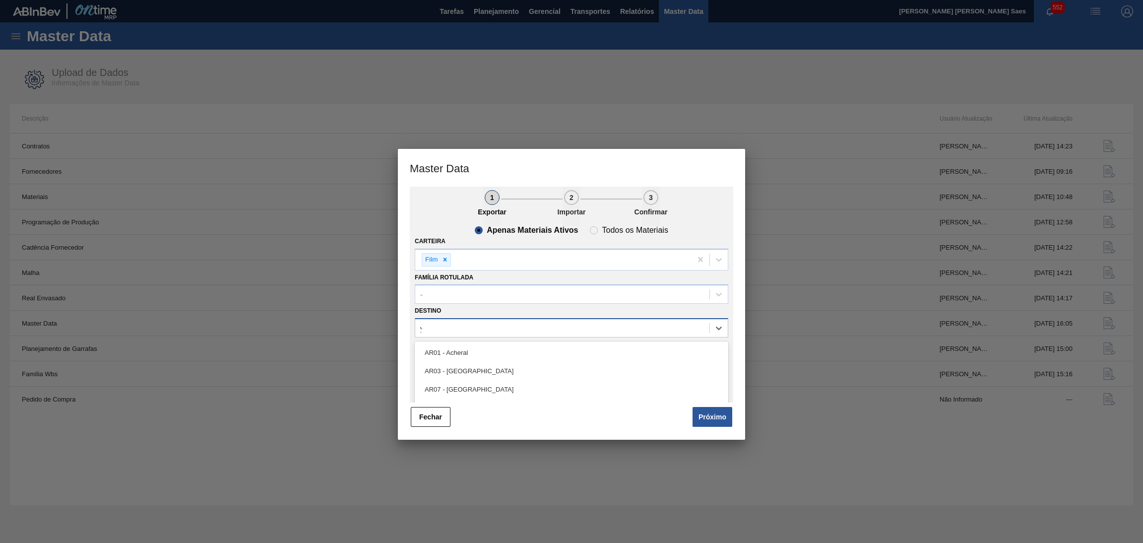
type input "yp"
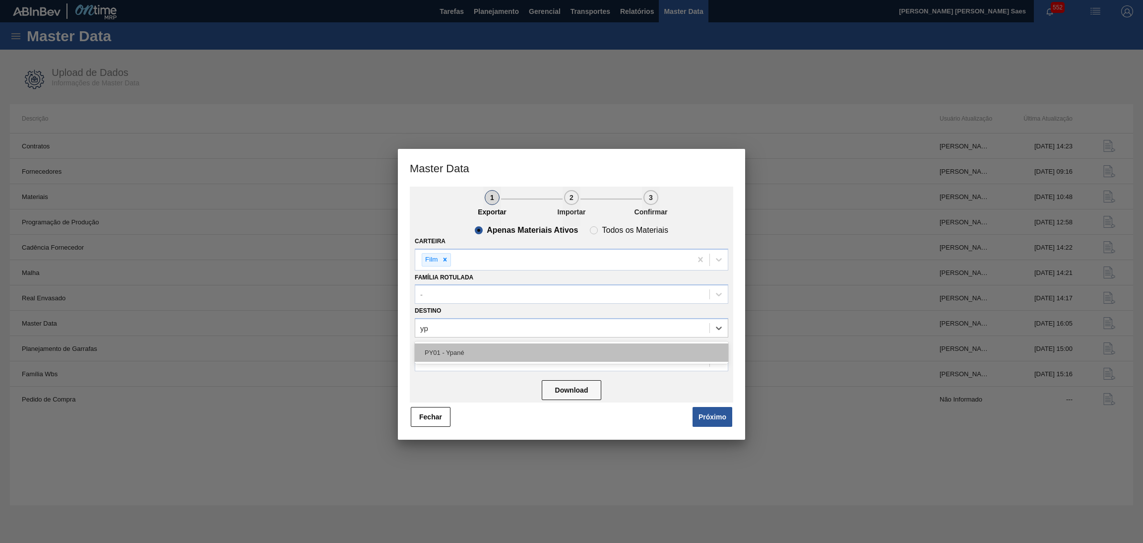
click at [538, 347] on div "PY01 - Ypané" at bounding box center [571, 352] width 313 height 18
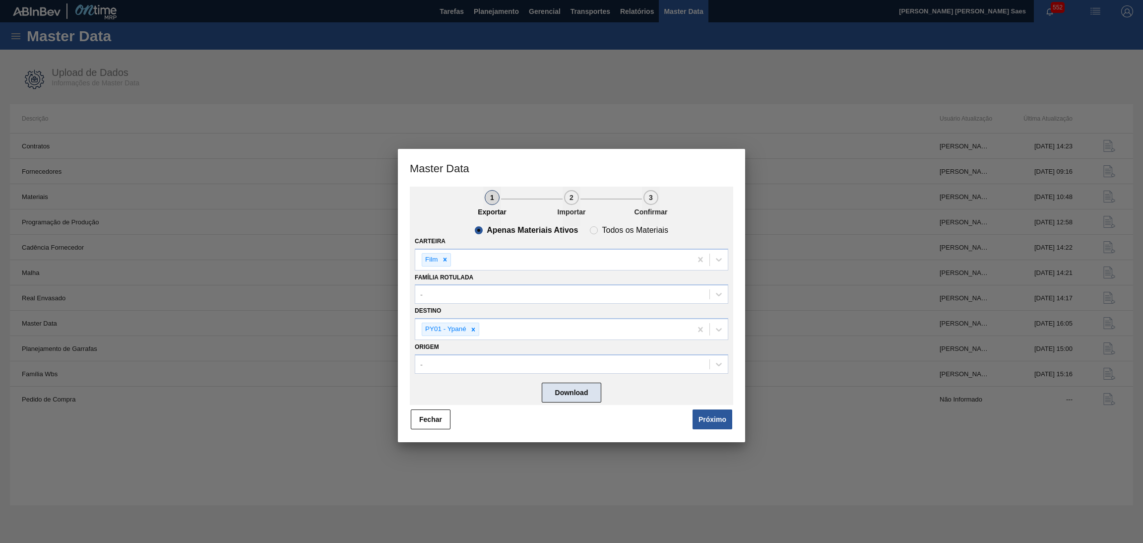
click at [585, 388] on button "Download" at bounding box center [572, 392] width 60 height 20
drag, startPoint x: 433, startPoint y: 420, endPoint x: 476, endPoint y: 391, distance: 51.5
click at [433, 420] on button "Fechar" at bounding box center [431, 419] width 40 height 20
